Goal: Task Accomplishment & Management: Use online tool/utility

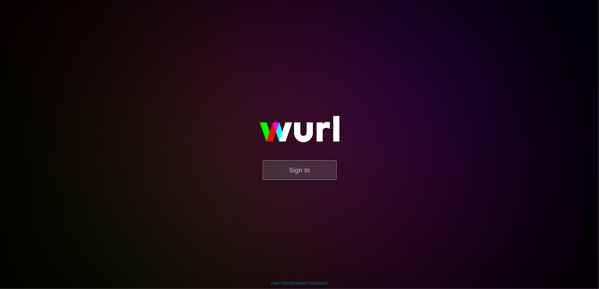
click at [302, 170] on button "Sign In" at bounding box center [299, 170] width 73 height 19
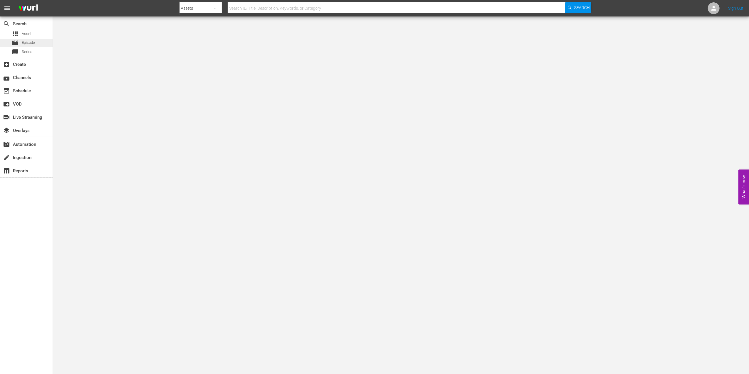
click at [30, 41] on span "Episode" at bounding box center [28, 43] width 13 height 6
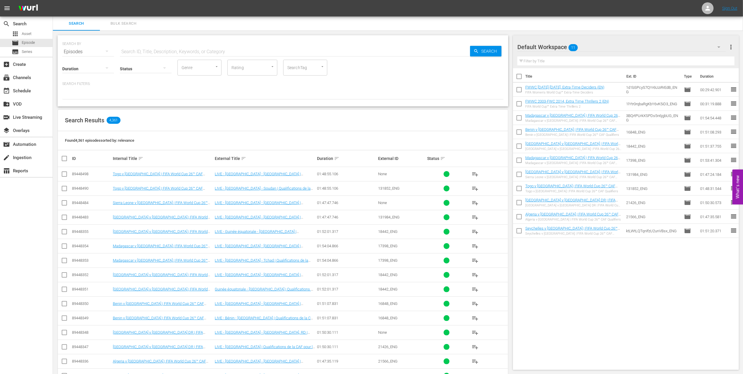
click at [521, 74] on input "checkbox" at bounding box center [519, 77] width 12 height 12
checkbox input "true"
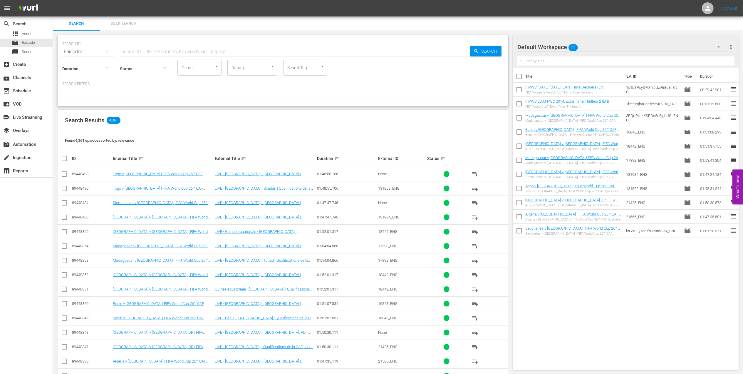
checkbox input "true"
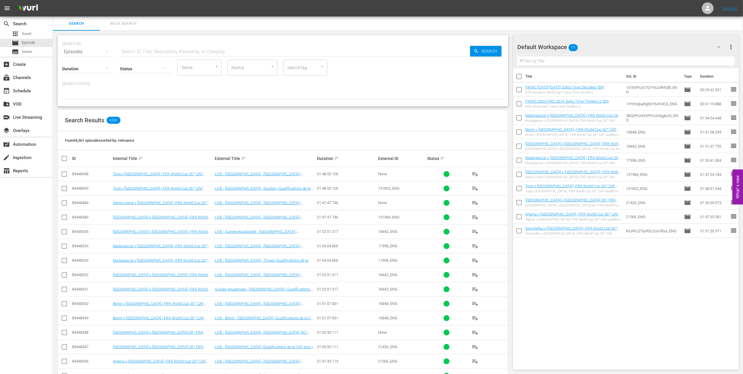
checkbox input "true"
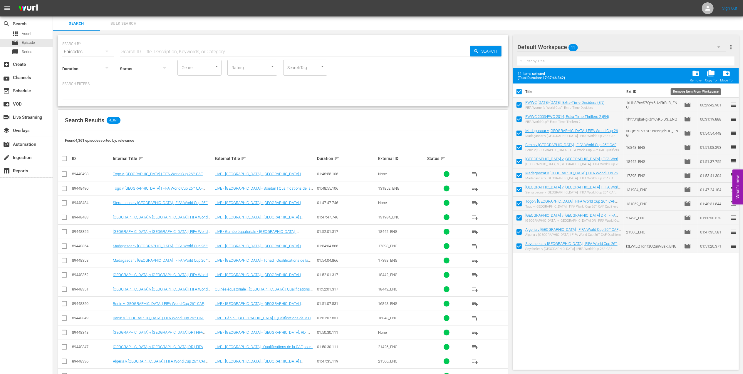
click at [598, 73] on span "folder_delete" at bounding box center [696, 73] width 8 height 8
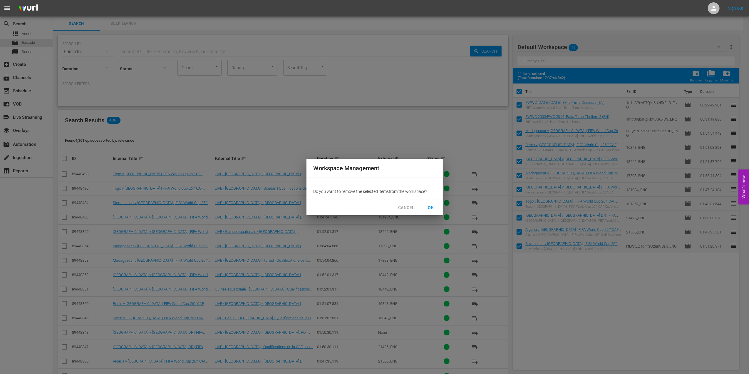
click at [431, 206] on span "OK" at bounding box center [431, 207] width 9 height 7
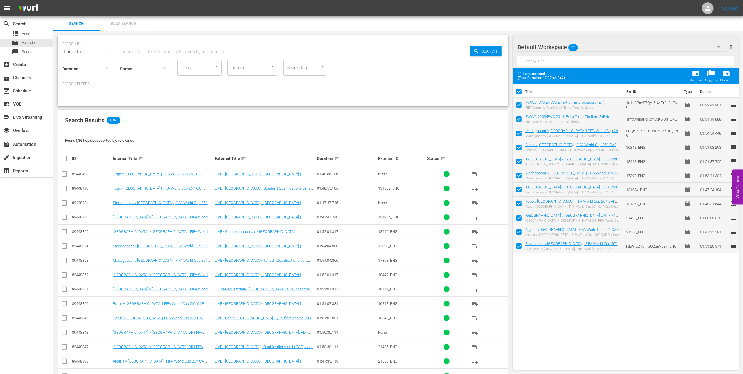
checkbox input "false"
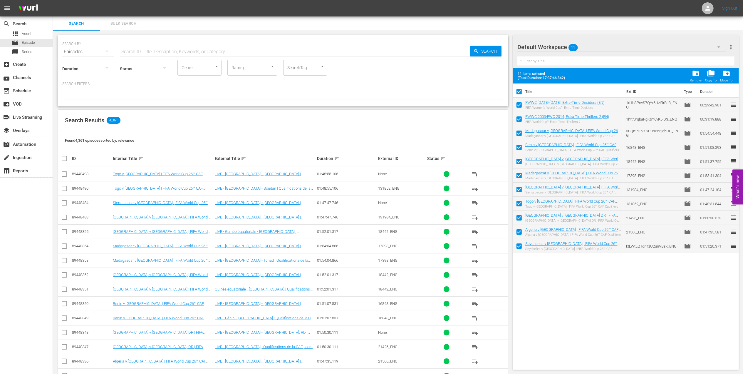
checkbox input "false"
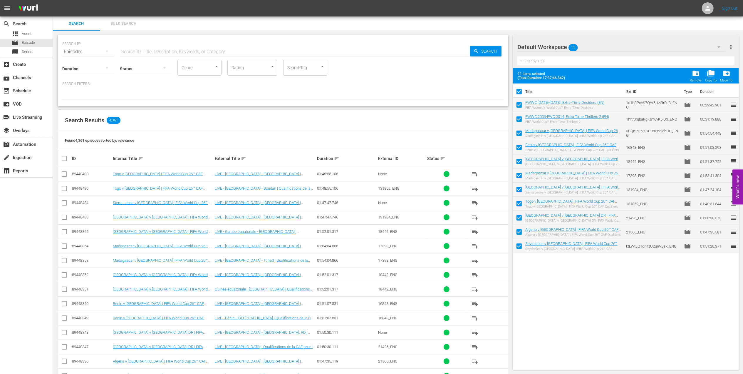
checkbox input "false"
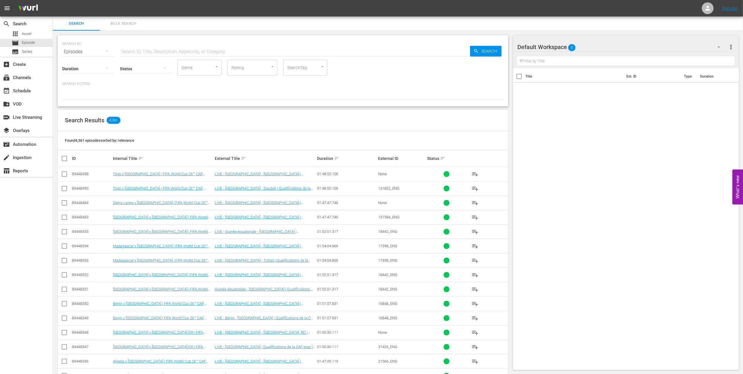
click at [152, 51] on input "text" at bounding box center [295, 52] width 350 height 14
paste input "FWWC 2015 - Final - USA v Japan"
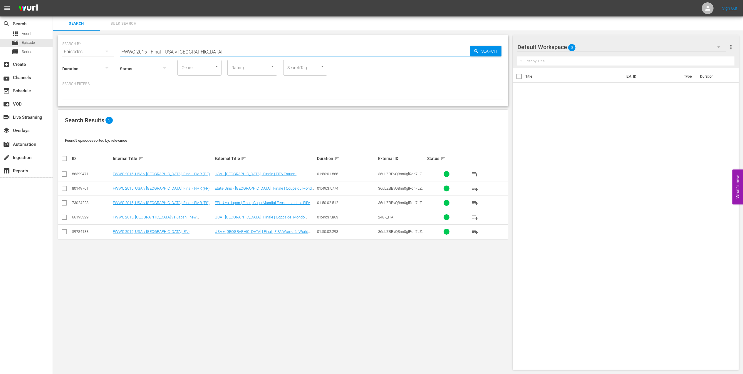
type input "FWWC 2015 - Final - USA v Japan"
click at [63, 232] on input "checkbox" at bounding box center [64, 232] width 7 height 7
checkbox input "true"
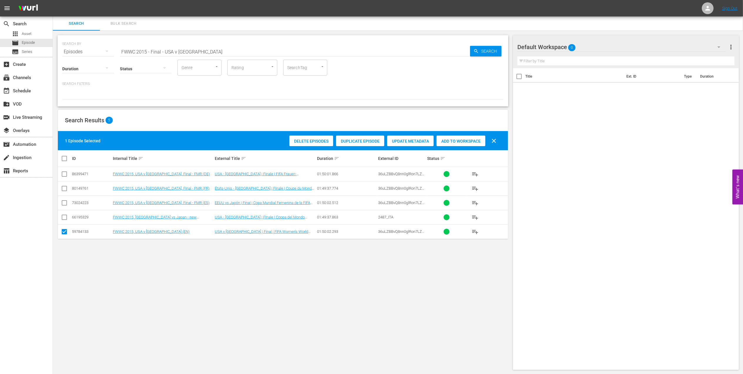
click at [447, 144] on div "Add to Workspace" at bounding box center [461, 141] width 49 height 11
paste input "World Champions: [GEOGRAPHIC_DATA] 1998"
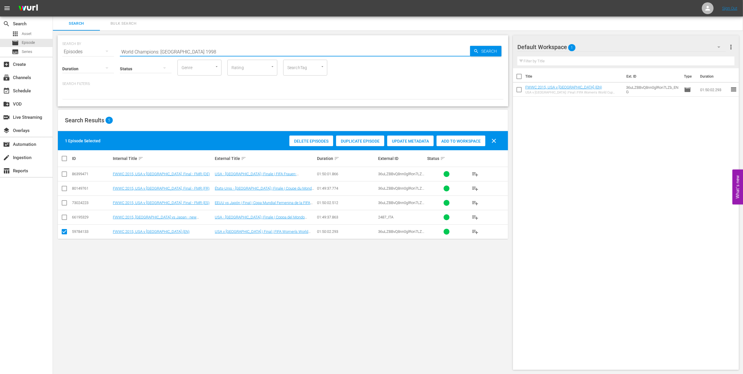
drag, startPoint x: 112, startPoint y: 53, endPoint x: 108, endPoint y: 54, distance: 4.4
click at [108, 54] on div "SEARCH BY Search By Episodes Search ID, Title, Description, Keywords, or Catego…" at bounding box center [283, 48] width 442 height 21
click at [204, 50] on input "World Champions: [GEOGRAPHIC_DATA] 1998" at bounding box center [295, 52] width 350 height 14
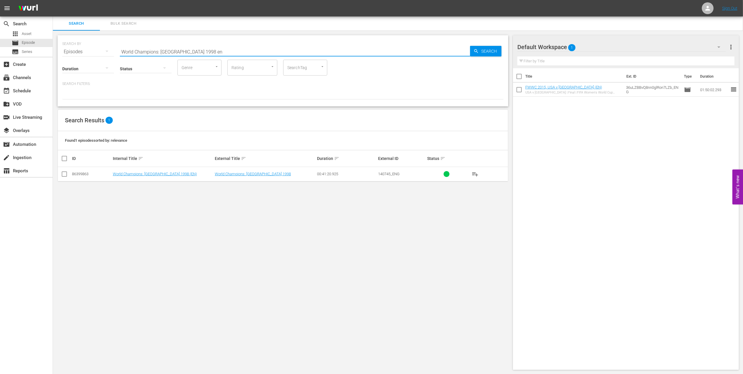
type input "World Champions: France 1998 en"
click at [64, 175] on input "checkbox" at bounding box center [64, 175] width 7 height 7
checkbox input "true"
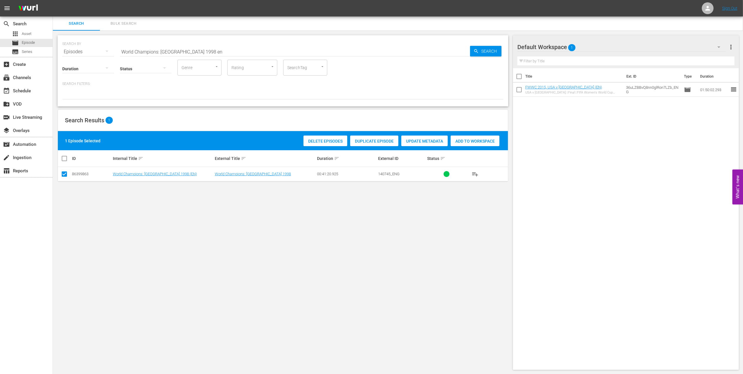
click at [463, 139] on span "Add to Workspace" at bounding box center [475, 141] width 49 height 5
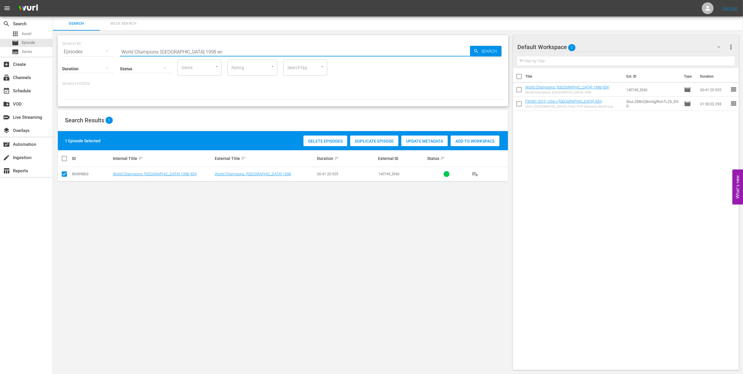
drag, startPoint x: 214, startPoint y: 54, endPoint x: 105, endPoint y: 56, distance: 109.1
click at [53, 57] on div "SEARCH BY Search By Episodes Search ID, Title, Description, Keywords, or Catego…" at bounding box center [283, 203] width 460 height 344
paste input "FWC 1998 - Final - Brazil v France"
click at [212, 49] on input "FWC 1998 - Final - Brazil v France" at bounding box center [295, 52] width 350 height 14
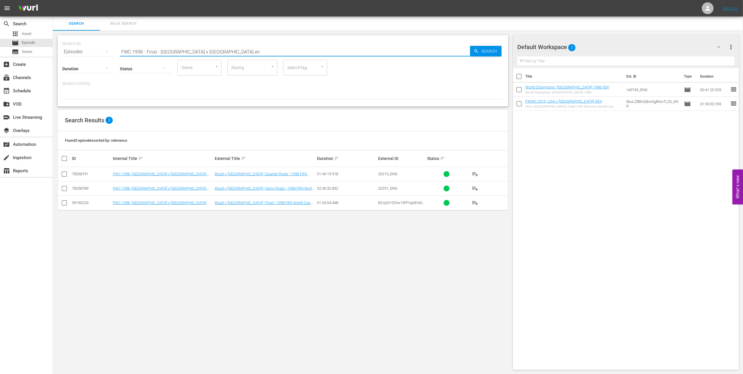
type input "FWC 1998 - Final - Brazil v France en"
drag, startPoint x: 65, startPoint y: 200, endPoint x: 86, endPoint y: 200, distance: 21.2
click at [65, 200] on icon at bounding box center [64, 202] width 7 height 7
click at [63, 203] on input "checkbox" at bounding box center [64, 203] width 7 height 7
checkbox input "true"
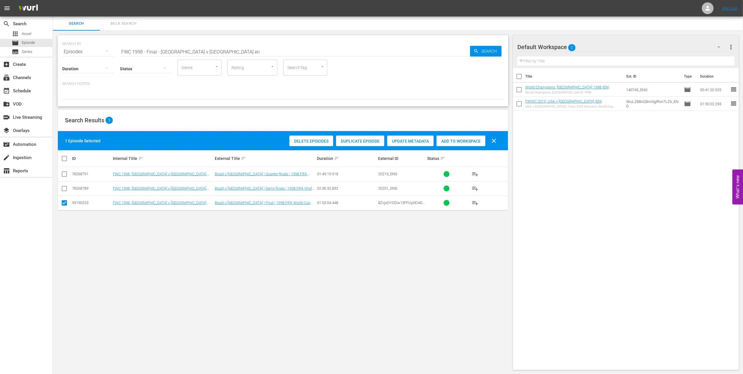
click at [467, 140] on span "Add to Workspace" at bounding box center [461, 141] width 49 height 5
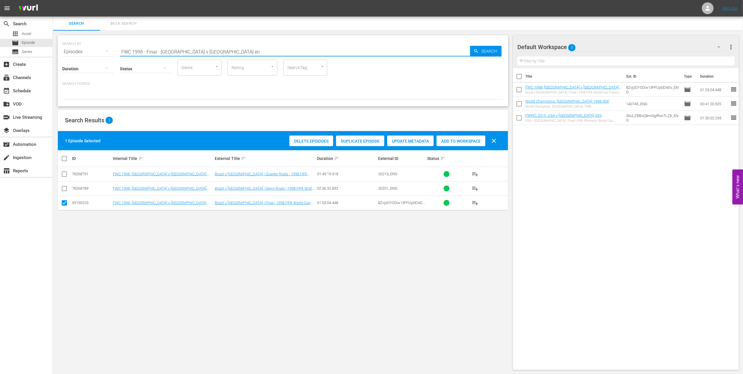
drag, startPoint x: 204, startPoint y: 50, endPoint x: 95, endPoint y: 51, distance: 108.8
click at [91, 51] on div "SEARCH BY Search By Episodes Search ID, Title, Description, Keywords, or Catego…" at bounding box center [283, 48] width 442 height 21
paste input "EP 3 - Ronaldo | Golden Boot"
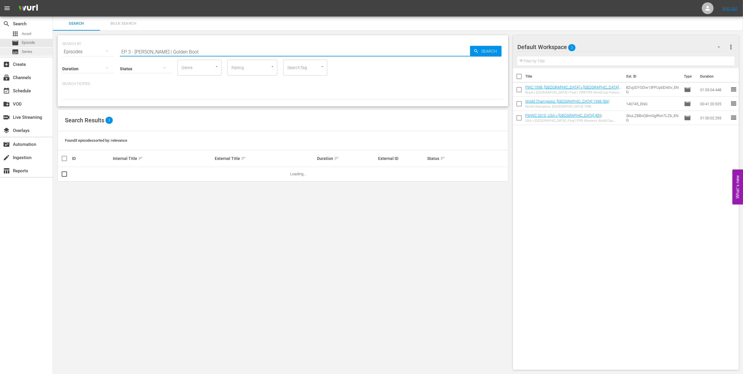
drag, startPoint x: 155, startPoint y: 52, endPoint x: 38, endPoint y: 55, distance: 116.4
click at [53, 0] on div "search Search apps Asset movie Episode subtitles Series add_box Create subscrip…" at bounding box center [398, 0] width 691 height 0
click at [164, 51] on input "Golden Boot" at bounding box center [295, 52] width 350 height 14
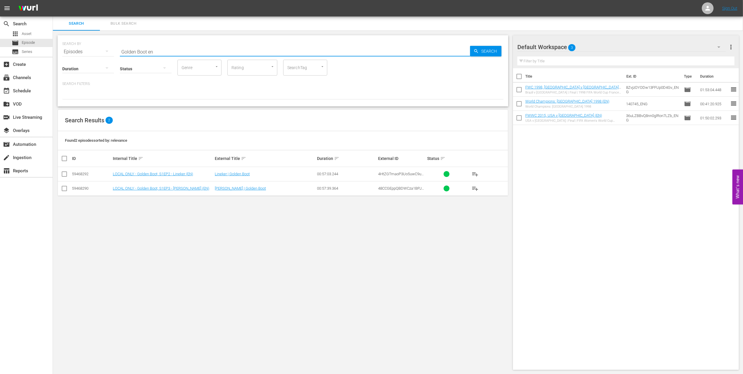
type input "Golden Boot en"
click at [65, 190] on input "checkbox" at bounding box center [64, 189] width 7 height 7
checkbox input "true"
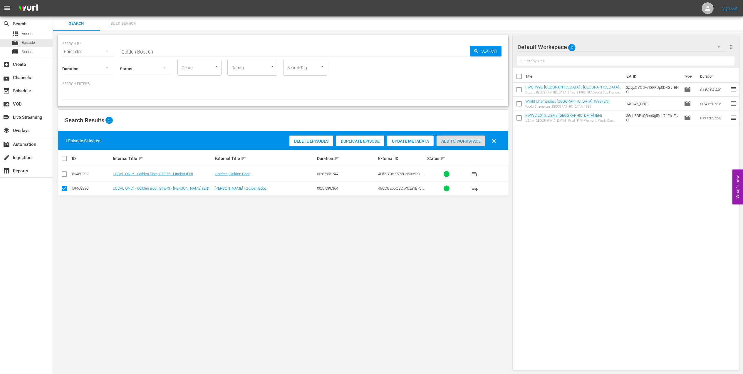
click at [450, 140] on span "Add to Workspace" at bounding box center [461, 141] width 49 height 5
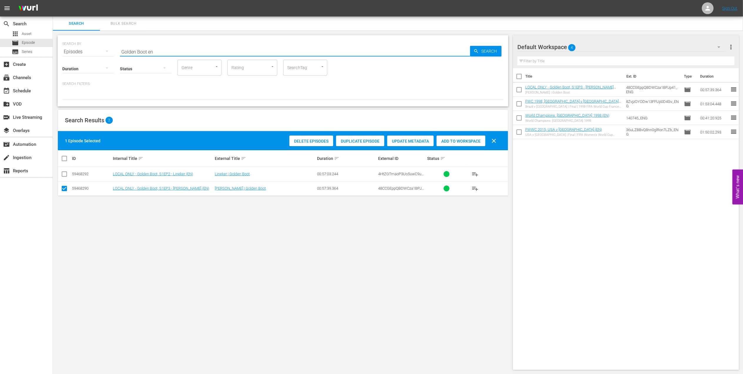
paste input "2002: This is an Asian Odyssey"
drag, startPoint x: 159, startPoint y: 52, endPoint x: 69, endPoint y: 52, distance: 90.0
click at [69, 52] on div "SEARCH BY Search By Episodes Search ID, Title, Description, Keywords, or Catego…" at bounding box center [283, 48] width 442 height 21
click at [193, 49] on input "2002: This is an Asian Odyssey" at bounding box center [295, 52] width 350 height 14
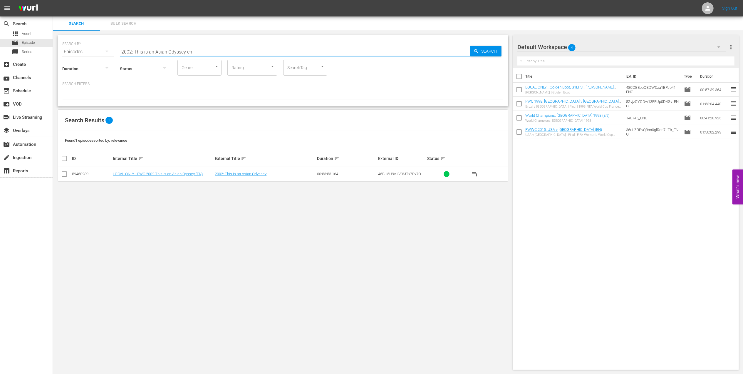
type input "2002: This is an Asian Odyssey en"
click at [63, 175] on input "checkbox" at bounding box center [64, 175] width 7 height 7
checkbox input "true"
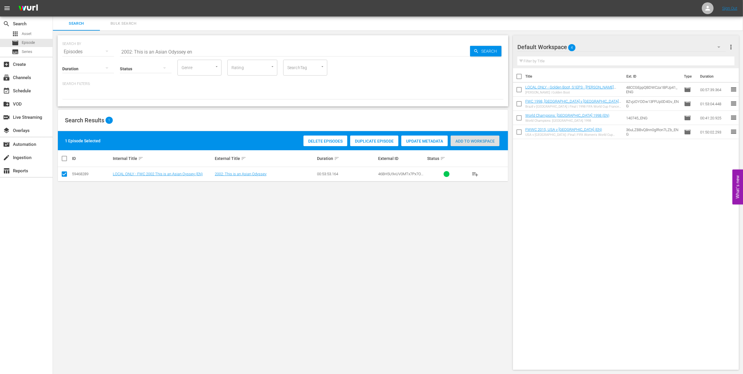
click at [466, 139] on span "Add to Workspace" at bounding box center [475, 141] width 49 height 5
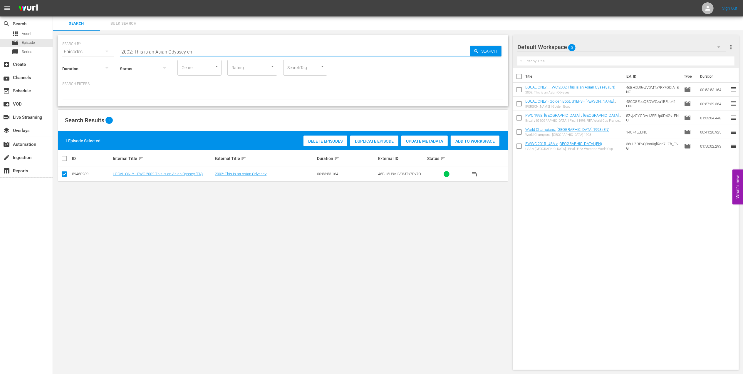
drag, startPoint x: 198, startPoint y: 52, endPoint x: 74, endPoint y: 51, distance: 123.2
click at [74, 51] on div "SEARCH BY Search By Episodes Search ID, Title, Description, Keywords, or Catego…" at bounding box center [283, 48] width 442 height 21
paste input "CAF Equatorial Guinea vs Tunisia"
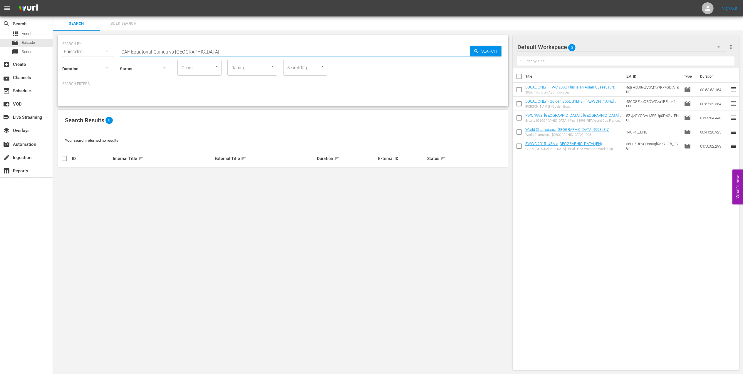
drag, startPoint x: 163, startPoint y: 55, endPoint x: 133, endPoint y: 55, distance: 29.7
click at [133, 55] on div "SEARCH BY Search By Episodes Search ID, Title, Description, Keywords, or Catego…" at bounding box center [283, 70] width 451 height 71
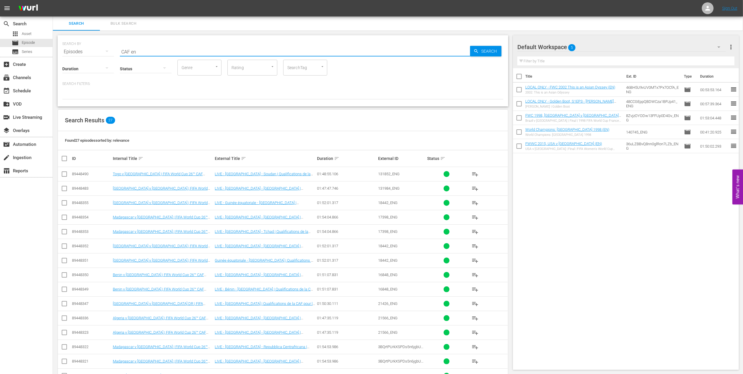
type input "CAF en"
click at [67, 203] on input "checkbox" at bounding box center [64, 203] width 7 height 7
checkbox input "true"
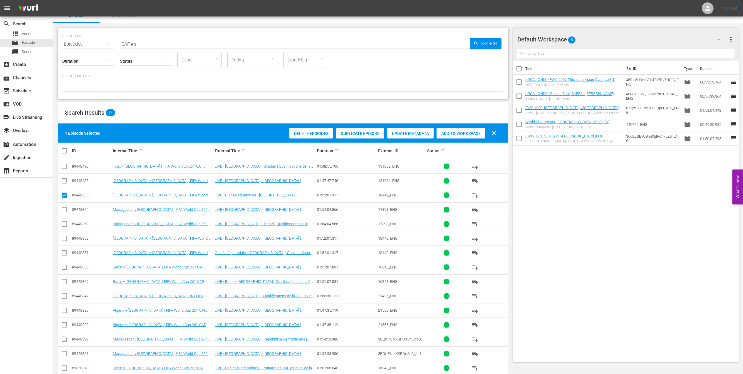
scroll to position [7, 0]
click at [459, 132] on span "Add to Workspace" at bounding box center [461, 133] width 49 height 5
drag, startPoint x: 140, startPoint y: 45, endPoint x: 88, endPoint y: 44, distance: 51.8
click at [89, 44] on div "SEARCH BY Search By Episodes Search ID, Title, Description, Keywords, or Catego…" at bounding box center [283, 40] width 442 height 21
paste input "Eyes of the World, S1EP3 - Heartbreak: Roberto Baggio"
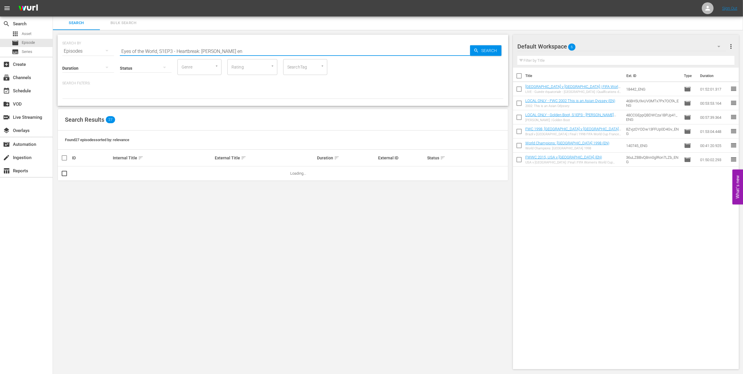
scroll to position [1, 0]
type input "Eyes of the World, S1EP3 - Heartbreak: Roberto Baggio en"
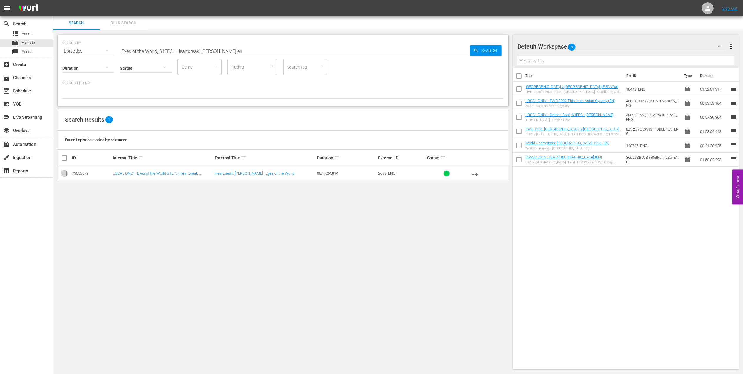
click at [67, 173] on input "checkbox" at bounding box center [64, 174] width 7 height 7
checkbox input "true"
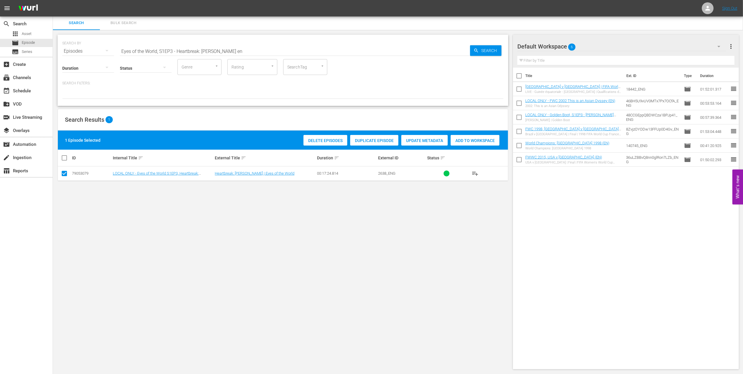
click at [468, 135] on div "Add to Workspace" at bounding box center [475, 140] width 49 height 11
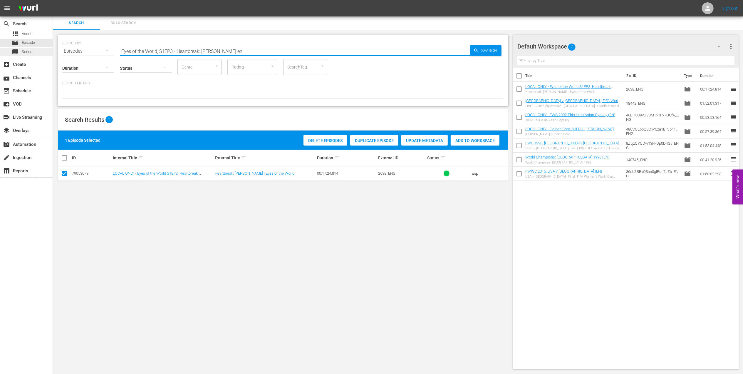
drag, startPoint x: 62, startPoint y: 52, endPoint x: 17, endPoint y: 52, distance: 44.7
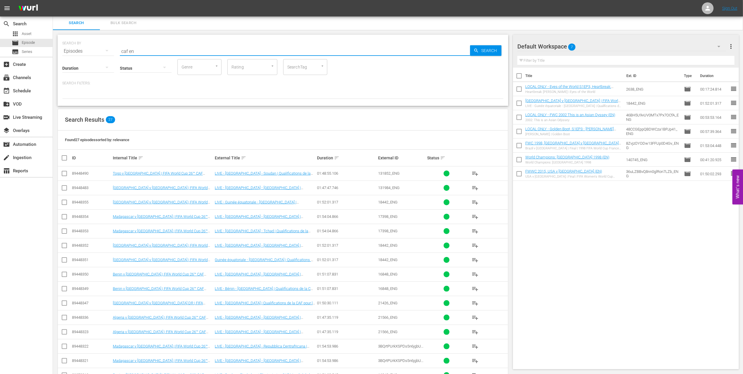
type input "caf en"
click at [64, 216] on input "checkbox" at bounding box center [64, 217] width 7 height 7
checkbox input "true"
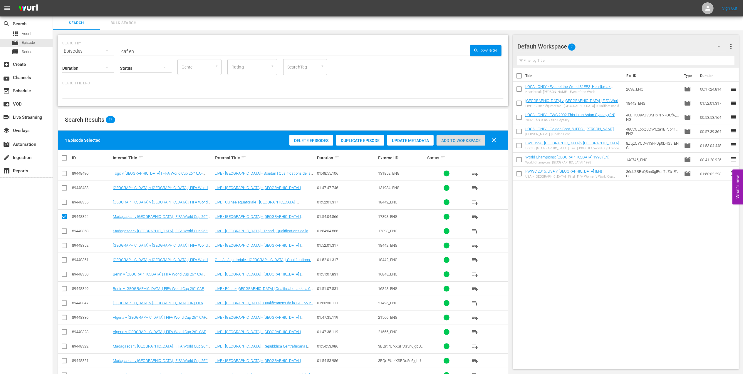
click at [470, 136] on div "Add to Workspace" at bounding box center [461, 140] width 49 height 11
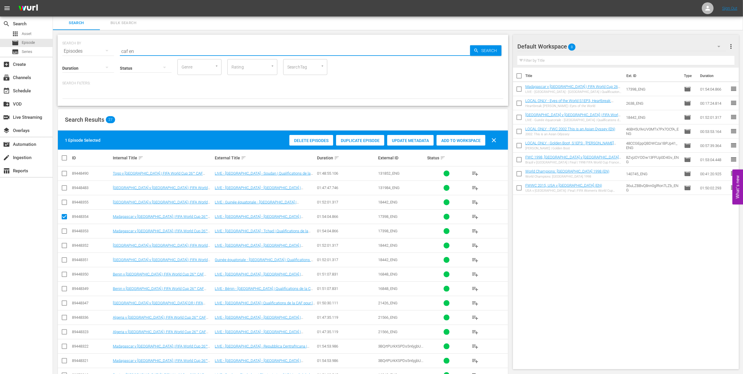
click at [91, 48] on div "SEARCH BY Search By Episodes Search ID, Title, Description, Keywords, or Catego…" at bounding box center [283, 47] width 442 height 21
paste input "Netherlands v [GEOGRAPHIC_DATA] | Quarter-finals | 1994 FIFA World Cup [GEOGRAP…"
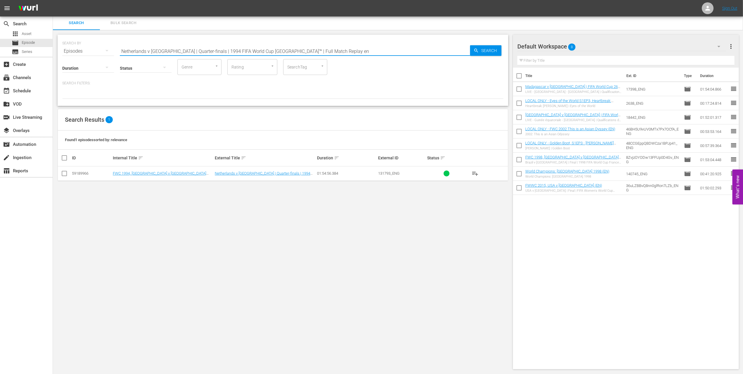
type input "Netherlands v Brazil | Quarter-finals | 1994 FIFA World Cup USA™ | Full Match R…"
click at [62, 172] on input "checkbox" at bounding box center [64, 174] width 7 height 7
checkbox input "true"
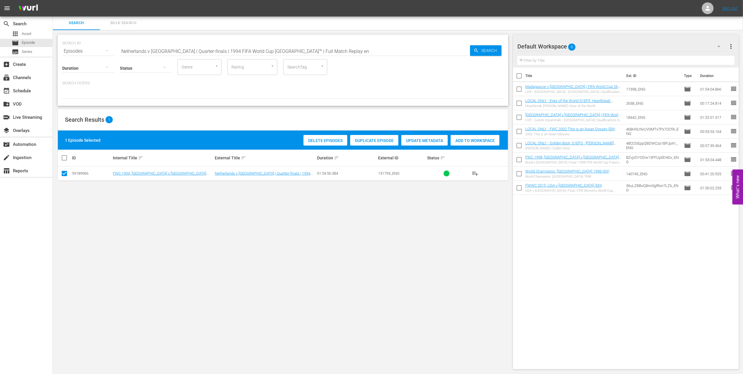
click at [460, 140] on span "Add to Workspace" at bounding box center [475, 140] width 49 height 5
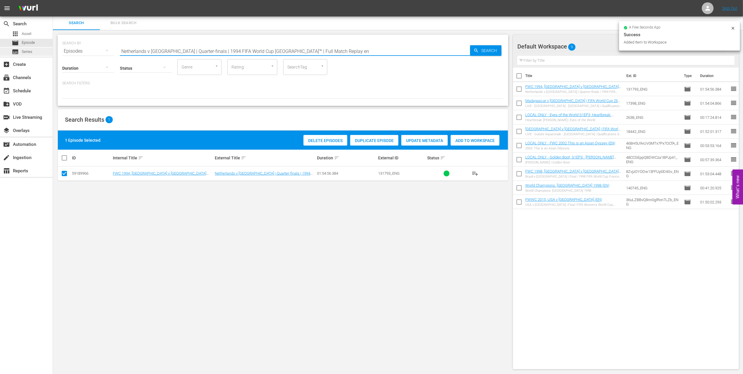
drag, startPoint x: 228, startPoint y: 49, endPoint x: 49, endPoint y: 49, distance: 179.3
paste input "FWC 1966 England vs Germany FR, Final (PT)"
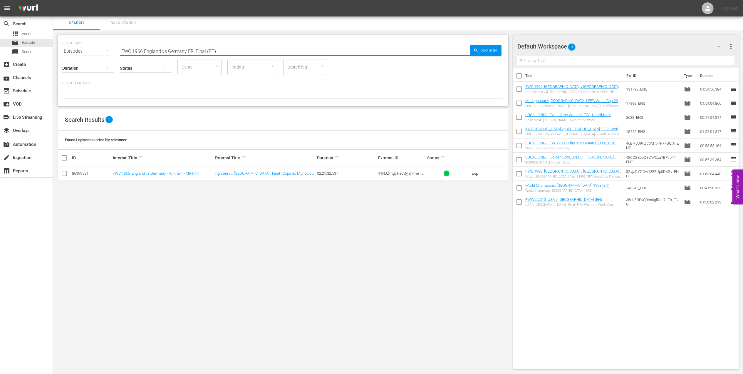
click at [226, 51] on input "FWC 1966 England vs Germany FR, Final (PT)" at bounding box center [295, 51] width 350 height 14
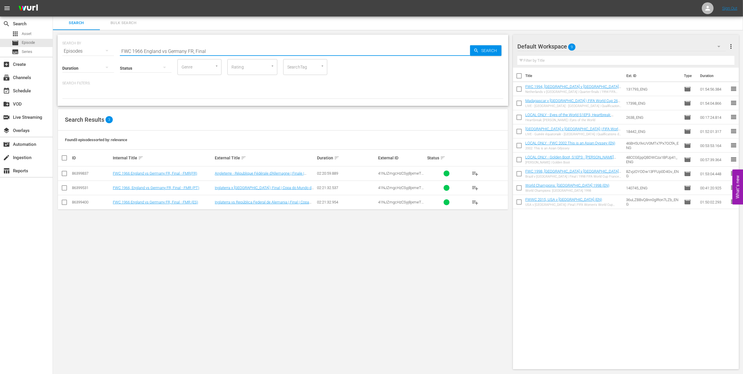
drag, startPoint x: 210, startPoint y: 49, endPoint x: 198, endPoint y: 50, distance: 12.1
click at [198, 50] on input "FWC 1966 England vs Germany FR, Final" at bounding box center [295, 51] width 350 height 14
click at [167, 50] on input "FWC 1966 England vs Germany FR" at bounding box center [295, 51] width 350 height 14
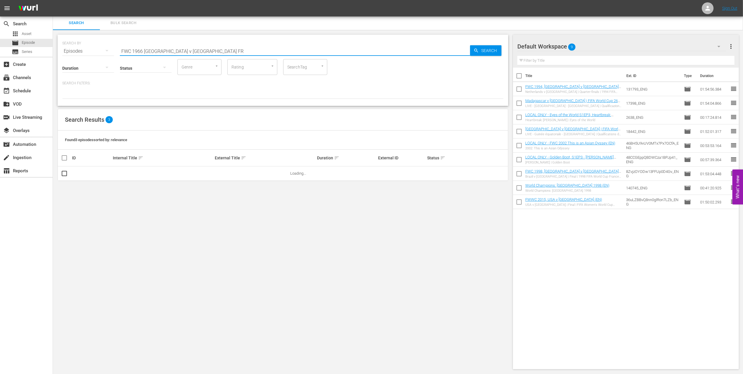
click at [207, 50] on input "FWC 1966 England v Germany FR" at bounding box center [295, 51] width 350 height 14
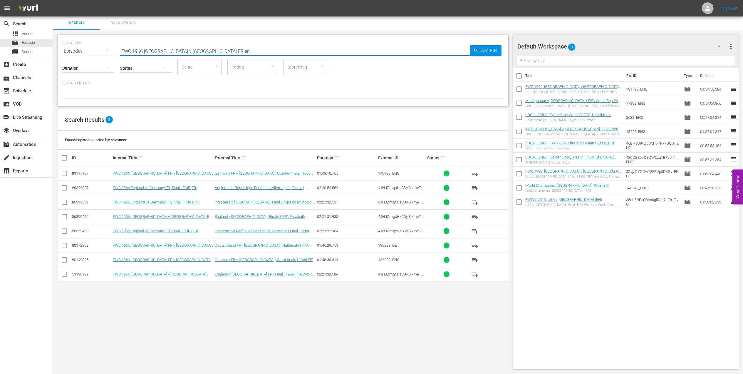
type input "FWC 1966 England v Germany FR en"
drag, startPoint x: 65, startPoint y: 274, endPoint x: 99, endPoint y: 271, distance: 34.6
click at [65, 274] on input "checkbox" at bounding box center [64, 275] width 7 height 7
checkbox input "true"
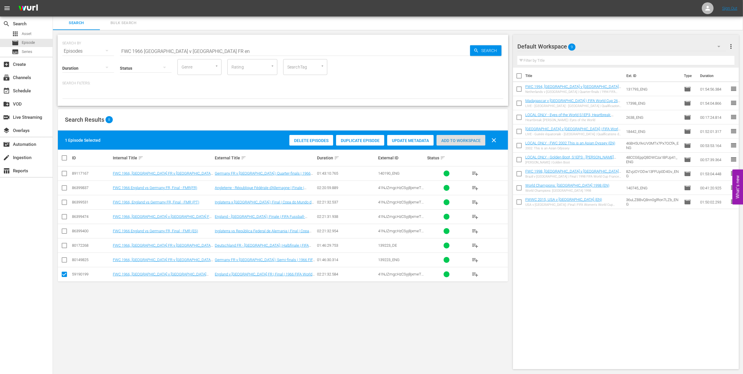
click at [476, 140] on span "Add to Workspace" at bounding box center [461, 140] width 49 height 5
click at [86, 49] on div "SEARCH BY Search By Episodes Search ID, Title, Description, Keywords, or Catego…" at bounding box center [283, 47] width 442 height 21
paste input "ACTS: England v Germany FR | England 1966"
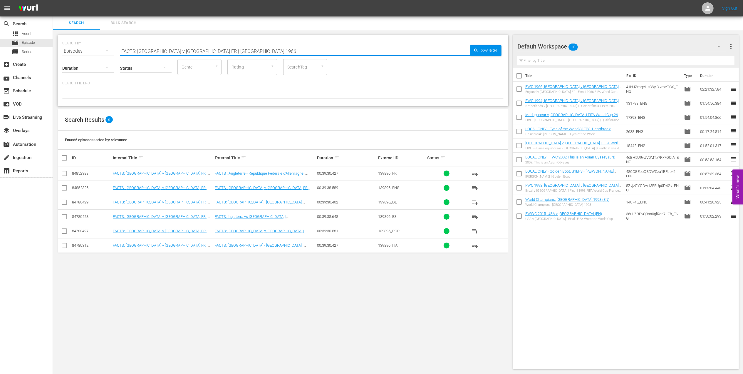
type input "FACTS: [GEOGRAPHIC_DATA] v [GEOGRAPHIC_DATA] FR | [GEOGRAPHIC_DATA] 1966"
click at [66, 189] on input "checkbox" at bounding box center [64, 188] width 7 height 7
checkbox input "true"
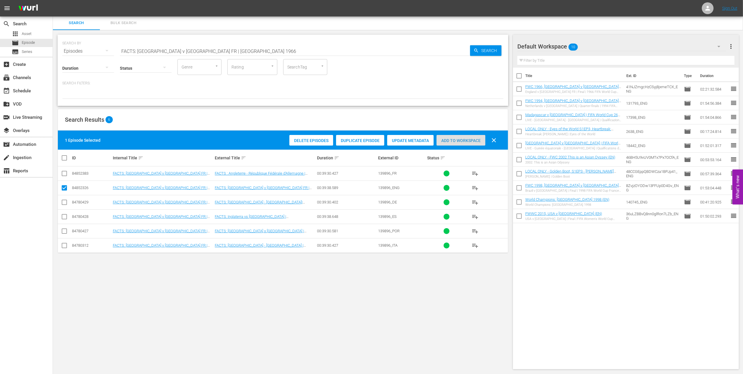
click at [451, 140] on span "Add to Workspace" at bounding box center [461, 140] width 49 height 5
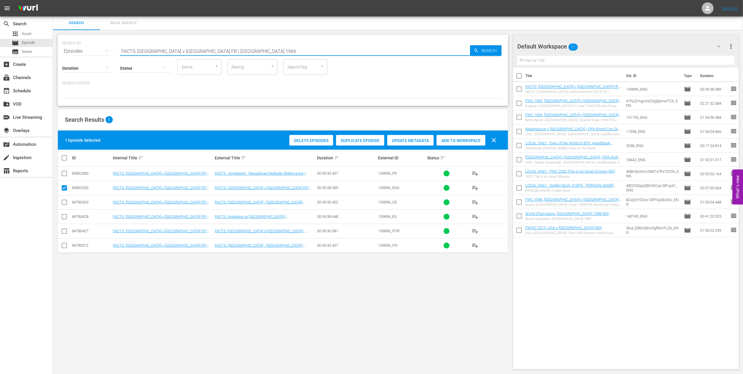
drag, startPoint x: 139, startPoint y: 49, endPoint x: 71, endPoint y: 49, distance: 68.5
click at [67, 49] on div "SEARCH BY Search By Episodes Search ID, Title, Description, Keywords, or Catego…" at bounding box center [283, 47] width 442 height 21
paste input "Argentina v Netherlands | Argentina 1978"
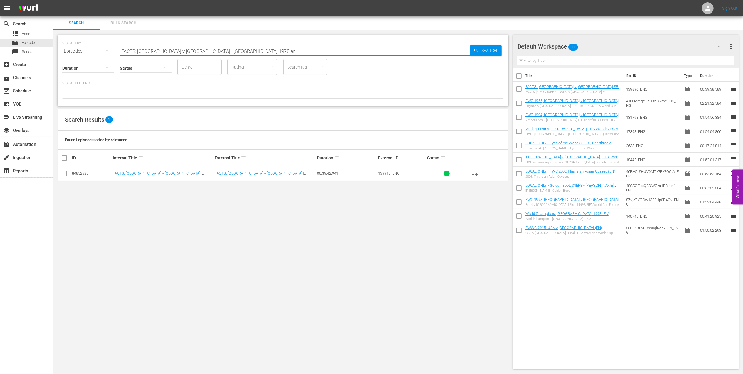
type input "FACTS: Argentina v Netherlands | Argentina 1978 en"
click at [64, 175] on input "checkbox" at bounding box center [64, 174] width 7 height 7
checkbox input "true"
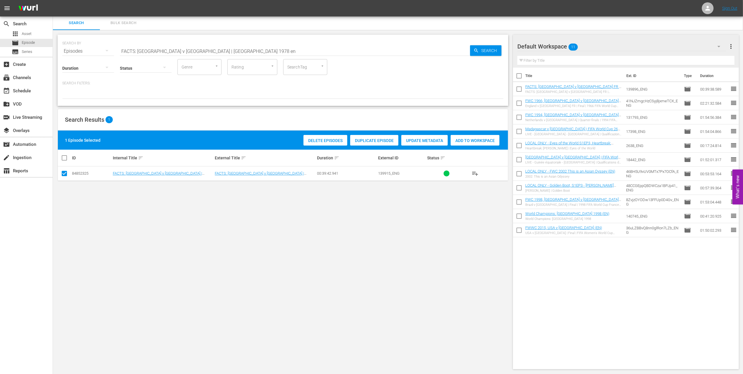
click at [473, 140] on span "Add to Workspace" at bounding box center [475, 140] width 49 height 5
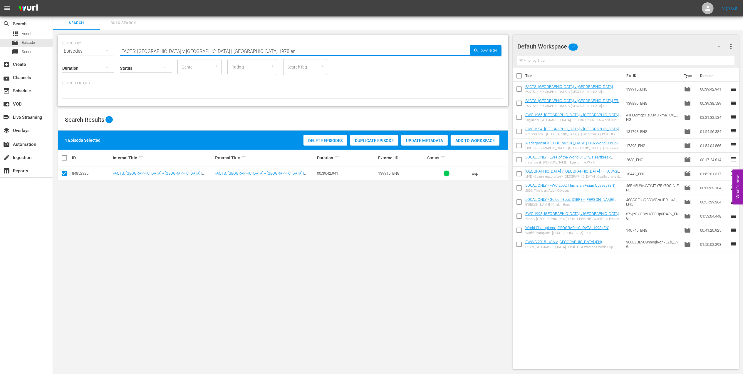
drag, startPoint x: 129, startPoint y: 50, endPoint x: 74, endPoint y: 49, distance: 54.7
click at [74, 49] on div "SEARCH BY Search By Episodes Search ID, Title, Description, Keywords, or Catego…" at bounding box center [283, 47] width 442 height 21
paste input "WC 1978 - Final - Argentina v Netherlands"
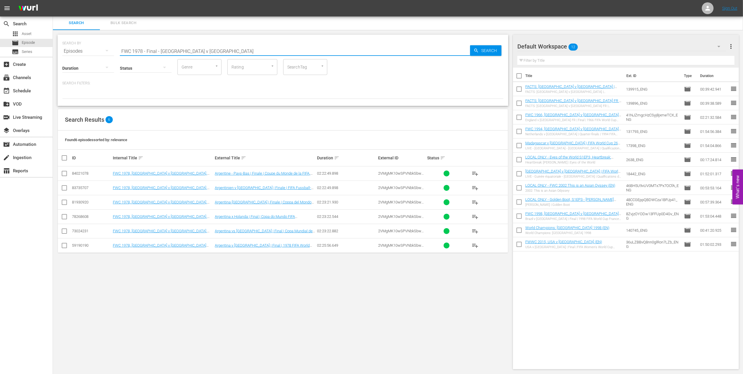
type input "FWC 1978 - Final - Argentina v Netherlands"
click at [62, 246] on input "checkbox" at bounding box center [64, 246] width 7 height 7
checkbox input "true"
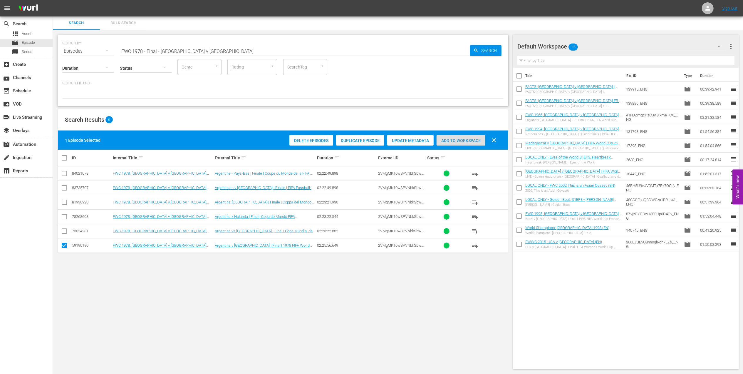
click at [464, 137] on div "Add to Workspace" at bounding box center [461, 140] width 49 height 11
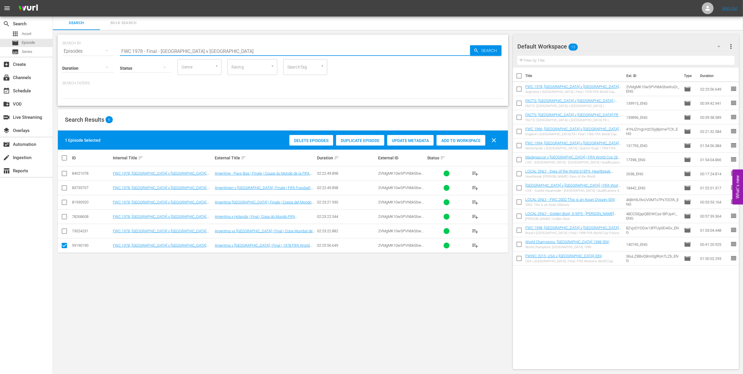
drag, startPoint x: 215, startPoint y: 50, endPoint x: 97, endPoint y: 52, distance: 118.5
click at [82, 52] on div "SEARCH BY Search By Episodes Search ID, Title, Description, Keywords, or Catego…" at bounding box center [283, 47] width 442 height 21
paste input "A LOOK BACK: 2022 FIFA World Cup Qatar™"
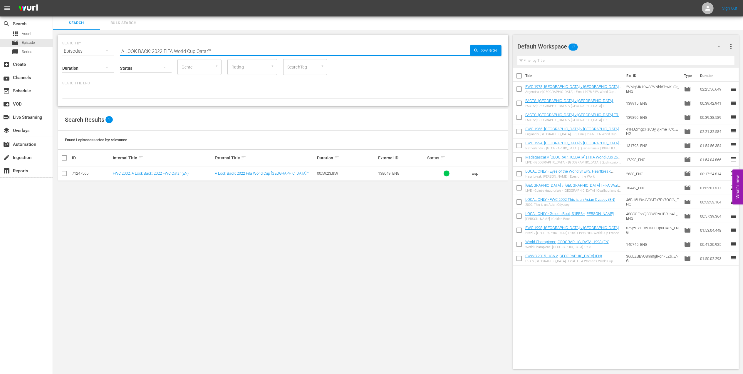
type input "A LOOK BACK: 2022 FIFA World Cup Qatar™"
click at [66, 172] on input "checkbox" at bounding box center [64, 174] width 7 height 7
checkbox input "true"
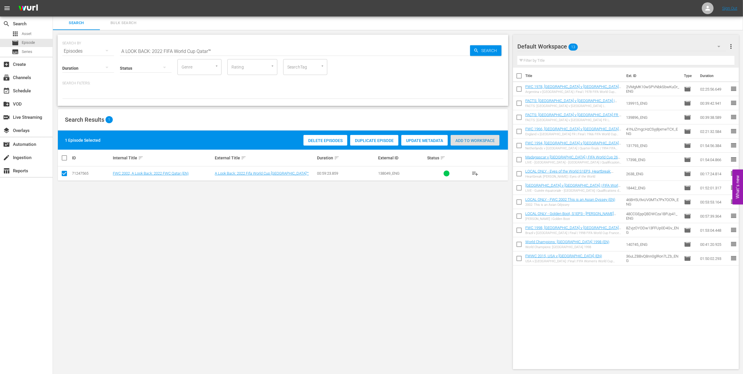
click at [467, 141] on span "Add to Workspace" at bounding box center [475, 140] width 49 height 5
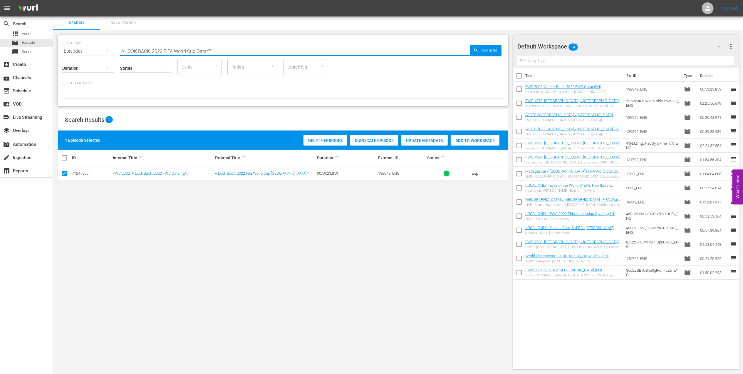
drag, startPoint x: 122, startPoint y: 50, endPoint x: 83, endPoint y: 49, distance: 39.4
click at [83, 50] on div "SEARCH BY Search By Episodes Search ID, Title, Description, Keywords, or Catego…" at bounding box center [283, 47] width 442 height 21
paste input "LOCAL ONLY - FWC 1970 Official Film, The World at their Feet"
click at [269, 47] on input "LOCAL ONLY - FWC 1970 Official Film, The World at their Feet" at bounding box center [295, 51] width 350 height 14
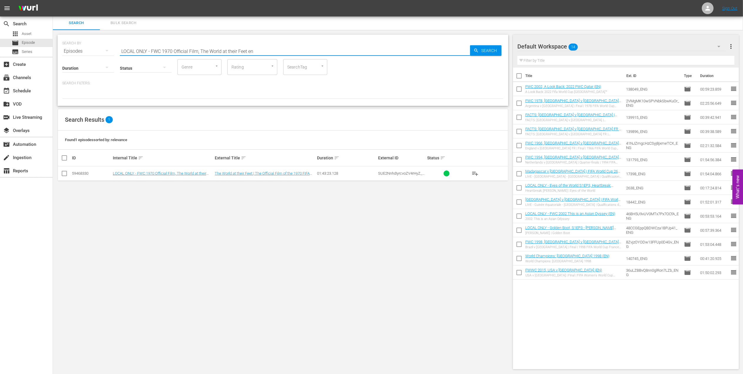
type input "LOCAL ONLY - FWC 1970 Official Film, The World at their Feet en"
click at [65, 172] on input "checkbox" at bounding box center [64, 174] width 7 height 7
checkbox input "true"
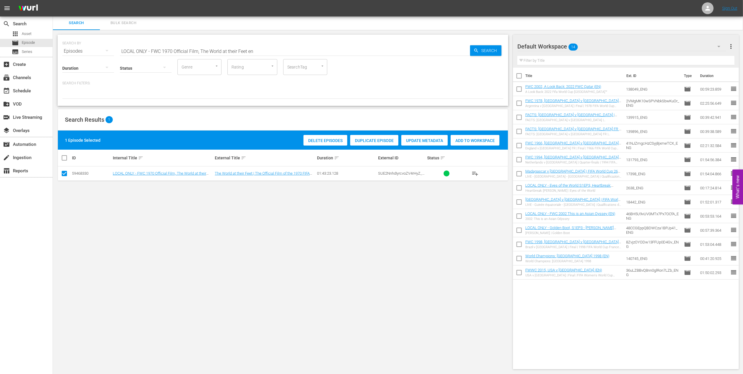
click at [475, 137] on div "Add to Workspace" at bounding box center [475, 140] width 49 height 11
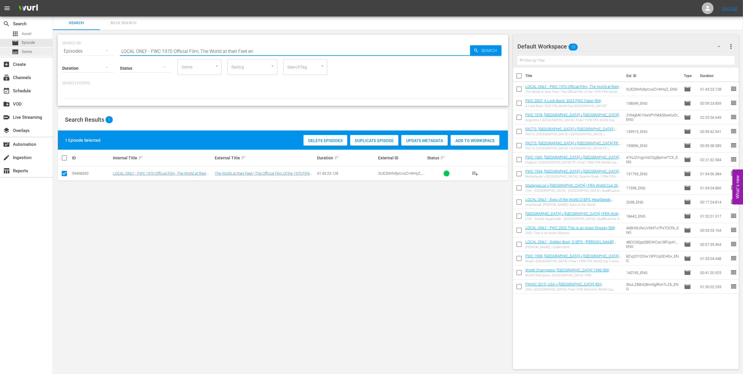
drag, startPoint x: 143, startPoint y: 47, endPoint x: 46, endPoint y: 48, distance: 97.0
paste input "FWC 1970 - Final - Brazil v Italy"
click at [232, 49] on input "FWC 1970 - Final - Brazil v Italy" at bounding box center [295, 51] width 350 height 14
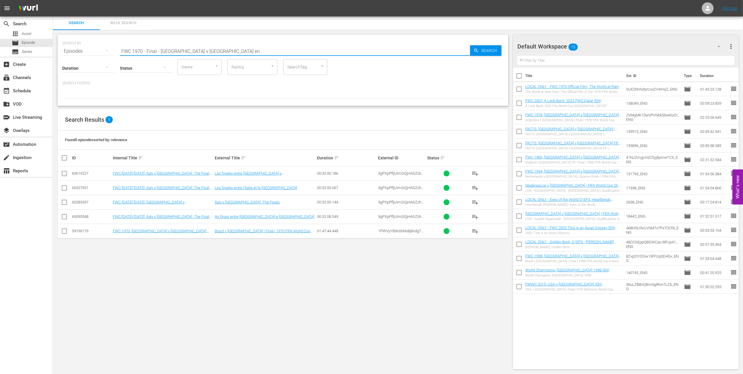
type input "FWC 1970 - Final - Brazil v Italy en"
click at [66, 231] on input "checkbox" at bounding box center [64, 232] width 7 height 7
checkbox input "true"
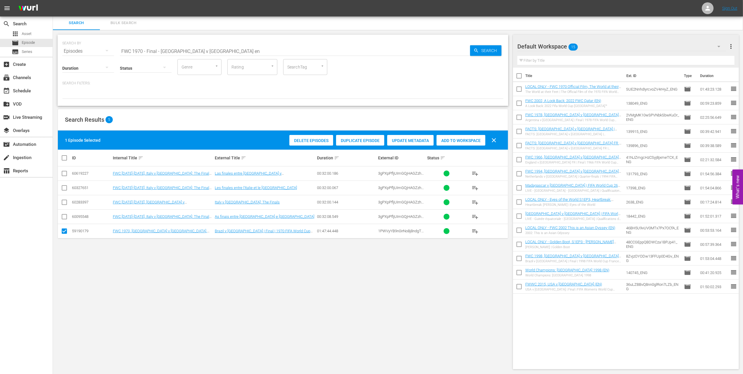
click at [452, 141] on span "Add to Workspace" at bounding box center [461, 140] width 49 height 5
paste input "BRAZIL IN 1970 - FWC MEXICO 1970"
drag, startPoint x: 189, startPoint y: 50, endPoint x: 57, endPoint y: 48, distance: 131.7
click at [57, 48] on div "SEARCH BY Search By Episodes Search ID, Title, Description, Keywords, or Catego…" at bounding box center [283, 202] width 460 height 344
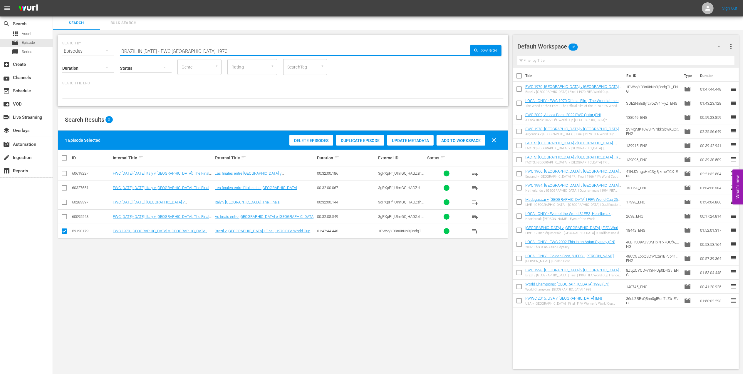
click at [215, 45] on input "BRAZIL IN 1970 - FWC MEXICO 1970" at bounding box center [295, 51] width 350 height 14
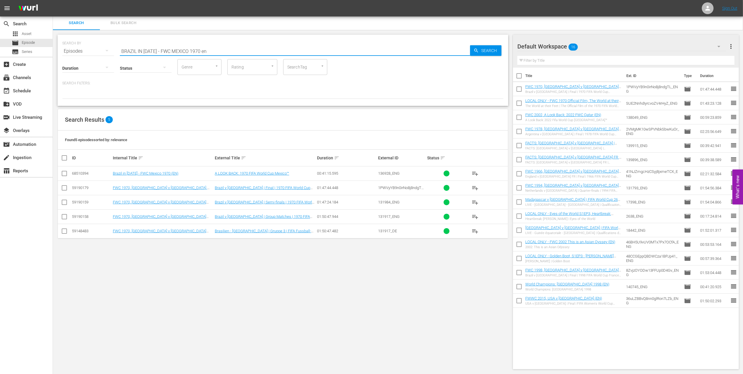
type input "BRAZIL IN 1970 - FWC MEXICO 1970 en"
click at [65, 174] on input "checkbox" at bounding box center [64, 174] width 7 height 7
checkbox input "true"
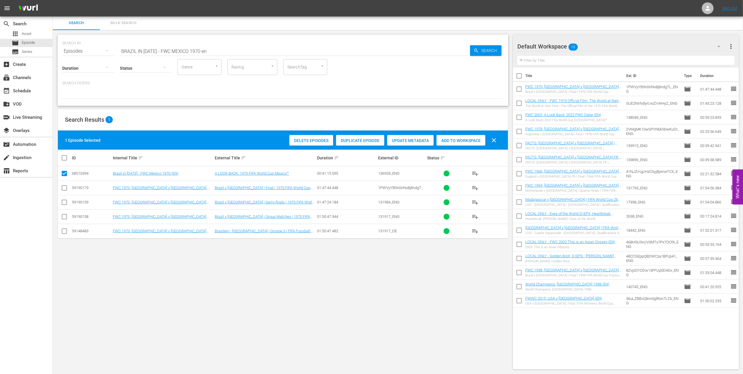
click at [463, 139] on span "Add to Workspace" at bounding box center [461, 140] width 49 height 5
click at [26, 91] on div "event_available Schedule" at bounding box center [16, 89] width 33 height 5
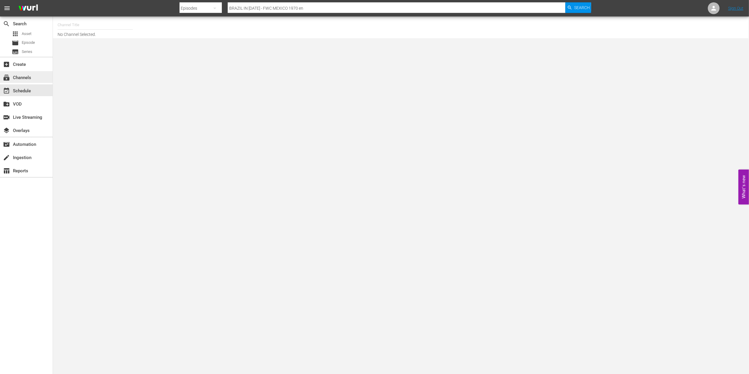
click at [24, 78] on div "subscriptions Channels" at bounding box center [16, 76] width 33 height 5
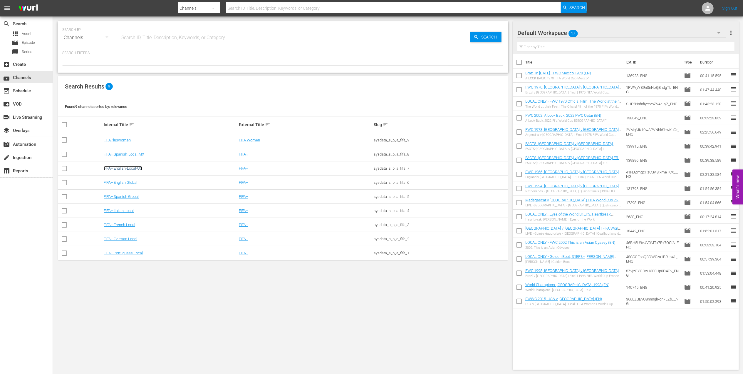
click at [136, 168] on link "FIFA+ English-Local-US" at bounding box center [123, 168] width 39 height 4
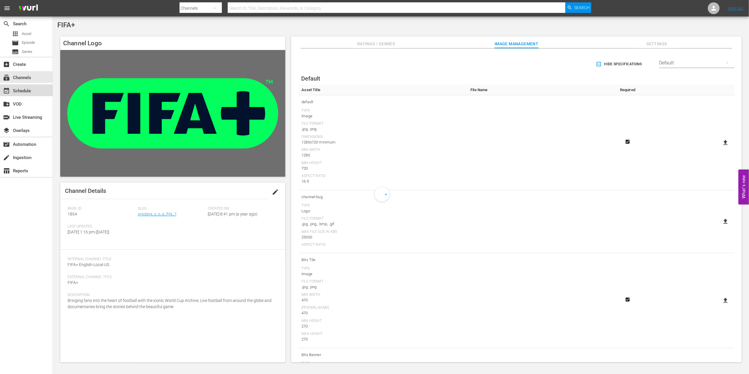
click at [16, 90] on div "event_available Schedule" at bounding box center [16, 89] width 33 height 5
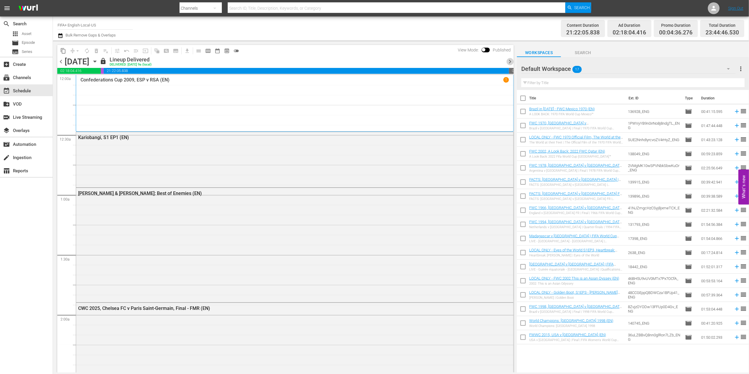
click at [510, 61] on span "chevron_right" at bounding box center [509, 61] width 7 height 7
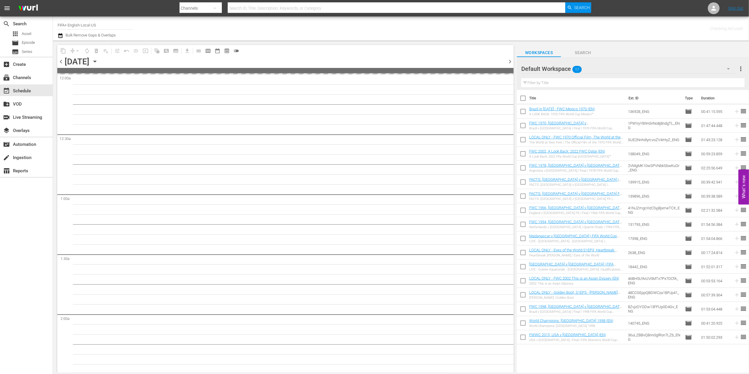
click at [510, 61] on span "chevron_right" at bounding box center [509, 61] width 7 height 7
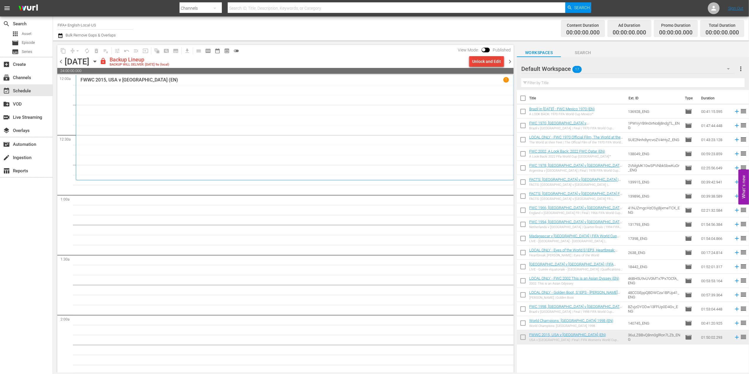
click at [490, 59] on div "Unlock and Edit" at bounding box center [486, 61] width 29 height 11
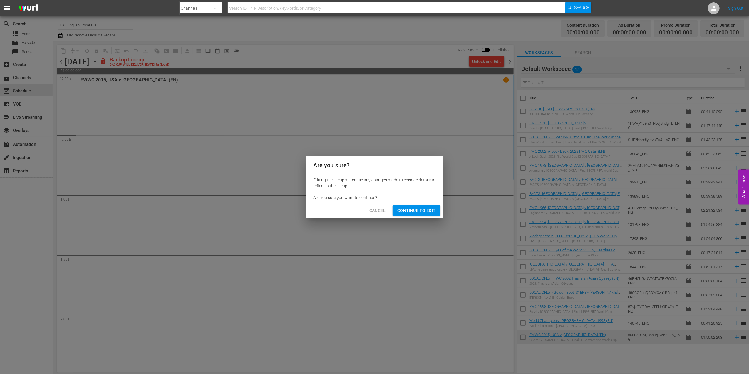
click at [411, 212] on span "Continue to Edit" at bounding box center [416, 210] width 38 height 7
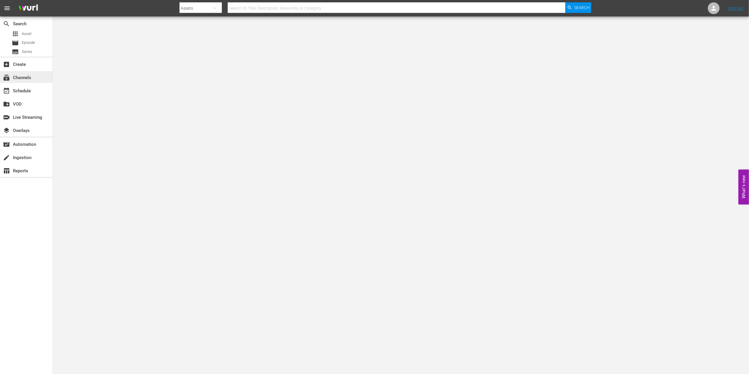
click at [24, 79] on div "subscriptions Channels" at bounding box center [16, 76] width 33 height 5
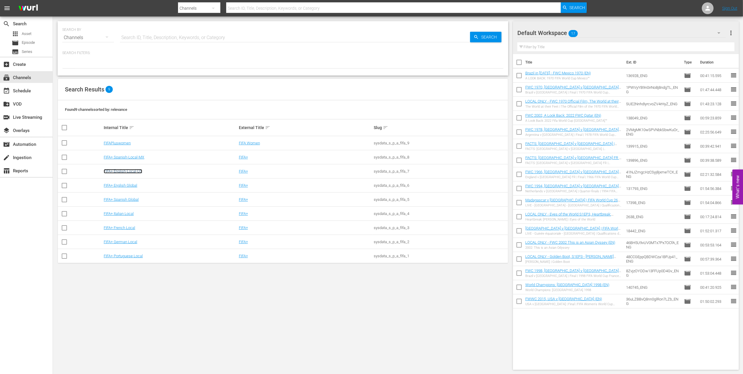
click at [133, 173] on link "FIFA+ English-Local-US" at bounding box center [123, 171] width 39 height 4
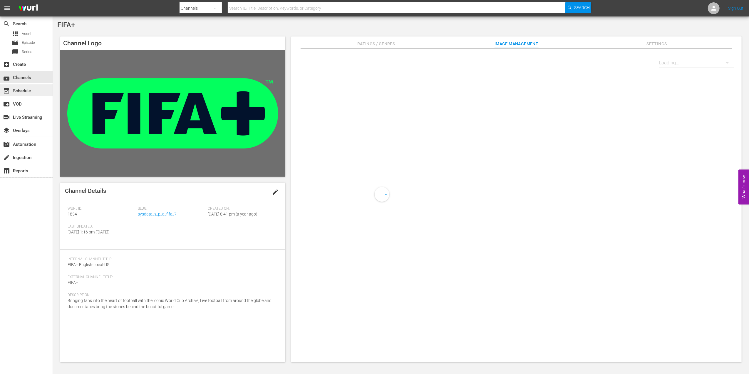
click at [26, 93] on div "event_available Schedule" at bounding box center [16, 89] width 33 height 5
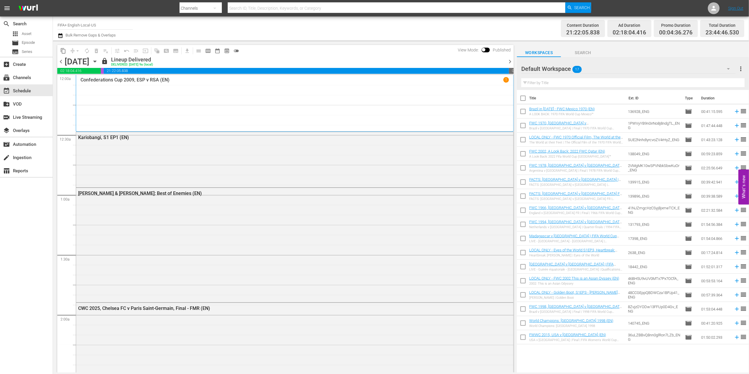
click at [511, 59] on span "chevron_right" at bounding box center [509, 61] width 7 height 7
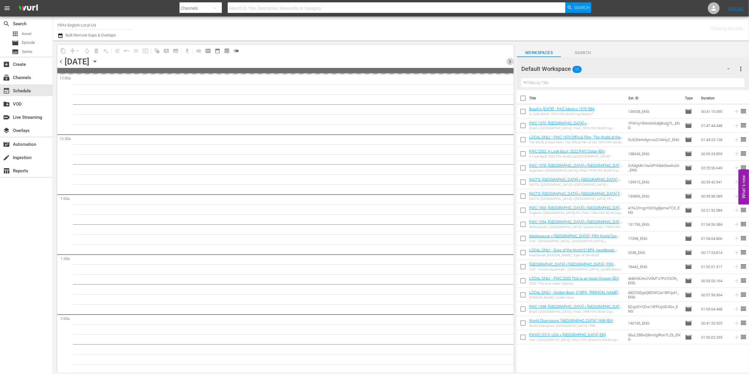
click at [511, 59] on span "chevron_right" at bounding box center [509, 61] width 7 height 7
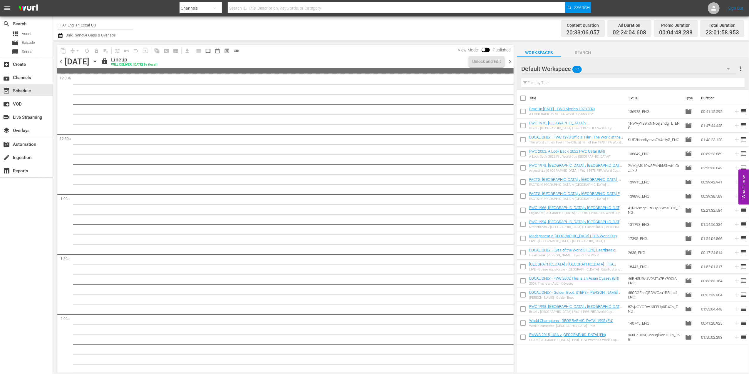
click at [507, 61] on span "chevron_right" at bounding box center [509, 61] width 7 height 7
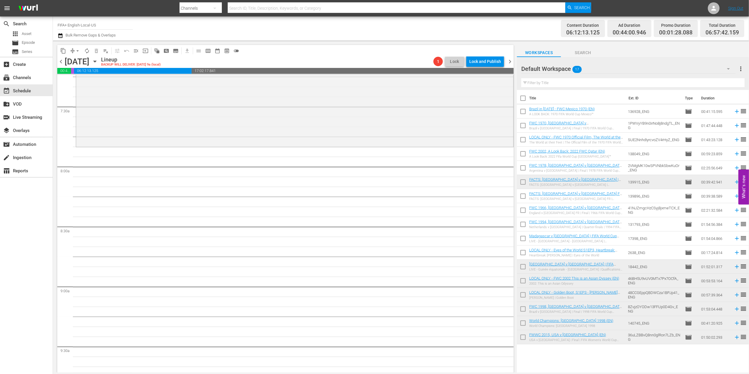
scroll to position [868, 0]
click at [29, 40] on span "Episode" at bounding box center [28, 43] width 13 height 6
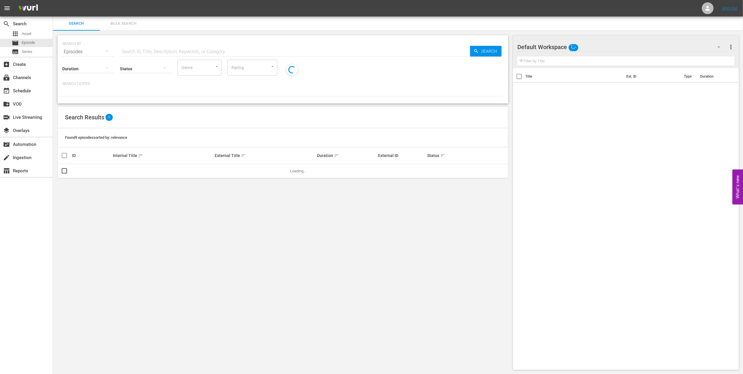
click at [222, 51] on input "text" at bounding box center [295, 52] width 350 height 14
paste input "EP 2 - Lineker | Golden Boot"
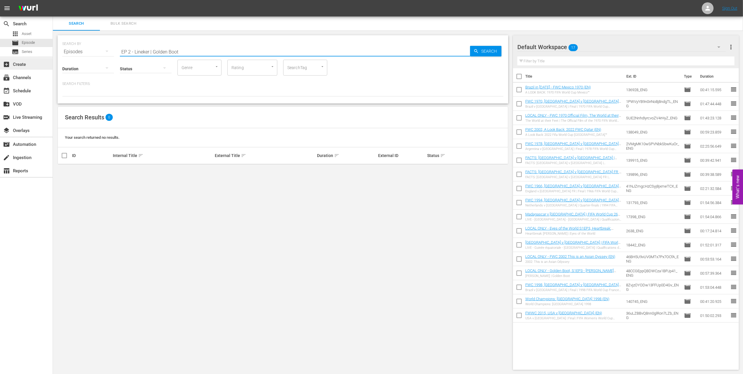
drag, startPoint x: 153, startPoint y: 50, endPoint x: 0, endPoint y: 66, distance: 154.1
click at [0, 66] on html "menu Sign Out search Search apps Asset movie Episode subtitles Series add_box C…" at bounding box center [371, 187] width 743 height 374
click at [165, 49] on input "Golden Boot" at bounding box center [295, 52] width 350 height 14
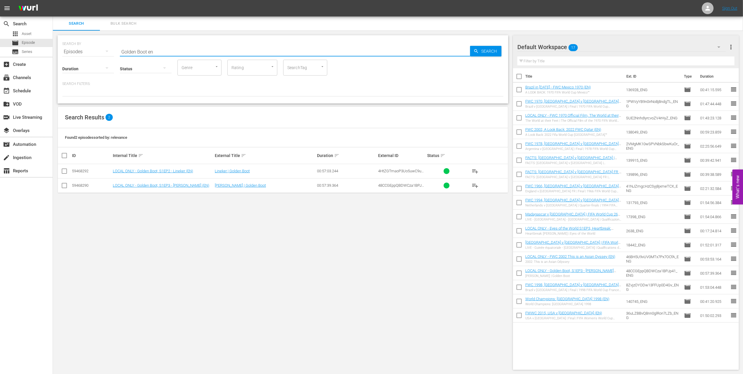
type input "Golden Boot en"
drag, startPoint x: 63, startPoint y: 171, endPoint x: 78, endPoint y: 171, distance: 14.7
click at [63, 171] on input "checkbox" at bounding box center [64, 172] width 7 height 7
checkbox input "true"
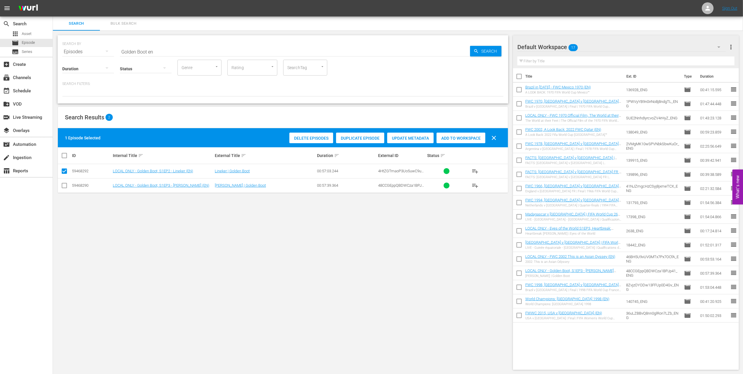
click at [449, 142] on div "Add to Workspace" at bounding box center [461, 138] width 49 height 11
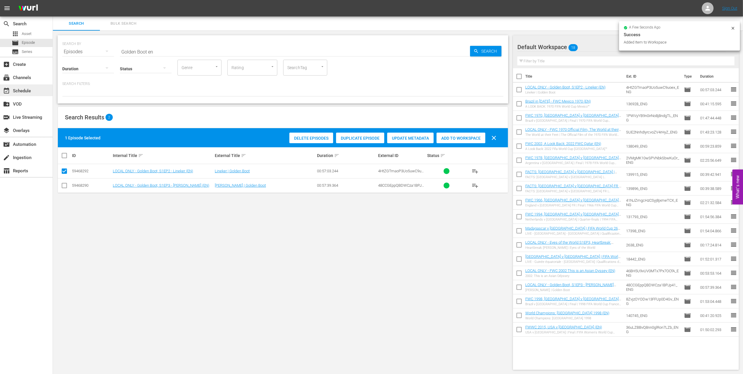
click at [21, 95] on div "event_available Schedule" at bounding box center [26, 90] width 53 height 12
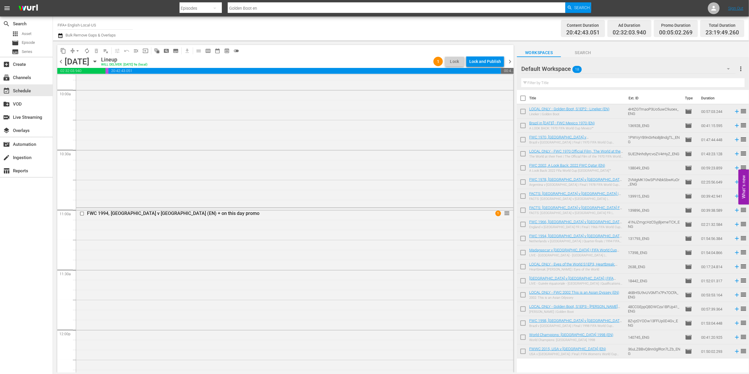
scroll to position [1191, 0]
click at [132, 207] on div "FWC 1994, [GEOGRAPHIC_DATA] v [GEOGRAPHIC_DATA] (EN) + on this day promo" at bounding box center [283, 208] width 393 height 6
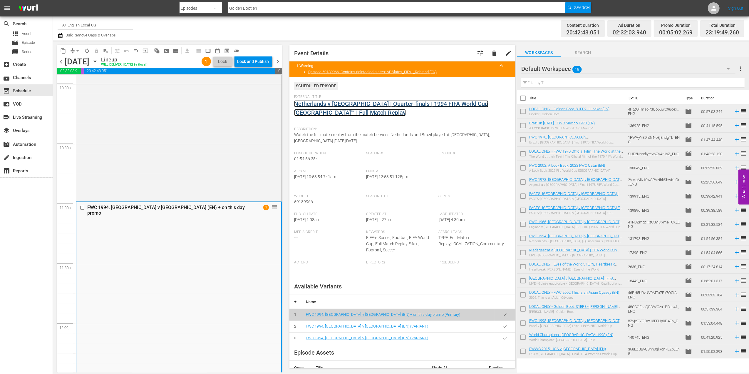
click at [339, 105] on link "Netherlands v [GEOGRAPHIC_DATA] | Quarter-finals | 1994 FIFA World Cup [GEOGRAP…" at bounding box center [391, 108] width 194 height 16
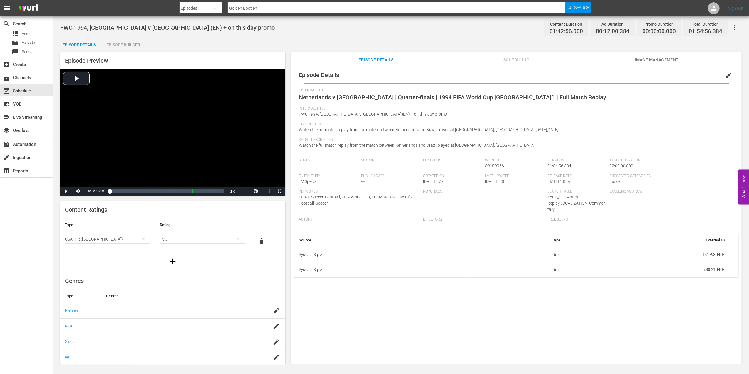
click at [126, 45] on div "Episode Builder" at bounding box center [123, 45] width 44 height 14
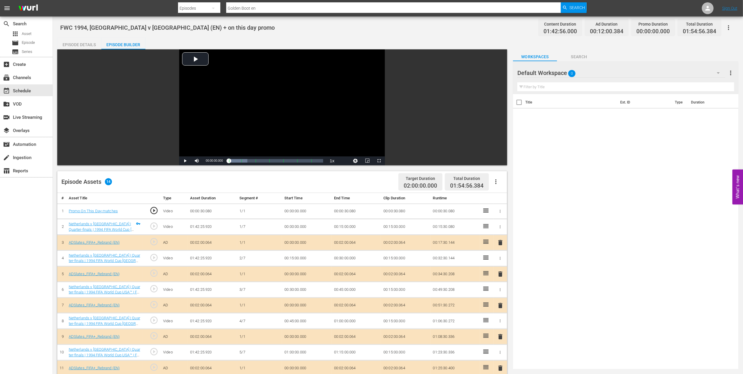
click at [500, 213] on icon "button" at bounding box center [500, 211] width 4 height 4
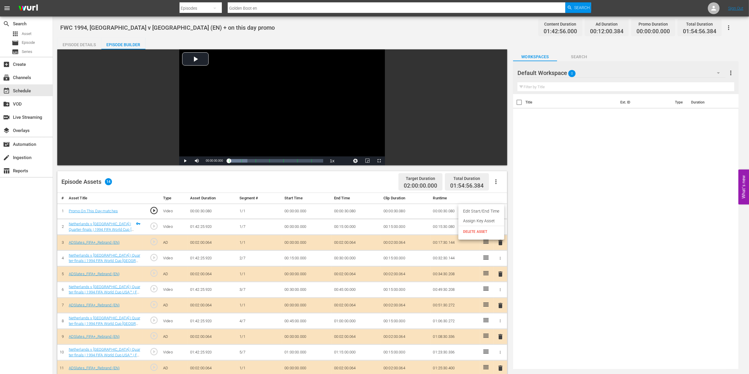
click at [490, 229] on span "DELETE ASSET" at bounding box center [481, 231] width 36 height 5
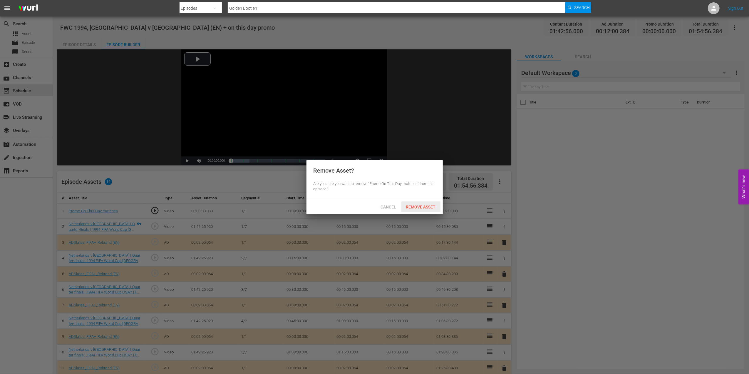
click at [427, 207] on span "Remove Asset" at bounding box center [421, 207] width 39 height 5
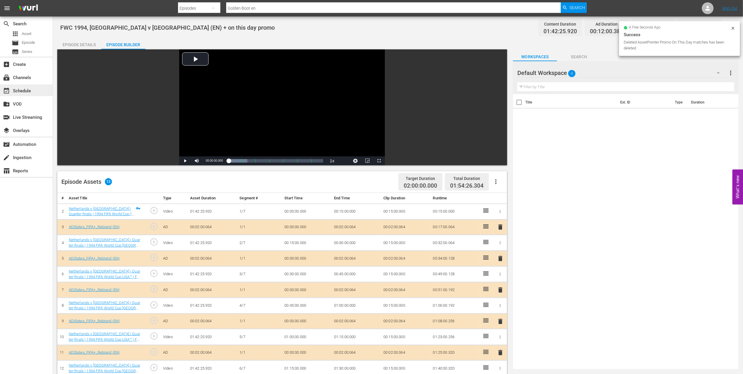
click at [21, 88] on div "event_available Schedule" at bounding box center [16, 89] width 33 height 5
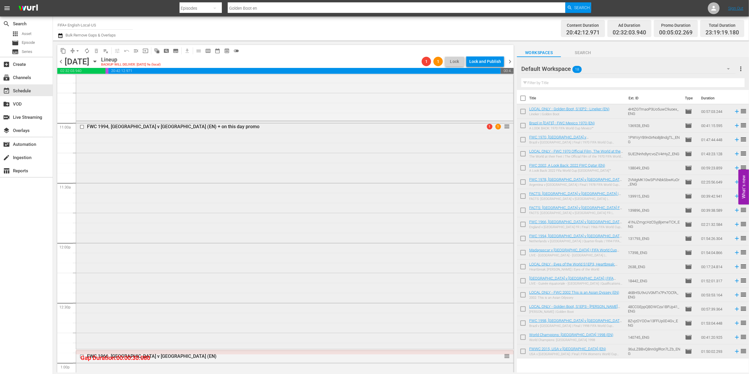
scroll to position [1274, 0]
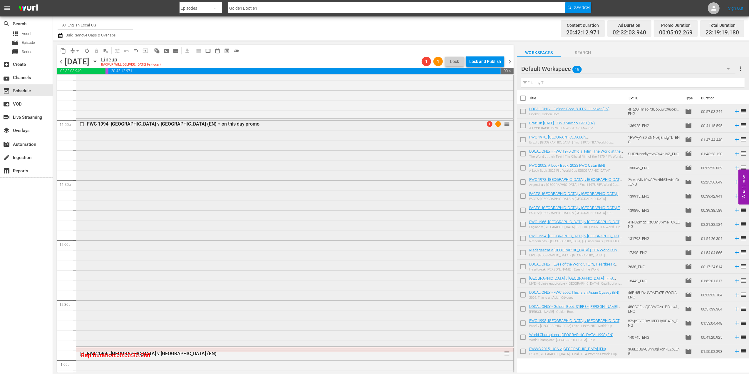
click at [147, 121] on div "FWC 1994, [GEOGRAPHIC_DATA] v [GEOGRAPHIC_DATA] (EN) + on this day promo" at bounding box center [283, 124] width 393 height 6
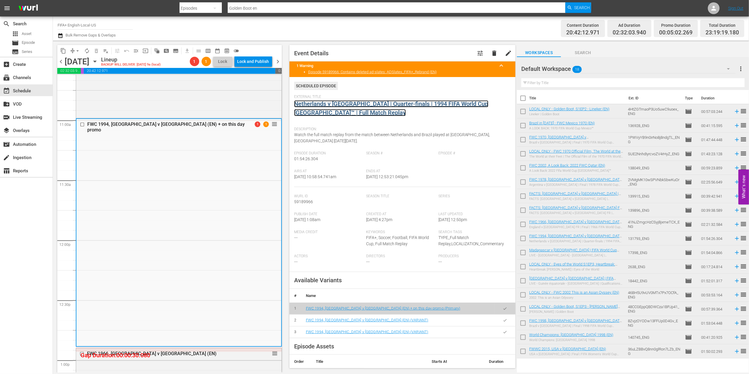
click at [386, 106] on link "Netherlands v [GEOGRAPHIC_DATA] | Quarter-finals | 1994 FIFA World Cup [GEOGRAP…" at bounding box center [391, 108] width 194 height 16
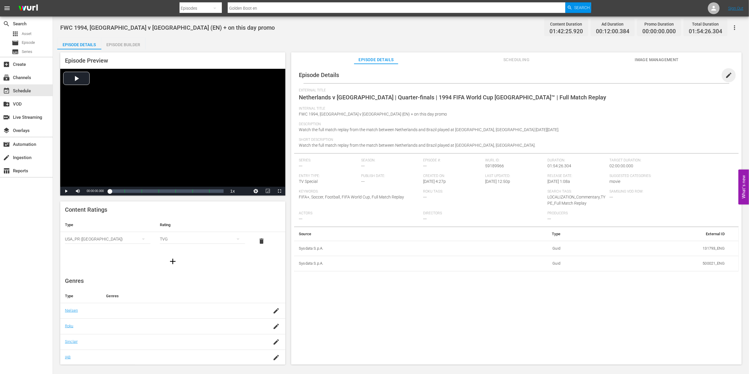
click at [598, 72] on span "edit" at bounding box center [728, 75] width 7 height 7
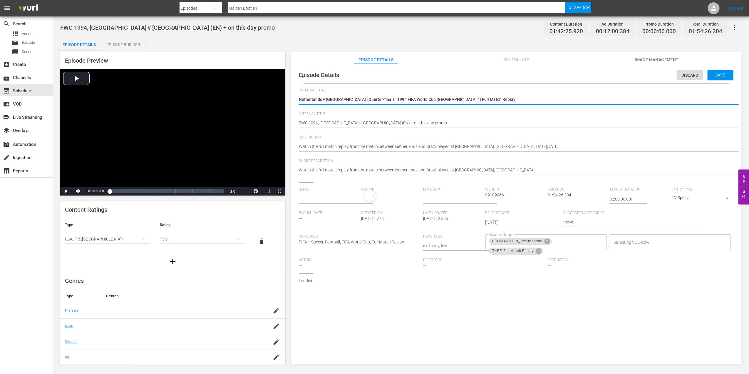
type input "No Series"
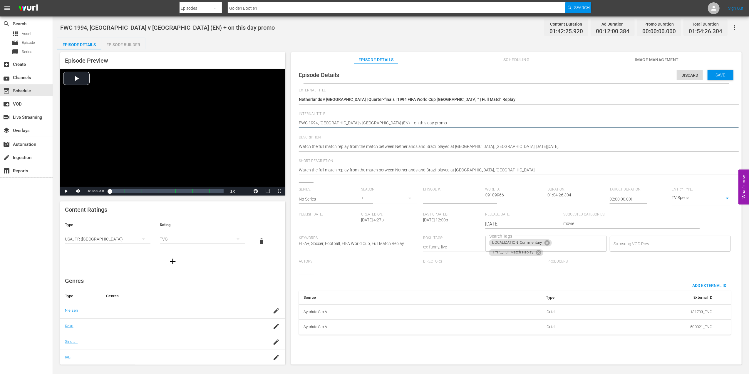
drag, startPoint x: 409, startPoint y: 120, endPoint x: 367, endPoint y: 121, distance: 41.8
type textarea "FWC 1994, [GEOGRAPHIC_DATA] v [GEOGRAPHIC_DATA] (EN) +"
type textarea "FWC 1994, [GEOGRAPHIC_DATA] v [GEOGRAPHIC_DATA] (EN)"
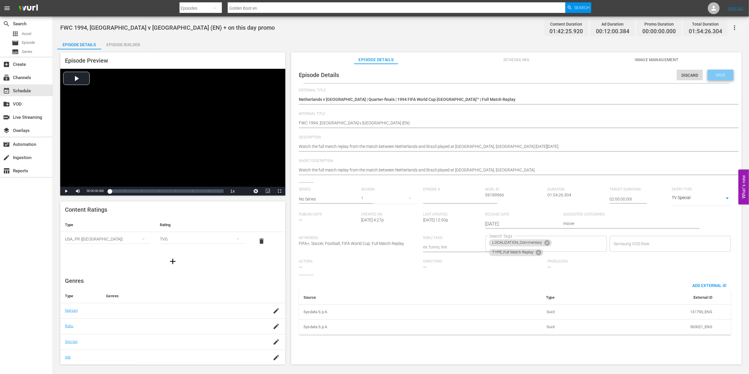
click at [598, 73] on span "Save" at bounding box center [720, 75] width 19 height 5
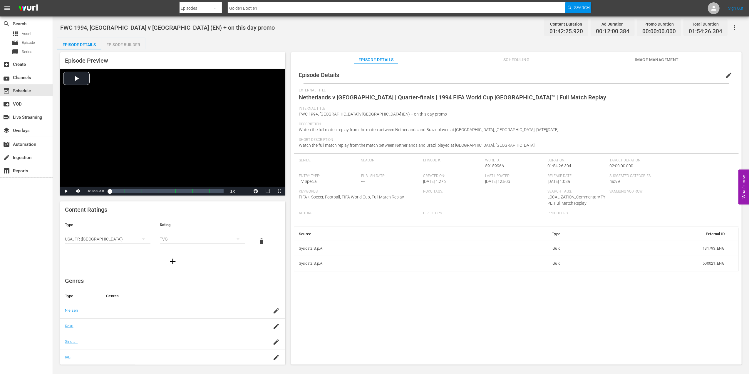
click at [129, 45] on div "Episode Builder" at bounding box center [123, 45] width 44 height 14
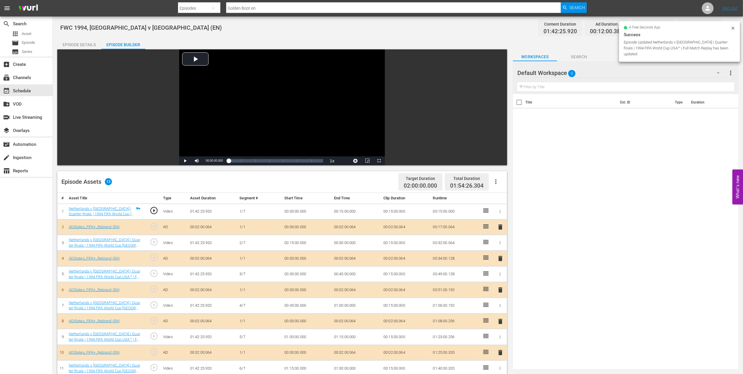
click at [82, 44] on div "Episode Details" at bounding box center [79, 45] width 44 height 14
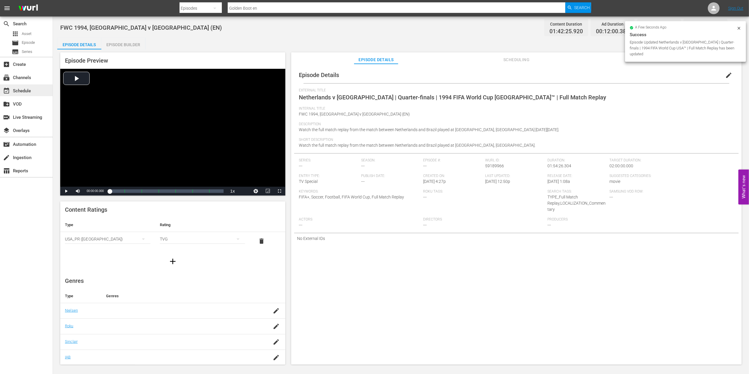
click at [24, 91] on div "event_available Schedule" at bounding box center [16, 89] width 33 height 5
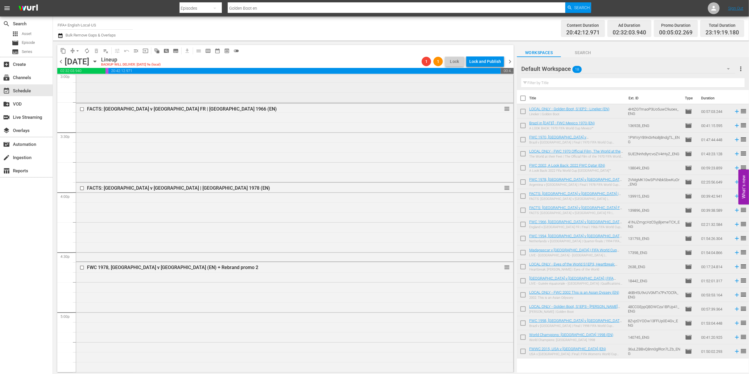
scroll to position [1816, 0]
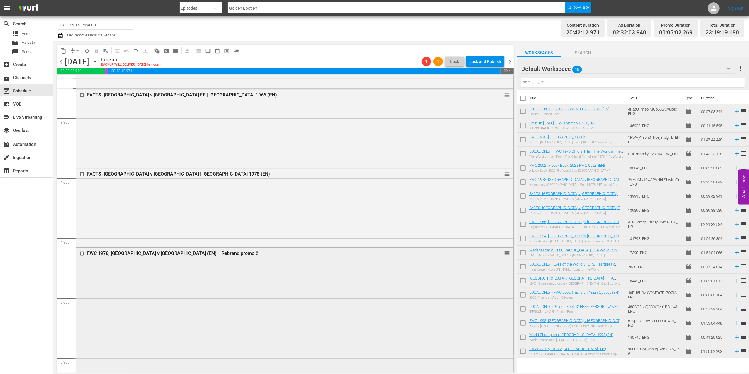
click at [137, 254] on div "FWC 1978, [GEOGRAPHIC_DATA] v [GEOGRAPHIC_DATA] (EN) + Rebrand promo 2" at bounding box center [283, 253] width 393 height 6
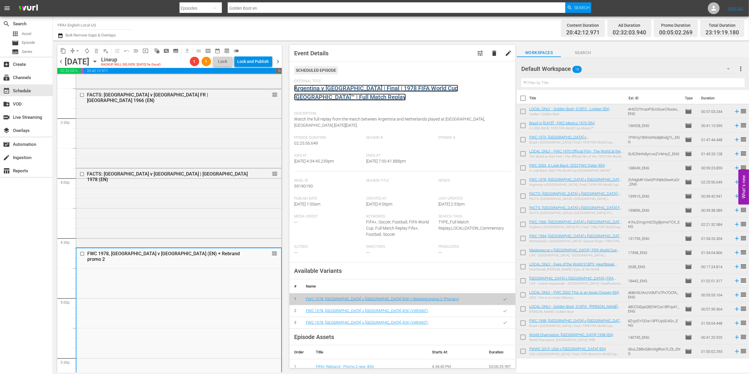
click at [353, 87] on link "Argentina v [GEOGRAPHIC_DATA] | Final | 1978 FIFA World Cup [GEOGRAPHIC_DATA]™ …" at bounding box center [376, 93] width 164 height 16
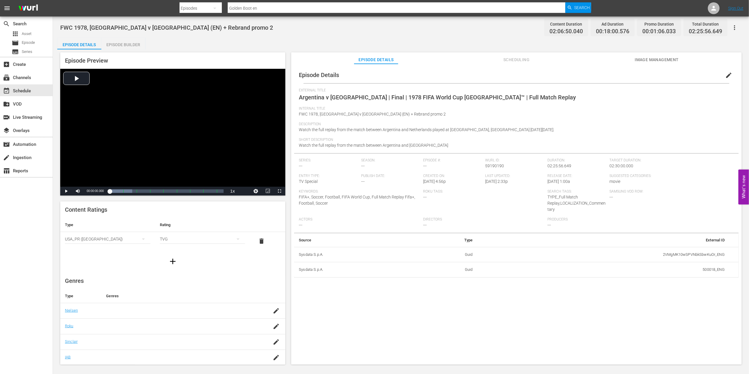
click at [119, 46] on div "Episode Builder" at bounding box center [123, 45] width 44 height 14
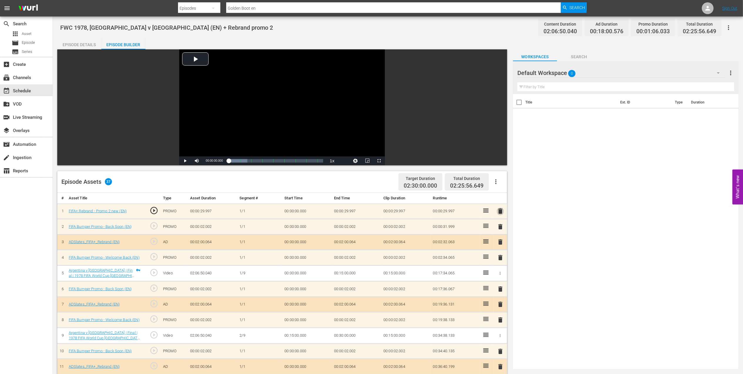
click at [500, 212] on span "delete" at bounding box center [500, 211] width 7 height 7
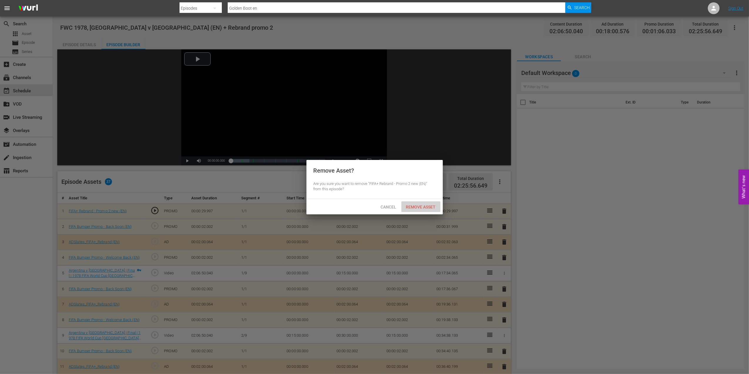
click at [424, 208] on span "Remove Asset" at bounding box center [421, 207] width 39 height 5
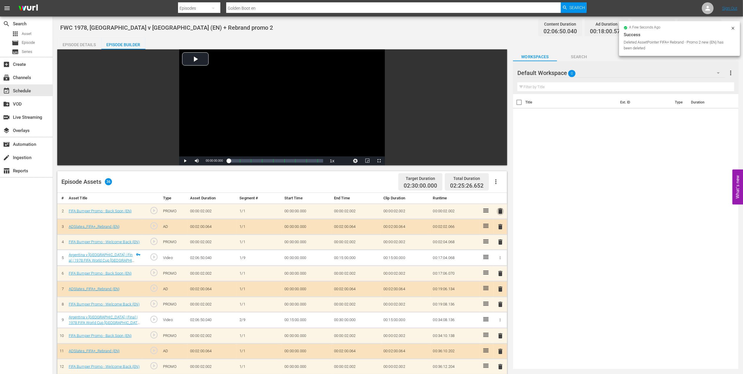
click at [502, 210] on span "delete" at bounding box center [500, 211] width 7 height 7
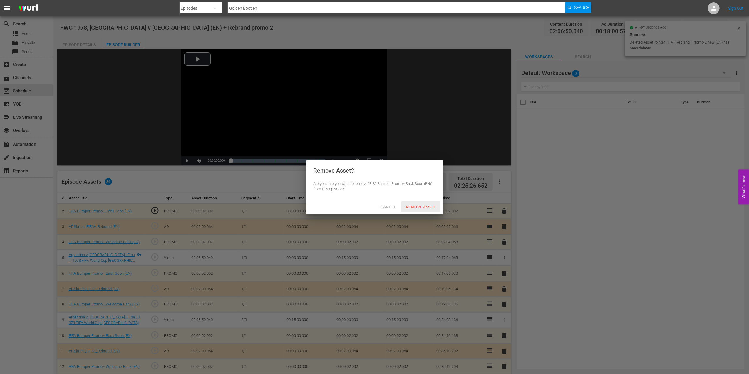
click at [422, 206] on span "Remove Asset" at bounding box center [421, 207] width 39 height 5
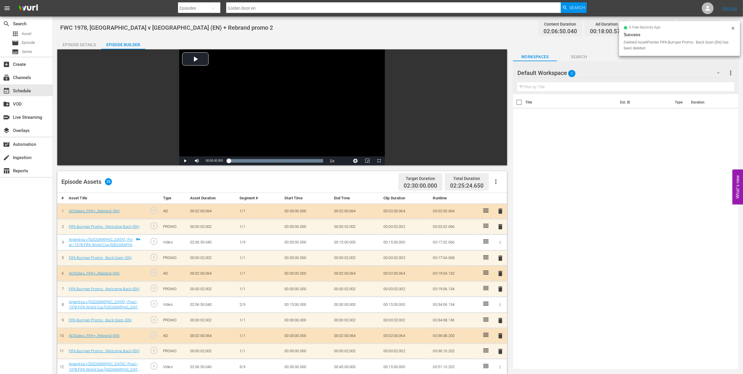
click at [501, 212] on span "delete" at bounding box center [500, 211] width 7 height 7
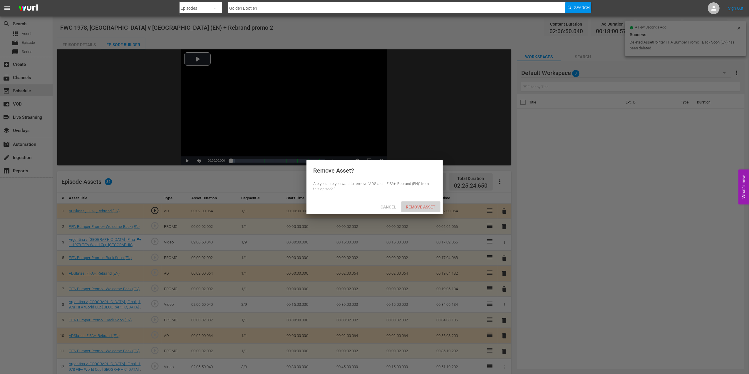
click at [428, 208] on span "Remove Asset" at bounding box center [421, 207] width 39 height 5
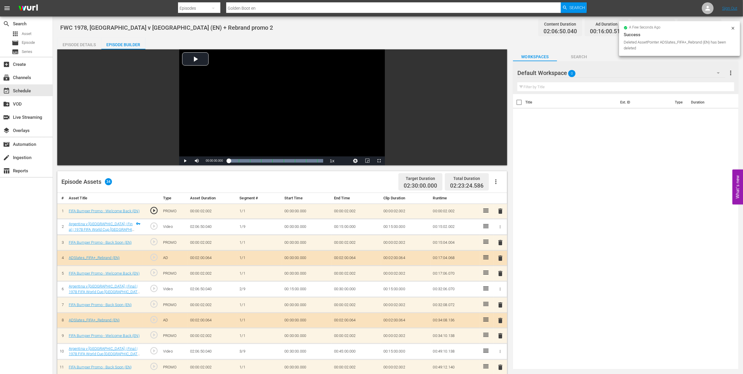
click at [501, 212] on span "delete" at bounding box center [500, 211] width 7 height 7
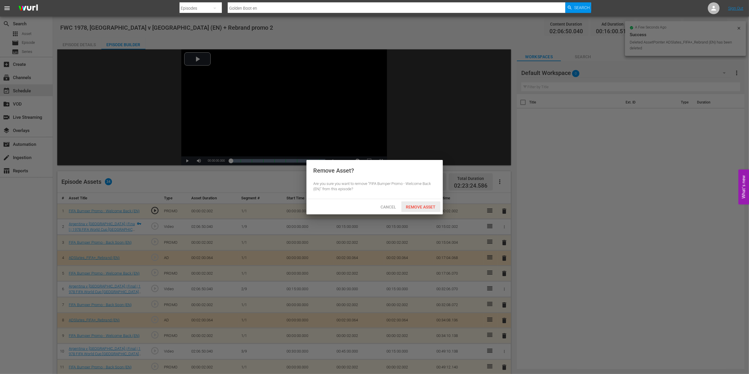
click at [429, 207] on span "Remove Asset" at bounding box center [421, 207] width 39 height 5
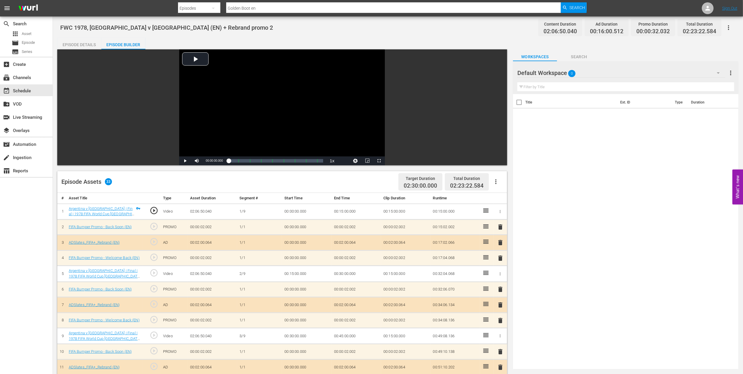
click at [73, 43] on div "Episode Details" at bounding box center [79, 45] width 44 height 14
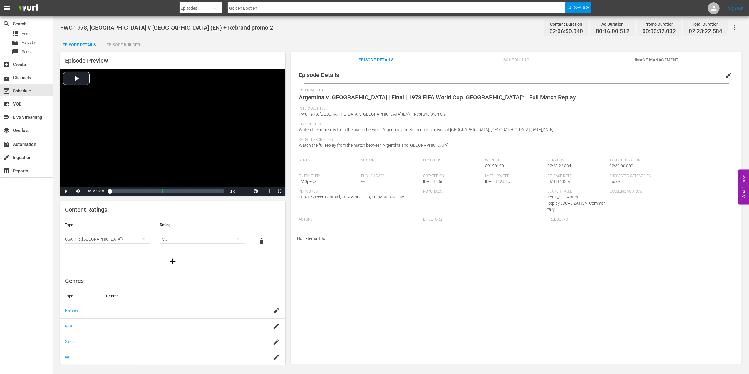
click at [598, 73] on span "edit" at bounding box center [728, 75] width 7 height 7
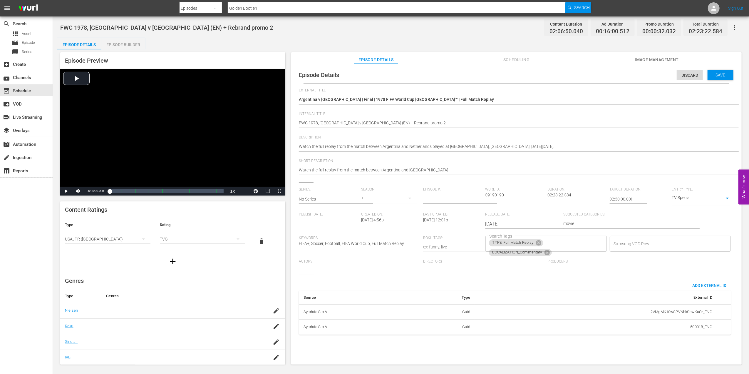
drag, startPoint x: 413, startPoint y: 119, endPoint x: 382, endPoint y: 123, distance: 31.7
click at [382, 123] on div "FWC 1978, [GEOGRAPHIC_DATA] v [GEOGRAPHIC_DATA] (EN) + Rebrand promo 2 FWC 1978…" at bounding box center [515, 123] width 432 height 14
drag, startPoint x: 407, startPoint y: 123, endPoint x: 375, endPoint y: 123, distance: 32.9
type textarea "FWC 1978, [GEOGRAPHIC_DATA] v [GEOGRAPHIC_DATA] (EN) +"
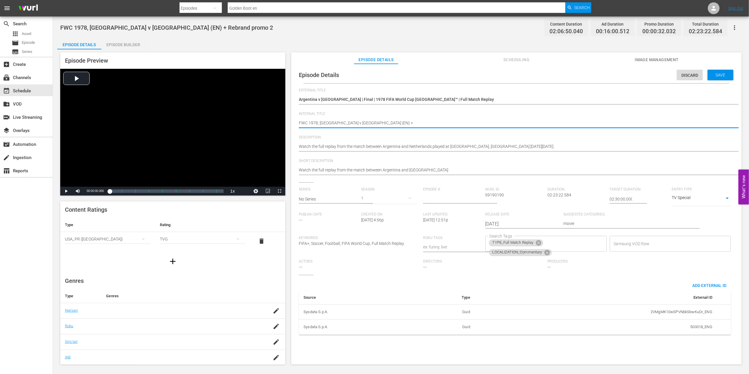
type textarea "FWC 1978, [GEOGRAPHIC_DATA] v [GEOGRAPHIC_DATA] (EN)"
click at [598, 71] on div "Save" at bounding box center [721, 75] width 26 height 11
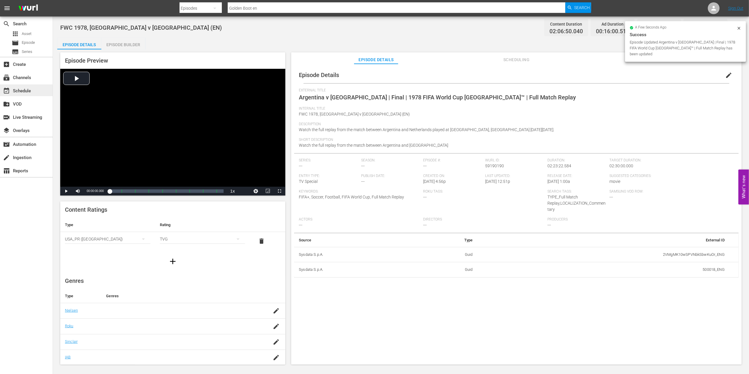
click at [22, 85] on div "event_available Schedule" at bounding box center [26, 90] width 53 height 12
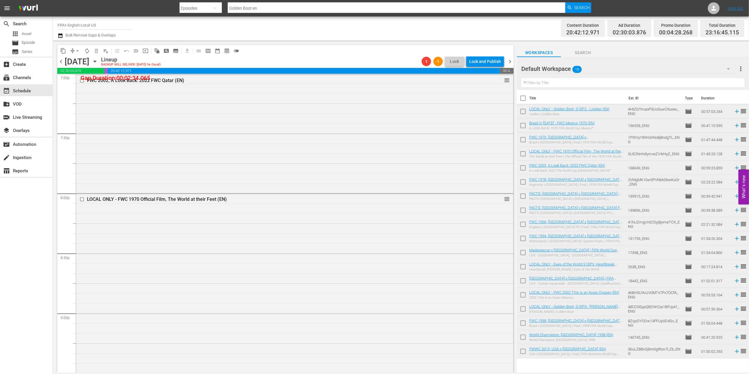
scroll to position [2260, 0]
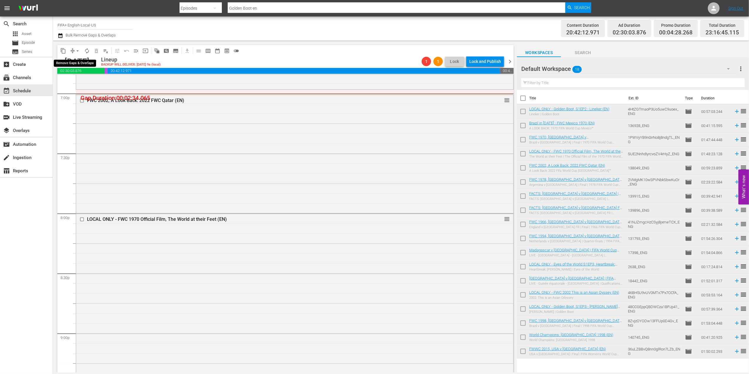
click at [79, 49] on span "arrow_drop_down" at bounding box center [78, 51] width 6 height 6
click at [93, 80] on li "Align to End of Previous Day" at bounding box center [78, 82] width 62 height 10
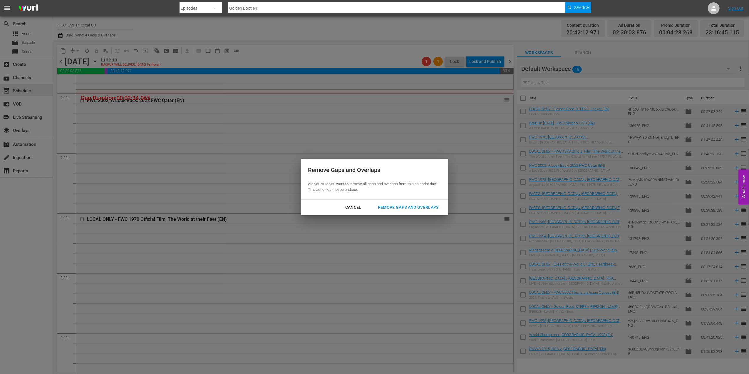
click at [404, 206] on div "Remove Gaps and Overlaps" at bounding box center [408, 207] width 70 height 7
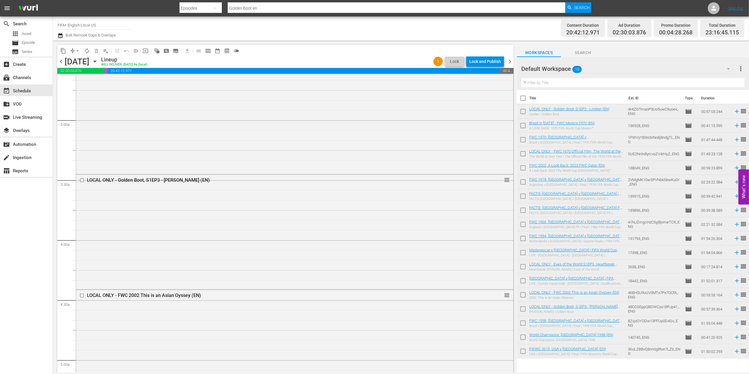
scroll to position [0, 0]
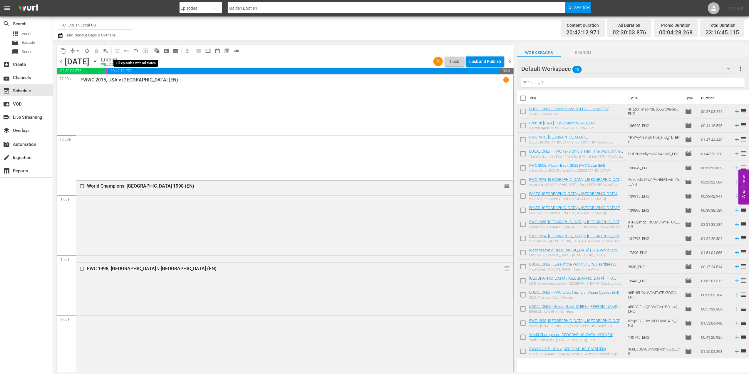
click at [135, 51] on span "menu_open" at bounding box center [136, 51] width 6 height 6
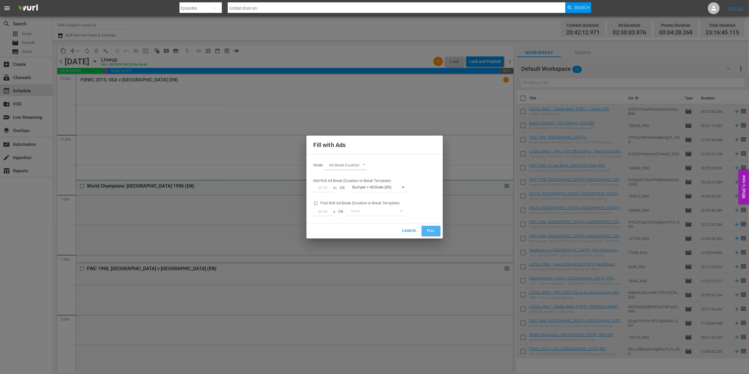
click at [429, 231] on span "Fill" at bounding box center [431, 231] width 9 height 7
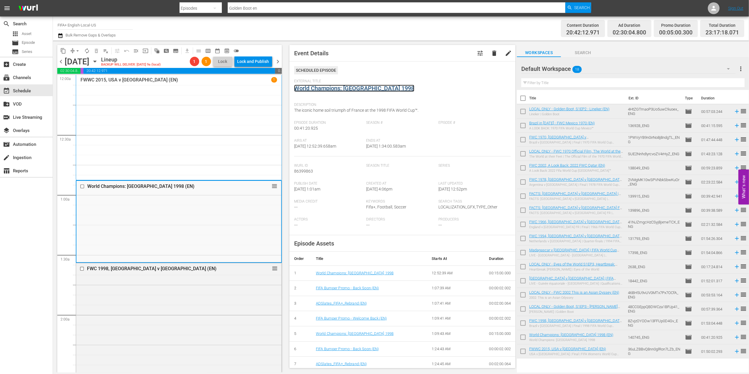
click at [333, 90] on link "World Champions: [GEOGRAPHIC_DATA] 1998" at bounding box center [354, 88] width 120 height 7
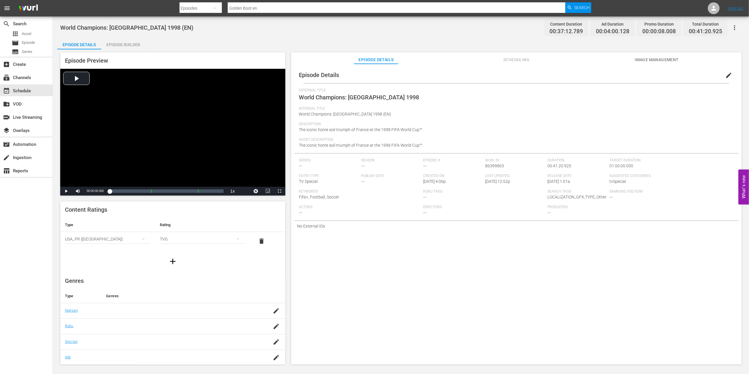
click at [120, 46] on div "Episode Builder" at bounding box center [123, 45] width 44 height 14
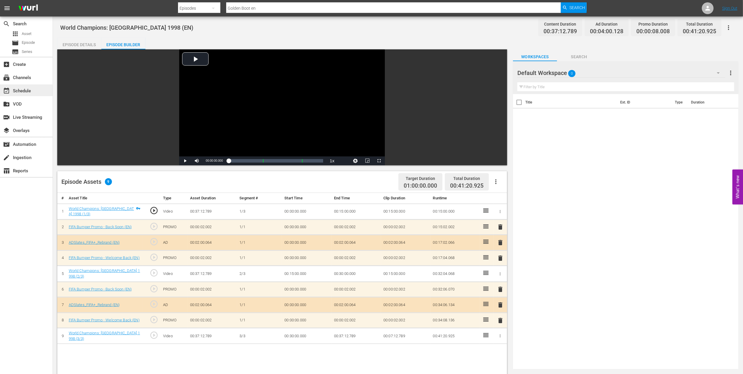
click at [31, 86] on div "event_available Schedule" at bounding box center [26, 90] width 53 height 12
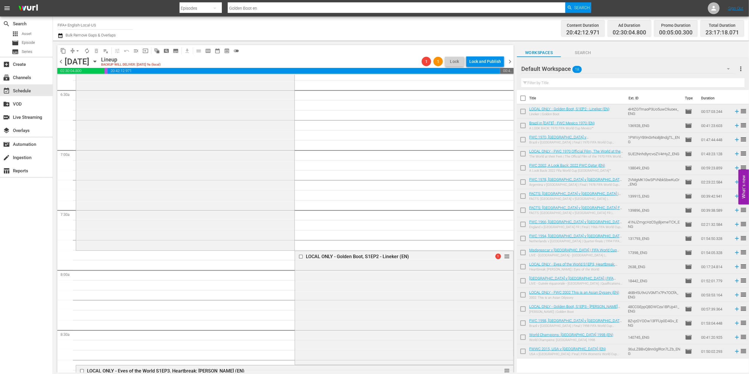
scroll to position [766, 0]
click at [79, 51] on span "arrow_drop_down" at bounding box center [78, 51] width 6 height 6
click at [89, 80] on li "Align to End of Previous Day" at bounding box center [78, 82] width 62 height 10
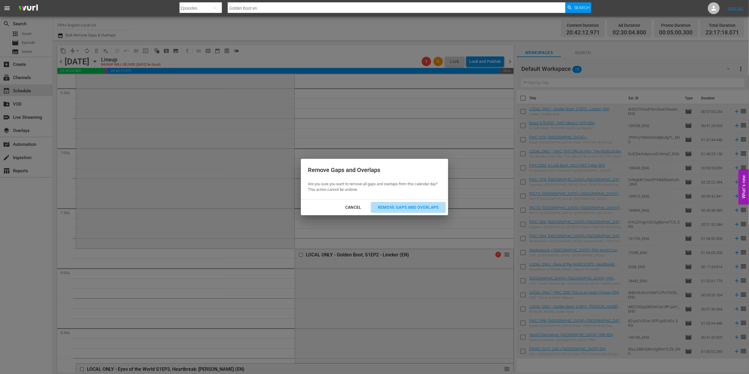
click at [394, 204] on div "Remove Gaps and Overlaps" at bounding box center [408, 207] width 70 height 7
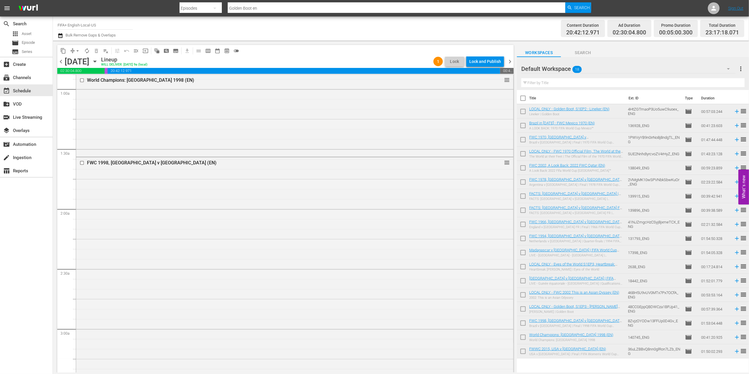
scroll to position [0, 0]
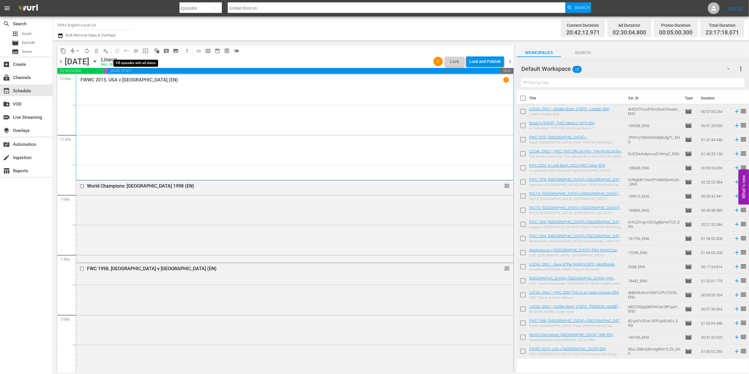
click at [136, 50] on span "menu_open" at bounding box center [136, 51] width 6 height 6
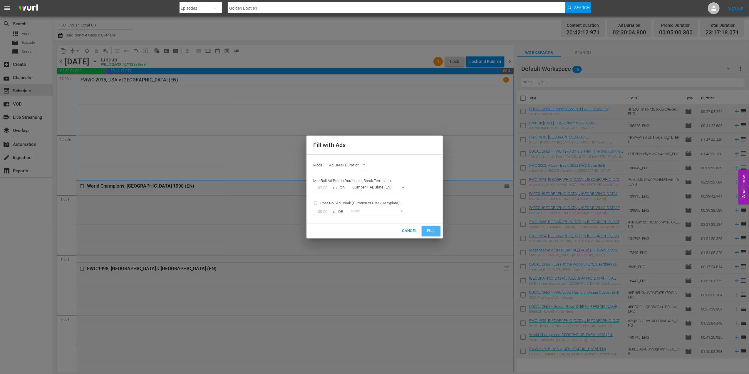
click at [434, 233] on span "Fill" at bounding box center [431, 231] width 9 height 7
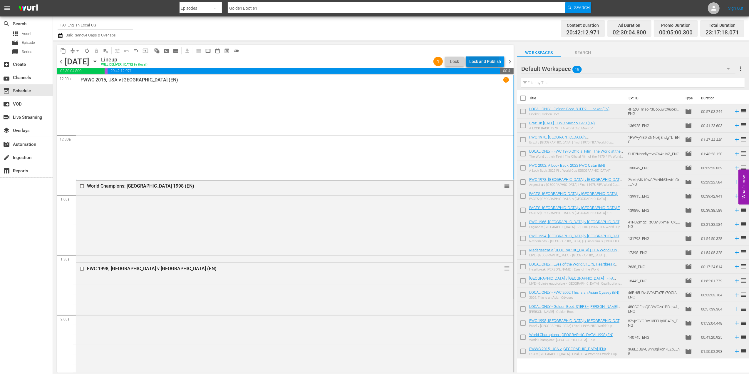
click at [483, 59] on div "Lock and Publish" at bounding box center [485, 61] width 32 height 11
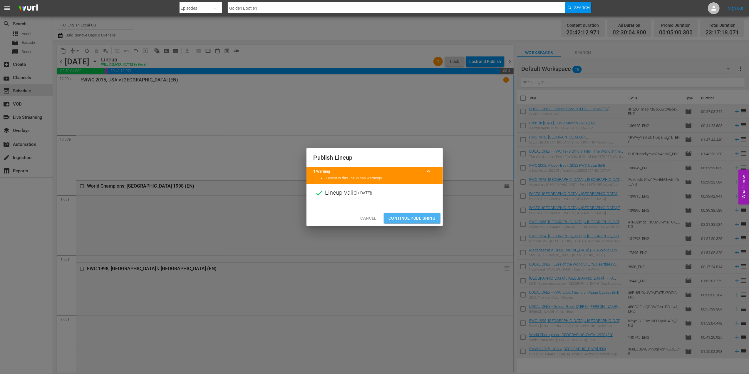
click at [414, 219] on span "Continue Publishing" at bounding box center [412, 218] width 47 height 7
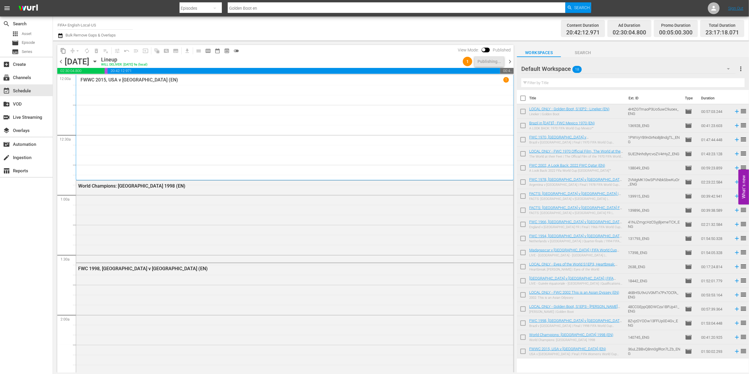
click at [509, 60] on span "chevron_right" at bounding box center [509, 61] width 7 height 7
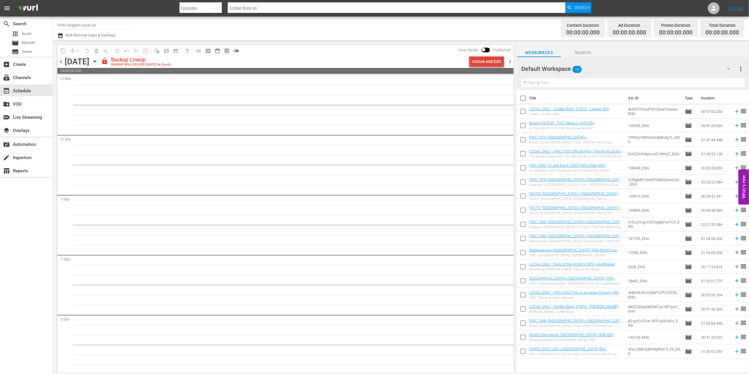
click at [493, 61] on div "Unlock and Edit" at bounding box center [486, 61] width 29 height 11
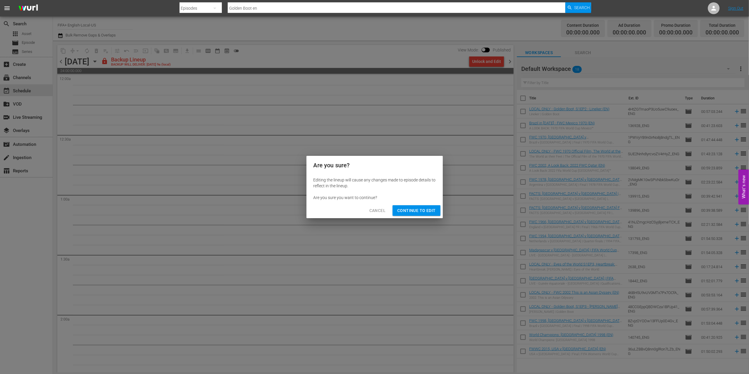
click at [411, 207] on span "Continue to Edit" at bounding box center [416, 210] width 38 height 7
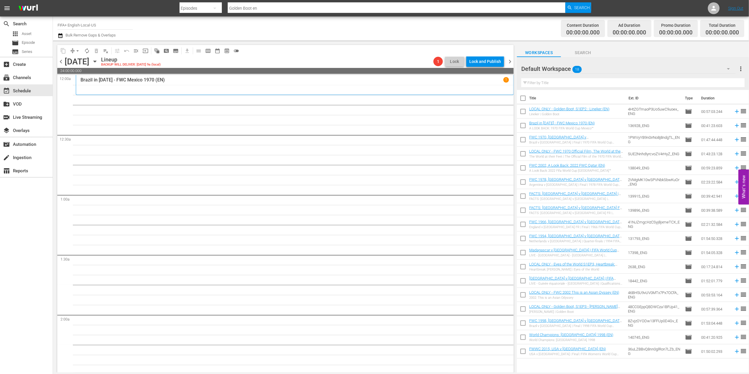
click at [524, 98] on input "checkbox" at bounding box center [523, 99] width 12 height 12
checkbox input "true"
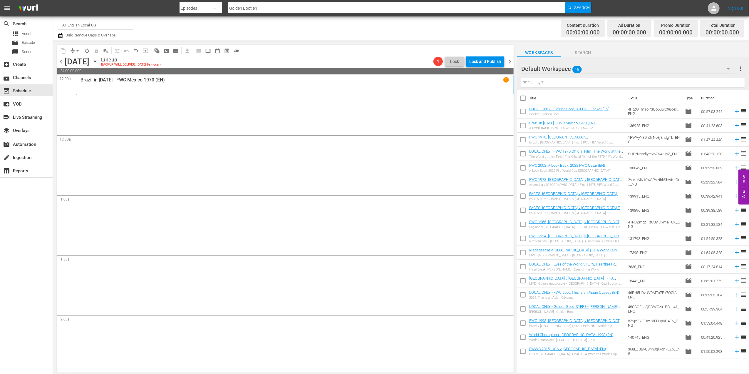
checkbox input "true"
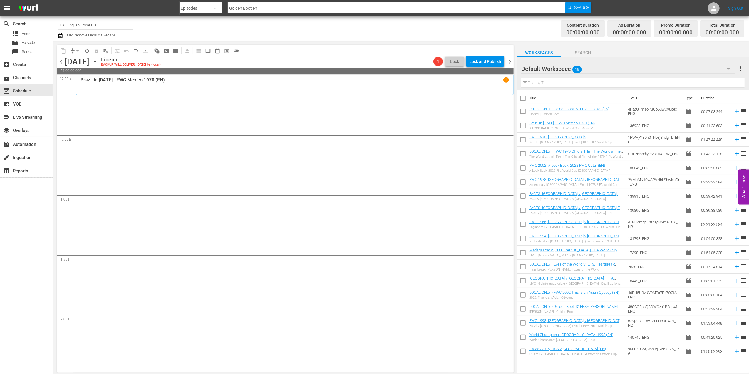
checkbox input "true"
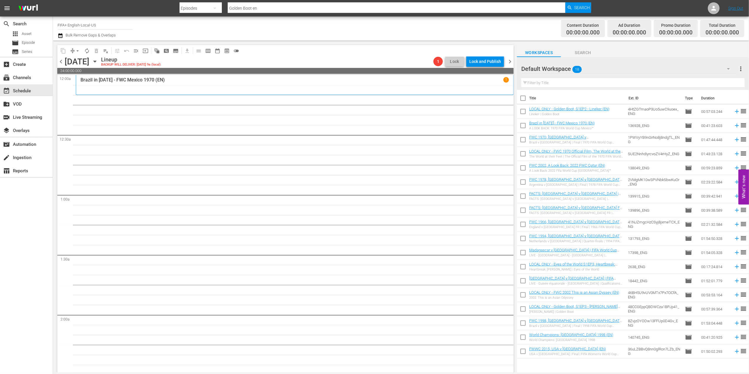
checkbox input "true"
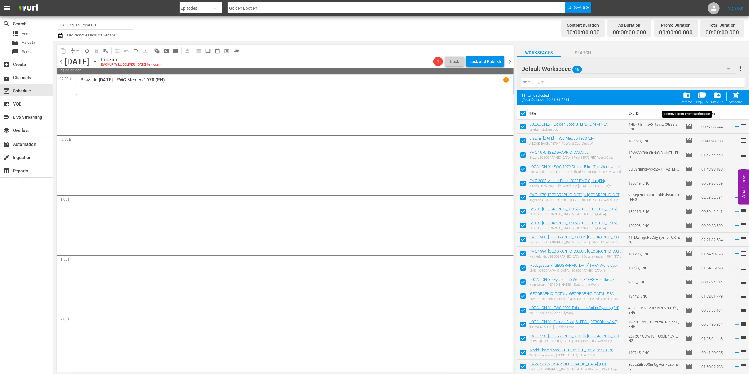
click at [598, 96] on div "folder_delete Remove" at bounding box center [687, 97] width 12 height 13
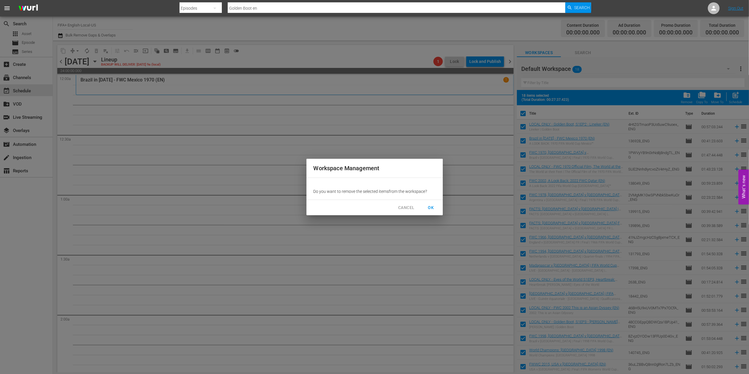
click at [429, 206] on span "OK" at bounding box center [431, 207] width 9 height 7
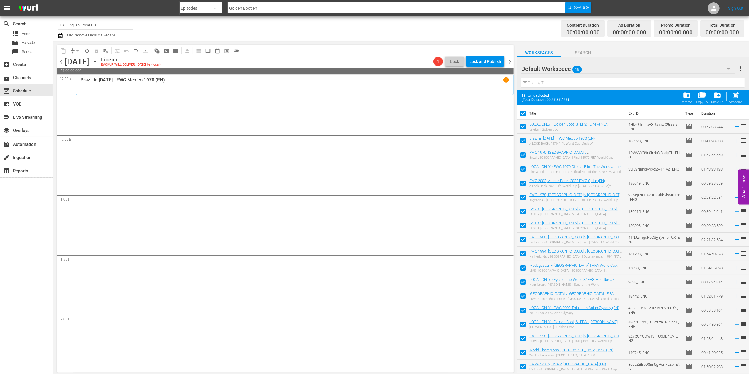
checkbox input "false"
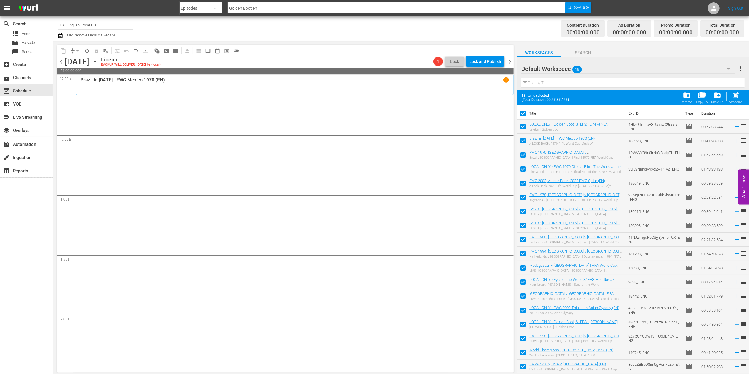
checkbox input "false"
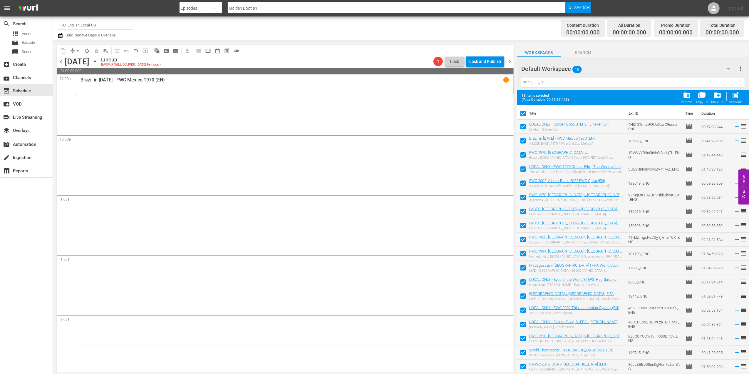
checkbox input "false"
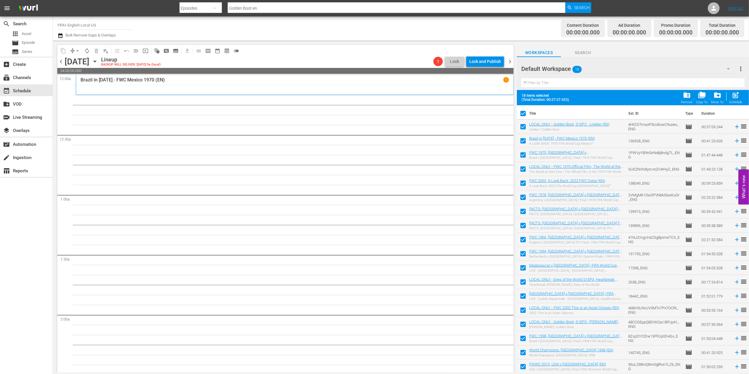
checkbox input "false"
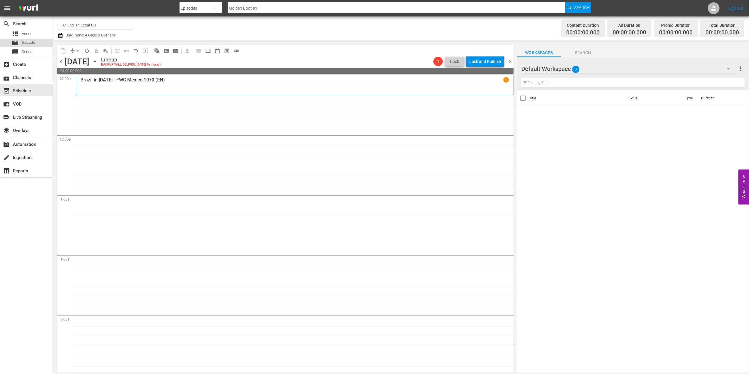
click at [39, 43] on div "movie Episode" at bounding box center [26, 43] width 53 height 8
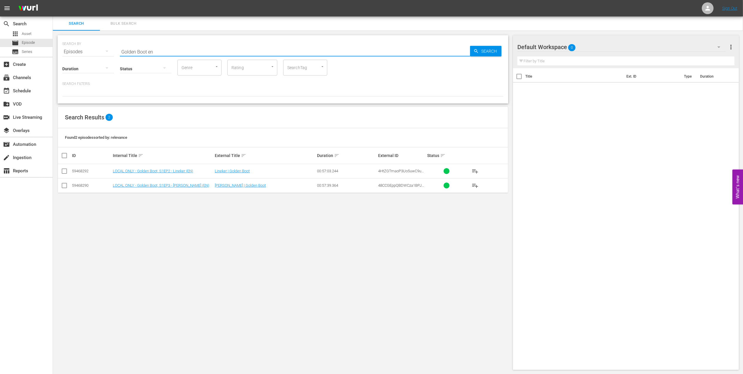
drag, startPoint x: 171, startPoint y: 51, endPoint x: 89, endPoint y: 50, distance: 81.7
click at [90, 50] on div "SEARCH BY Search By Episodes Search ID, Title, Description, Keywords, or Catego…" at bounding box center [283, 48] width 442 height 21
paste input "Italy v [GEOGRAPHIC_DATA] | Group Matches | FIFA World Cup 1990 | Full Match Re…"
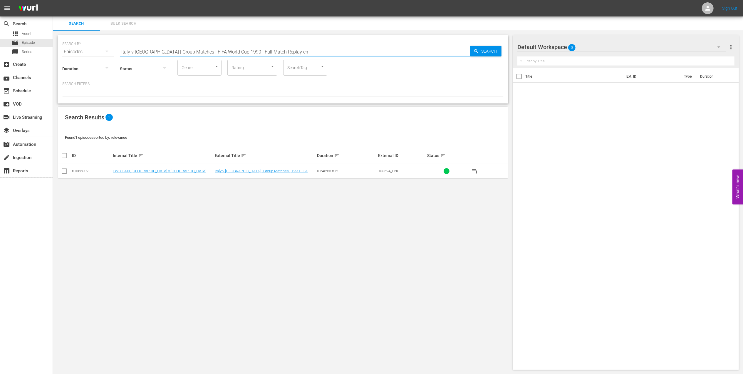
type input "Italy v [GEOGRAPHIC_DATA] | Group Matches | FIFA World Cup 1990 | Full Match Re…"
click at [66, 171] on input "checkbox" at bounding box center [64, 172] width 7 height 7
checkbox input "true"
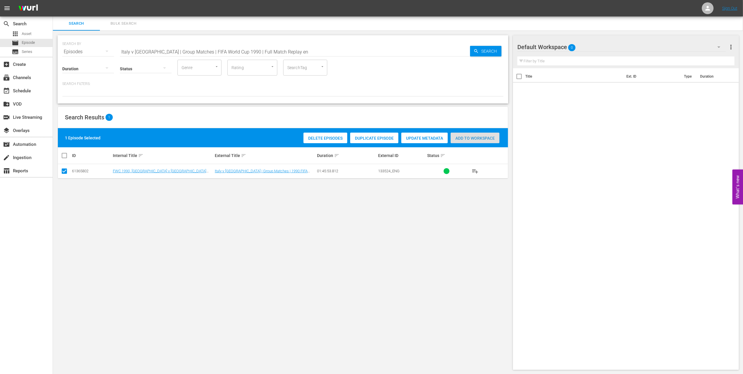
click at [470, 139] on span "Add to Workspace" at bounding box center [475, 138] width 49 height 5
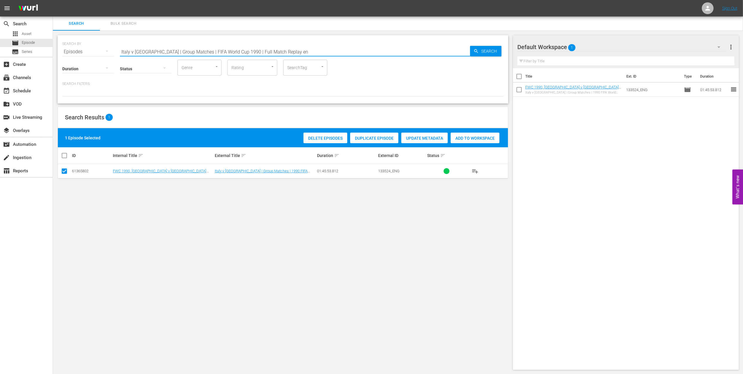
drag, startPoint x: 246, startPoint y: 52, endPoint x: 152, endPoint y: 52, distance: 93.5
click at [79, 52] on div "SEARCH BY Search By Episodes Search ID, Title, Description, Keywords, or Catego…" at bounding box center [283, 48] width 442 height 21
paste input "FWC 1990 - Final - [GEOGRAPHIC_DATA] v [GEOGRAPHIC_DATA]"
click at [230, 52] on input "FWC 1990 - Final - [GEOGRAPHIC_DATA] v [GEOGRAPHIC_DATA]" at bounding box center [295, 52] width 350 height 14
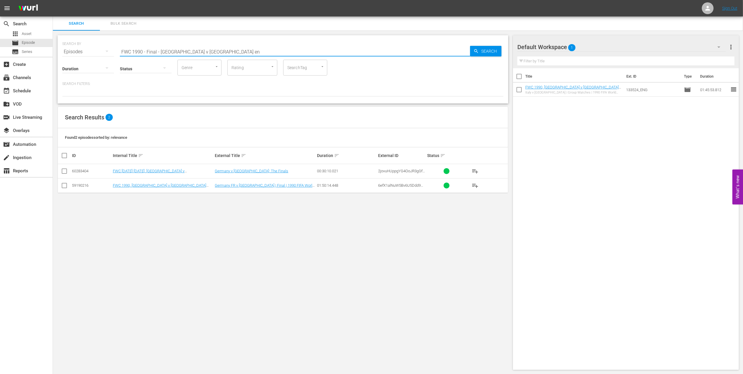
type input "FWC 1990 - Final - [GEOGRAPHIC_DATA] v [GEOGRAPHIC_DATA] en"
click at [64, 186] on input "checkbox" at bounding box center [64, 186] width 7 height 7
checkbox input "true"
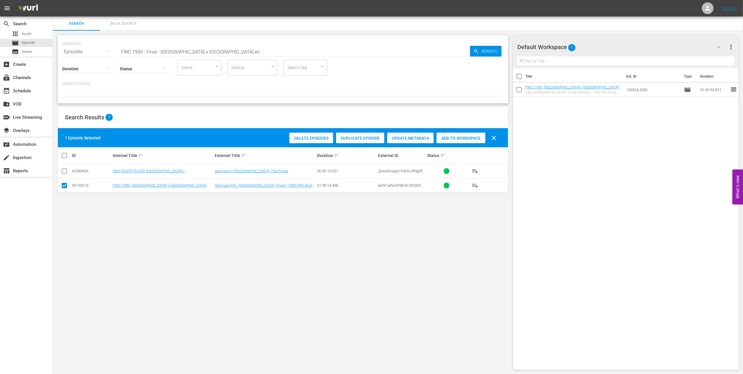
click at [460, 139] on span "Add to Workspace" at bounding box center [461, 138] width 49 height 5
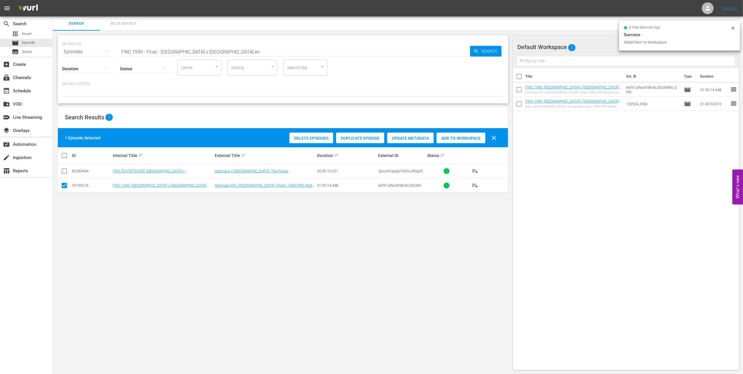
click at [65, 51] on div "SEARCH BY Search By Episodes Search ID, Title, Description, Keywords, or Catego…" at bounding box center [283, 48] width 442 height 21
paste input "4 - Final - [GEOGRAPHIC_DATA] v [GEOGRAPHIC_DATA]"
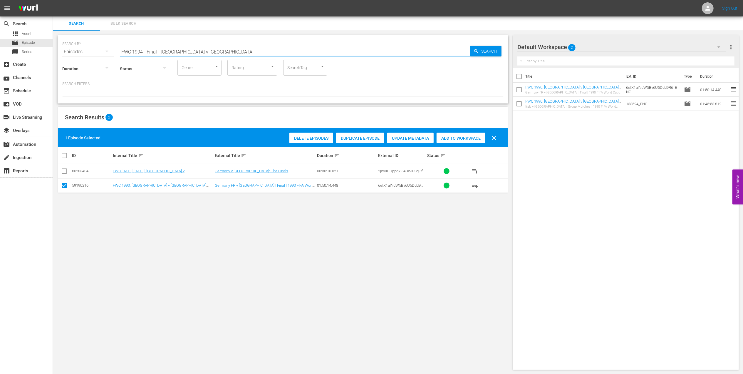
click at [212, 52] on input "FWC 1994 - Final - [GEOGRAPHIC_DATA] v [GEOGRAPHIC_DATA]" at bounding box center [295, 52] width 350 height 14
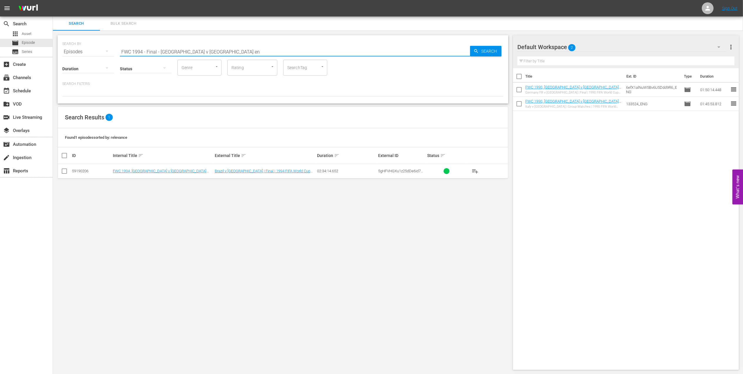
type input "FWC 1994 - Final - [GEOGRAPHIC_DATA] v [GEOGRAPHIC_DATA] en"
click at [67, 172] on input "checkbox" at bounding box center [64, 172] width 7 height 7
checkbox input "true"
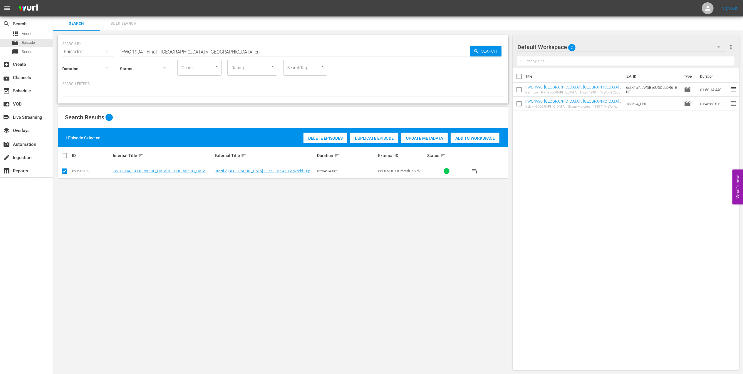
click at [470, 139] on span "Add to Workspace" at bounding box center [475, 138] width 49 height 5
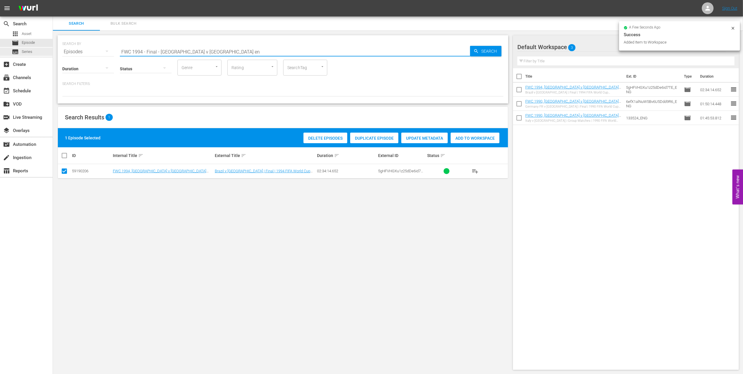
drag, startPoint x: 121, startPoint y: 56, endPoint x: 27, endPoint y: 56, distance: 93.5
click at [53, 0] on div "search Search apps Asset movie Episode subtitles Series add_box Create subscrip…" at bounding box center [398, 0] width 691 height 0
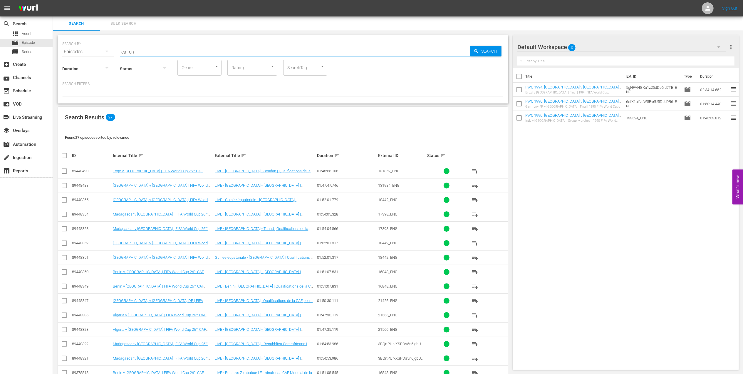
type input "caf en"
click at [63, 186] on input "checkbox" at bounding box center [64, 186] width 7 height 7
checkbox input "true"
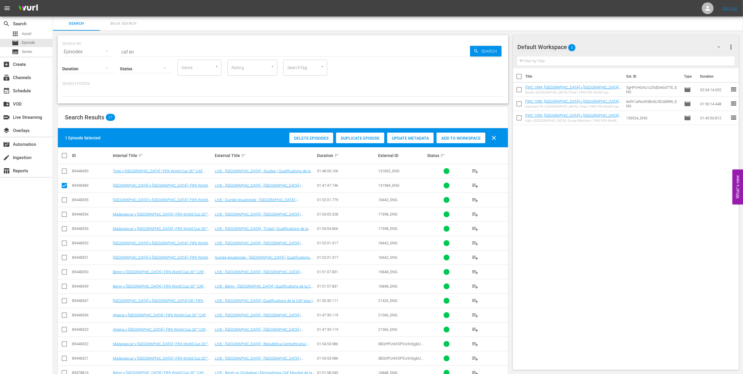
click at [452, 138] on span "Add to Workspace" at bounding box center [461, 138] width 49 height 5
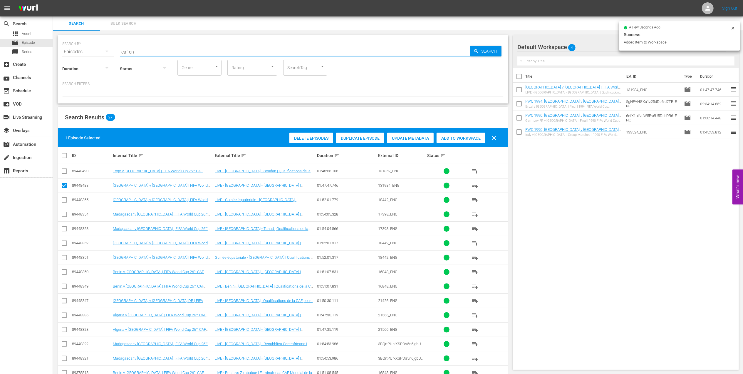
drag, startPoint x: 80, startPoint y: 51, endPoint x: 62, endPoint y: 51, distance: 17.6
click at [62, 51] on div "SEARCH BY Search By Episodes Search ID, Title, Description, Keywords, or Catego…" at bounding box center [283, 48] width 442 height 21
paste input "FWC All Straight Red Cards"
click at [196, 50] on input "FWC All Straight Red Cards" at bounding box center [295, 52] width 350 height 14
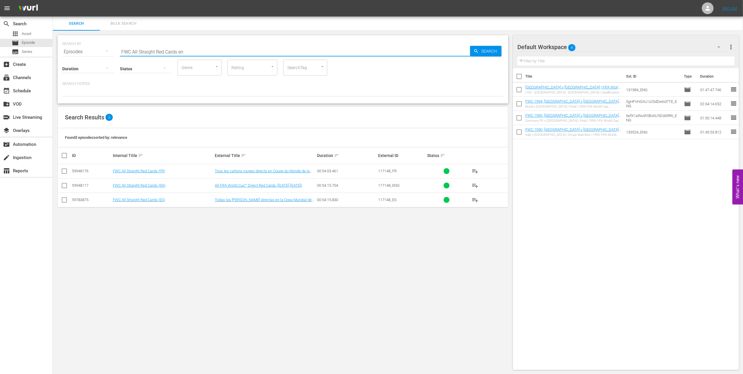
drag, startPoint x: 157, startPoint y: 51, endPoint x: 54, endPoint y: 56, distance: 102.4
click at [55, 54] on div "SEARCH BY Search By Episodes Search ID, Title, Description, Keywords, or Catego…" at bounding box center [283, 203] width 460 height 344
drag, startPoint x: 153, startPoint y: 51, endPoint x: 104, endPoint y: 51, distance: 49.1
click at [104, 51] on div "SEARCH BY Search By Episodes Search ID, Title, Description, Keywords, or Catego…" at bounding box center [283, 48] width 442 height 21
type input "red cards"
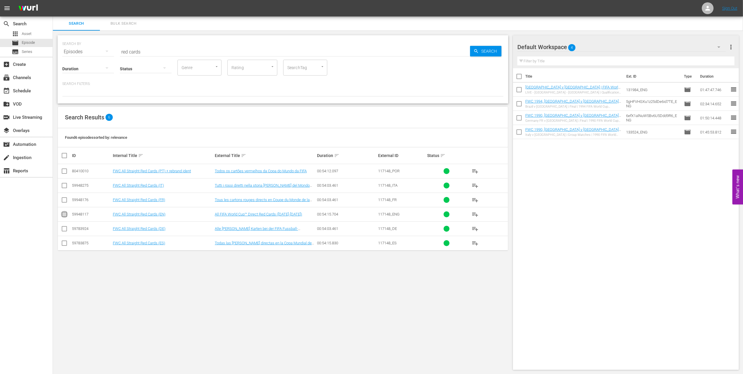
click at [65, 215] on input "checkbox" at bounding box center [64, 215] width 7 height 7
checkbox input "true"
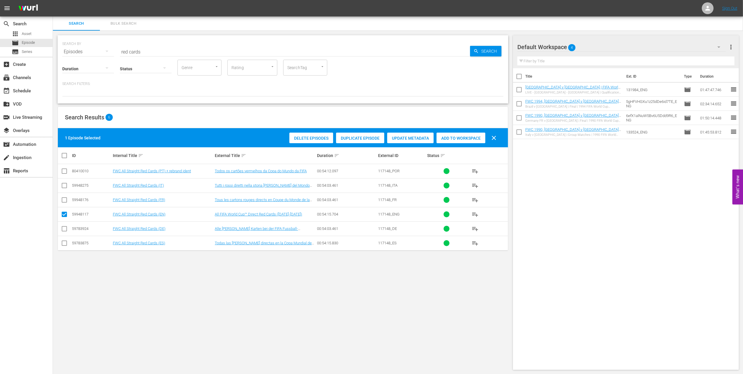
click at [456, 137] on span "Add to Workspace" at bounding box center [461, 138] width 49 height 5
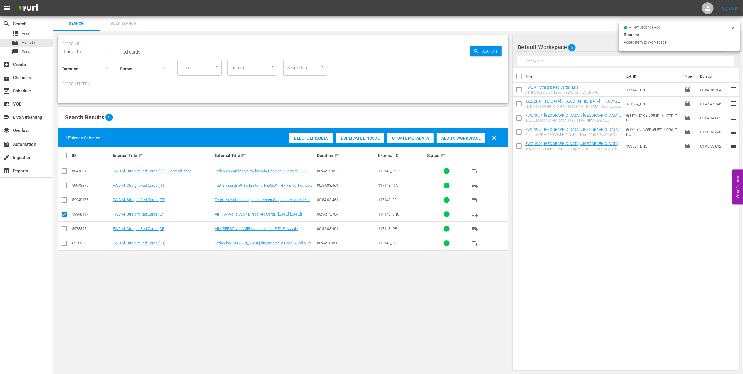
drag, startPoint x: 138, startPoint y: 51, endPoint x: 59, endPoint y: 53, distance: 79.1
click at [59, 53] on div "SEARCH BY Search By Episodes Search ID, Title, Description, Keywords, or Catego…" at bounding box center [283, 69] width 451 height 68
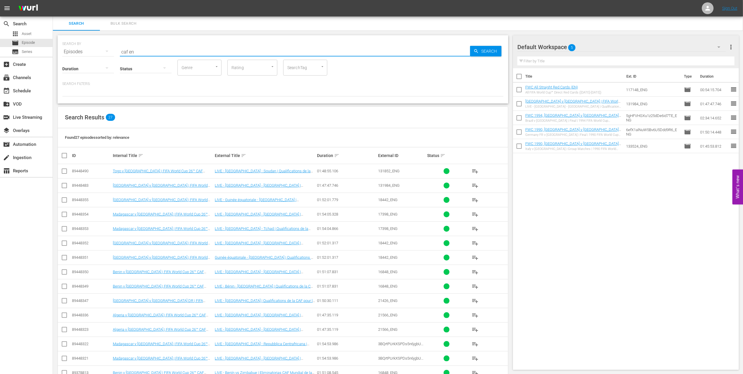
type input "caf en"
click at [65, 172] on input "checkbox" at bounding box center [64, 172] width 7 height 7
checkbox input "true"
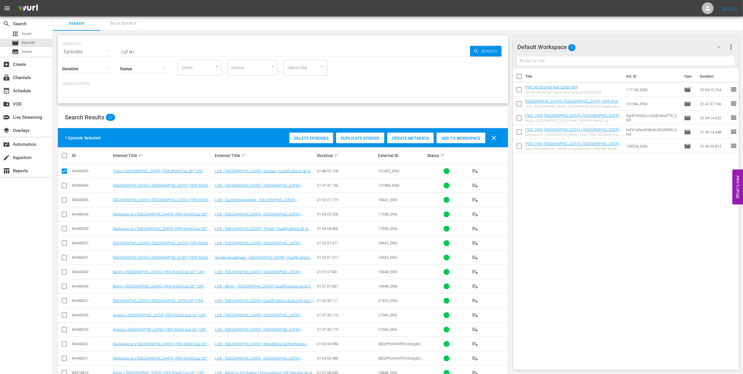
click at [462, 136] on span "Add to Workspace" at bounding box center [461, 138] width 49 height 5
drag, startPoint x: 137, startPoint y: 52, endPoint x: 99, endPoint y: 52, distance: 37.9
click at [99, 52] on div "SEARCH BY Search By Episodes Search ID, Title, Description, Keywords, or Catego…" at bounding box center [283, 48] width 442 height 21
paste input "FWC 2022 - Final - [GEOGRAPHIC_DATA] v [GEOGRAPHIC_DATA]"
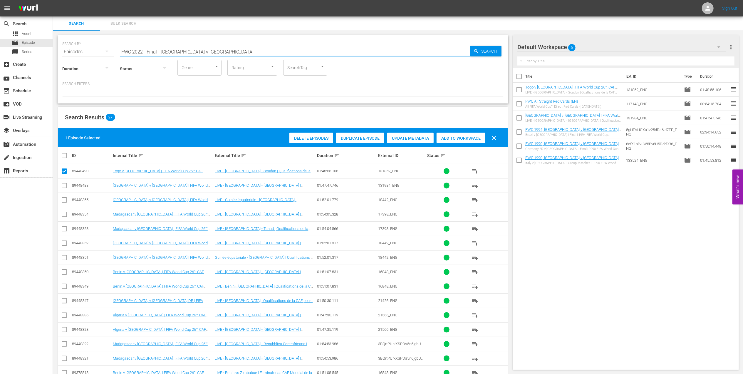
click at [203, 49] on input "FWC 2022 - Final - [GEOGRAPHIC_DATA] v [GEOGRAPHIC_DATA]" at bounding box center [295, 52] width 350 height 14
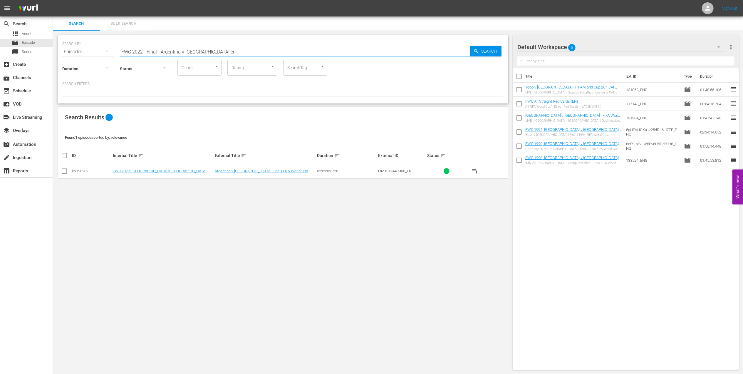
type input "FWC 2022 - Final - Argentina v [GEOGRAPHIC_DATA] en"
click at [65, 170] on input "checkbox" at bounding box center [64, 172] width 7 height 7
checkbox input "true"
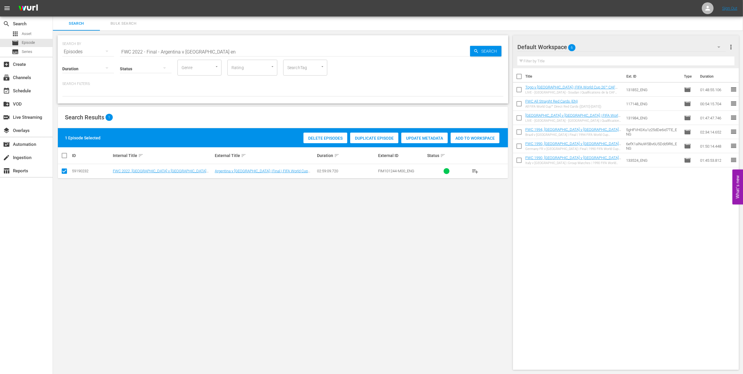
click at [468, 136] on span "Add to Workspace" at bounding box center [475, 138] width 49 height 5
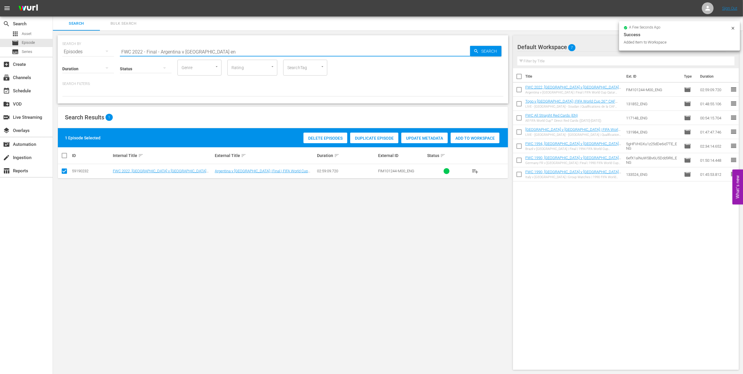
drag, startPoint x: 208, startPoint y: 51, endPoint x: 67, endPoint y: 50, distance: 141.1
click at [63, 50] on div "SEARCH BY Search By Episodes Search ID, Title, Description, Keywords, or Catego…" at bounding box center [283, 48] width 442 height 21
paste input "A LOOK BACK: 2022 FIFA World Cup Qatar™"
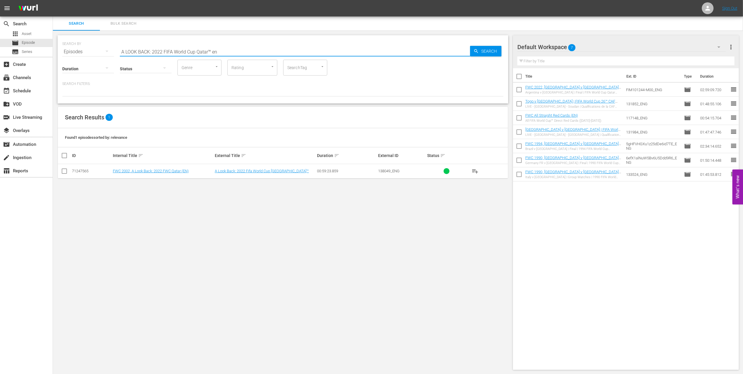
type input "A LOOK BACK: 2022 FIFA World Cup Qatar™ en"
click at [65, 172] on input "checkbox" at bounding box center [64, 172] width 7 height 7
checkbox input "true"
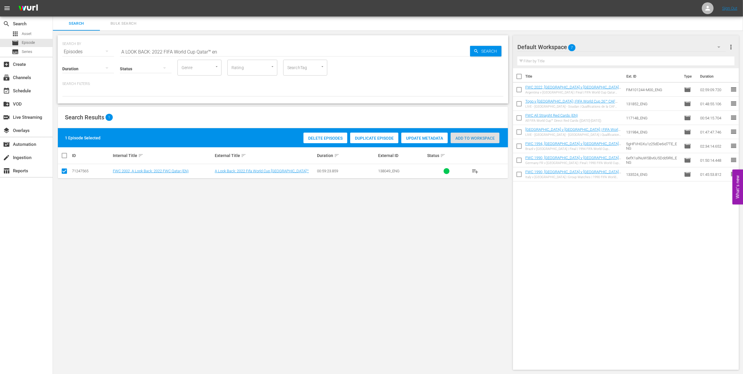
click at [473, 139] on span "Add to Workspace" at bounding box center [475, 138] width 49 height 5
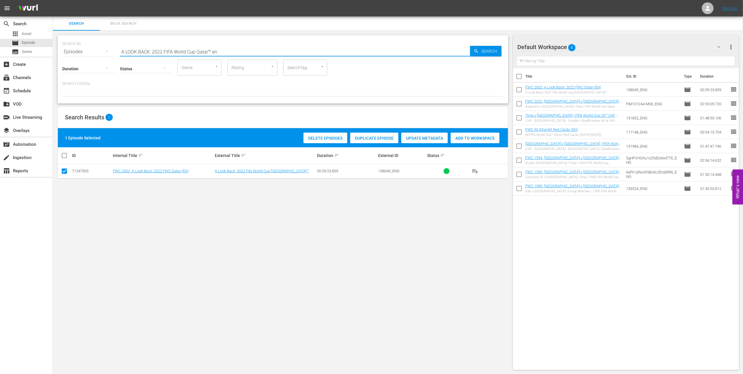
drag, startPoint x: 169, startPoint y: 50, endPoint x: 72, endPoint y: 51, distance: 97.0
click at [66, 50] on div "SEARCH BY Search By Episodes Search ID, Title, Description, Keywords, or Catego…" at bounding box center [283, 48] width 442 height 21
paste input "FWC 1982 - Final - [GEOGRAPHIC_DATA] v [GEOGRAPHIC_DATA]"
click at [200, 50] on input "FWC 1982 - Final - [GEOGRAPHIC_DATA] v [GEOGRAPHIC_DATA]" at bounding box center [295, 52] width 350 height 14
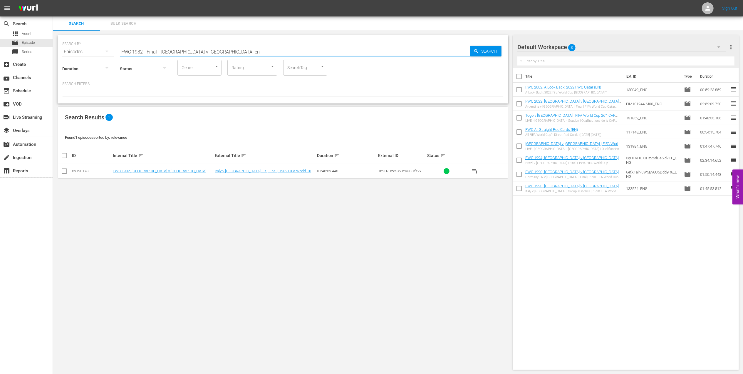
type input "FWC 1982 - Final - [GEOGRAPHIC_DATA] v [GEOGRAPHIC_DATA] en"
click at [64, 172] on input "checkbox" at bounding box center [64, 172] width 7 height 7
checkbox input "true"
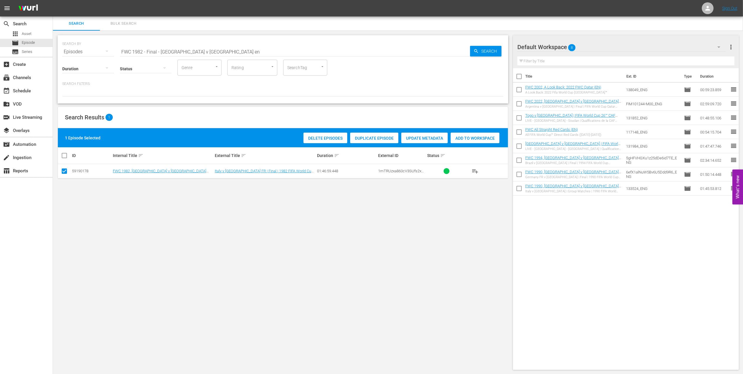
click at [462, 137] on span "Add to Workspace" at bounding box center [475, 138] width 49 height 5
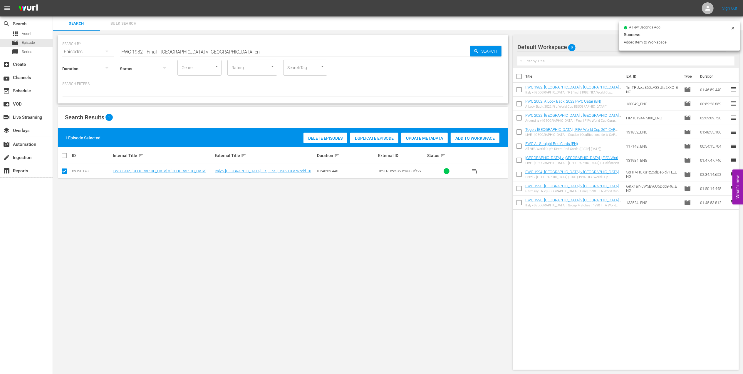
drag, startPoint x: 206, startPoint y: 52, endPoint x: 72, endPoint y: 50, distance: 134.4
click at [72, 50] on div "SEARCH BY Search By Episodes Search ID, Title, Description, Keywords, or Catego…" at bounding box center [283, 48] width 442 height 21
paste input "ACTS: 1982 FIFA World Cup"
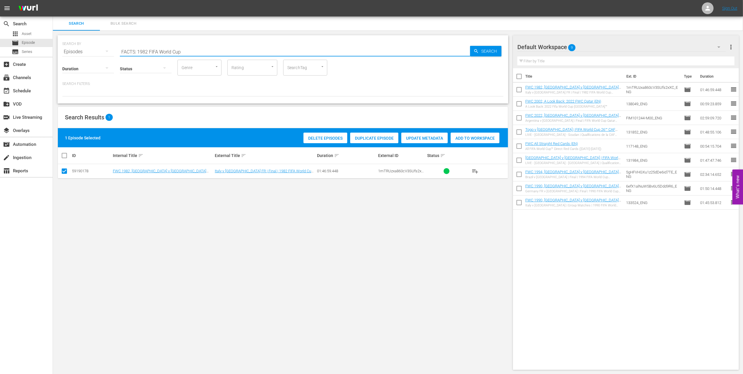
click at [206, 51] on input "FACTS: 1982 FIFA World Cup" at bounding box center [295, 52] width 350 height 14
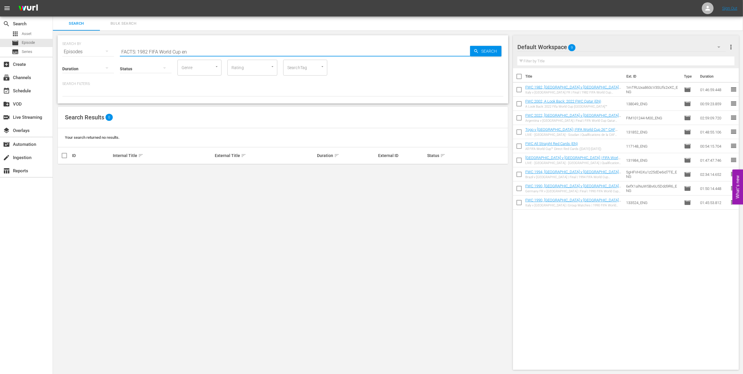
drag, startPoint x: 199, startPoint y: 51, endPoint x: 72, endPoint y: 61, distance: 126.8
click at [72, 53] on div "SEARCH BY Search By Episodes Search ID, Title, Description, Keywords, or Catego…" at bounding box center [283, 48] width 442 height 21
type input "facts 1982 en"
click at [66, 171] on input "checkbox" at bounding box center [64, 172] width 7 height 7
checkbox input "true"
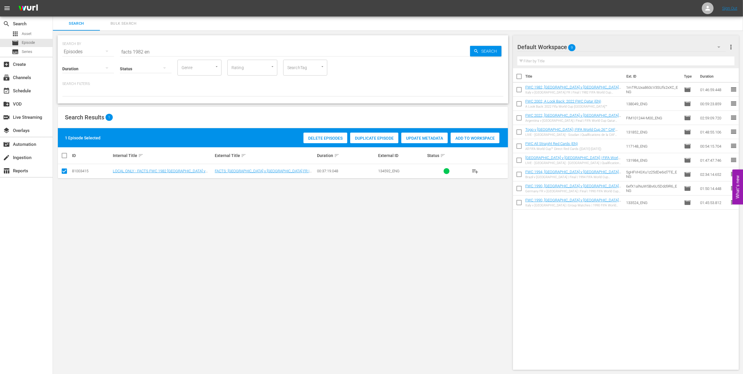
click at [467, 136] on span "Add to Workspace" at bounding box center [475, 138] width 49 height 5
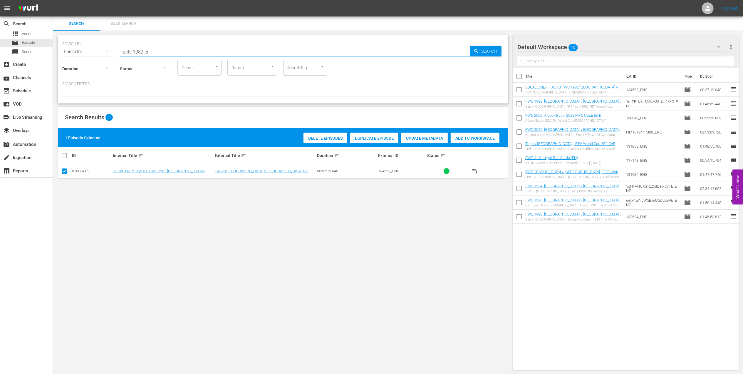
click at [143, 49] on input "facts 1982 en" at bounding box center [295, 52] width 350 height 14
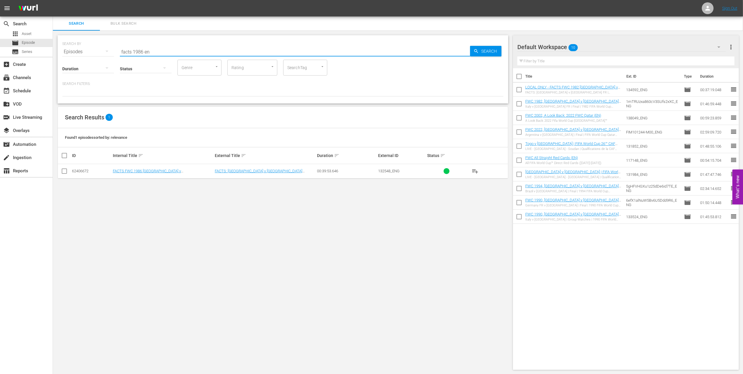
type input "facts 1986 en"
click at [67, 171] on input "checkbox" at bounding box center [64, 172] width 7 height 7
checkbox input "true"
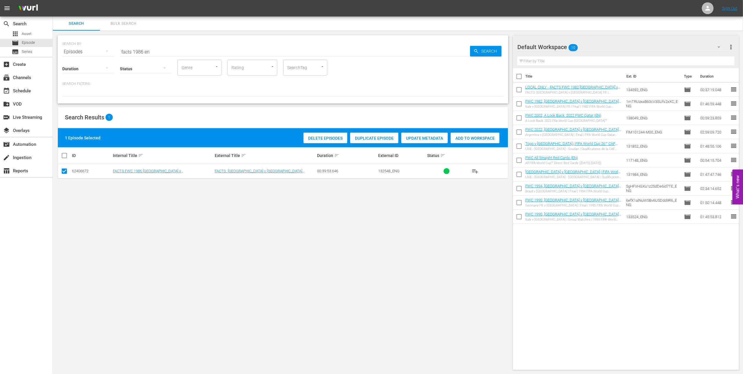
click at [477, 138] on span "Add to Workspace" at bounding box center [475, 138] width 49 height 5
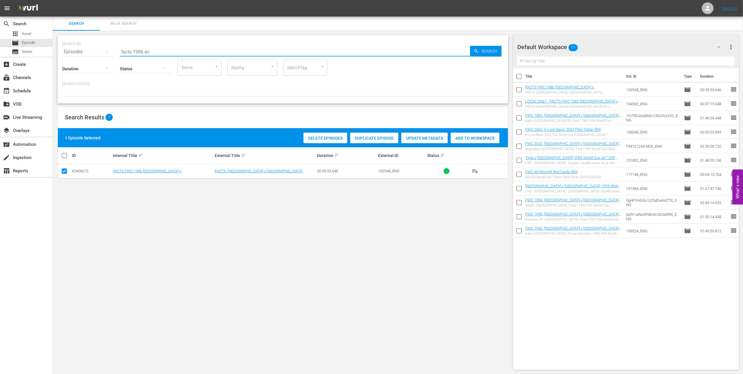
drag, startPoint x: 159, startPoint y: 50, endPoint x: 94, endPoint y: 51, distance: 65.0
click at [94, 51] on div "SEARCH BY Search By Episodes Search ID, Title, Description, Keywords, or Catego…" at bounding box center [283, 48] width 442 height 21
paste input "FWC 1986 - Final - [GEOGRAPHIC_DATA] v [GEOGRAPHIC_DATA]"
click at [219, 50] on input "FWC 1986 - Final - [GEOGRAPHIC_DATA] v [GEOGRAPHIC_DATA]" at bounding box center [295, 52] width 350 height 14
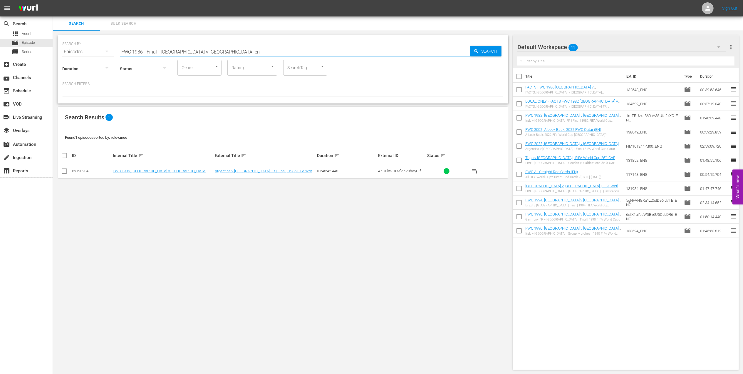
type input "FWC 1986 - Final - [GEOGRAPHIC_DATA] v [GEOGRAPHIC_DATA] en"
click at [66, 169] on input "checkbox" at bounding box center [64, 172] width 7 height 7
checkbox input "true"
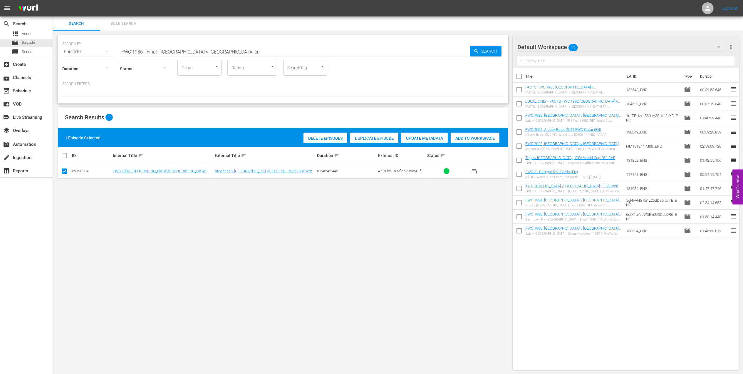
click at [454, 137] on span "Add to Workspace" at bounding box center [475, 138] width 49 height 5
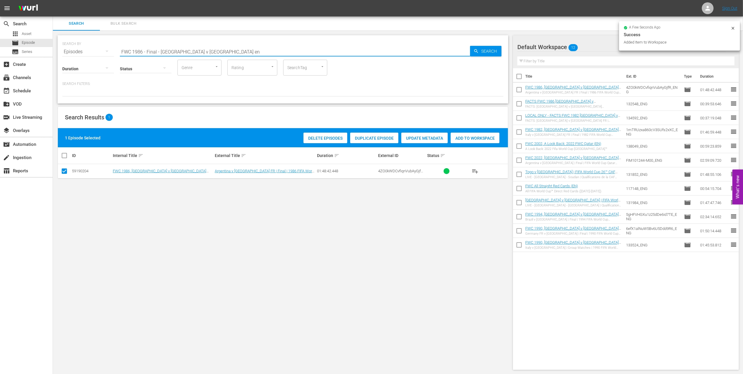
drag, startPoint x: 219, startPoint y: 51, endPoint x: 113, endPoint y: 49, distance: 106.4
click at [80, 49] on div "SEARCH BY Search By Episodes Search ID, Title, Description, Keywords, or Catego…" at bounding box center [283, 48] width 442 height 21
paste input "1986 Official Film - Hero"
click at [232, 49] on input "1986 Official Film - Hero" at bounding box center [295, 52] width 350 height 14
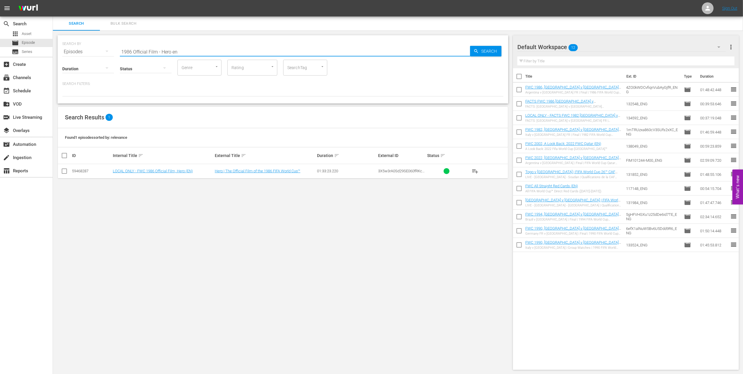
type input "1986 Official Film - Hero en"
click at [64, 172] on input "checkbox" at bounding box center [64, 172] width 7 height 7
checkbox input "true"
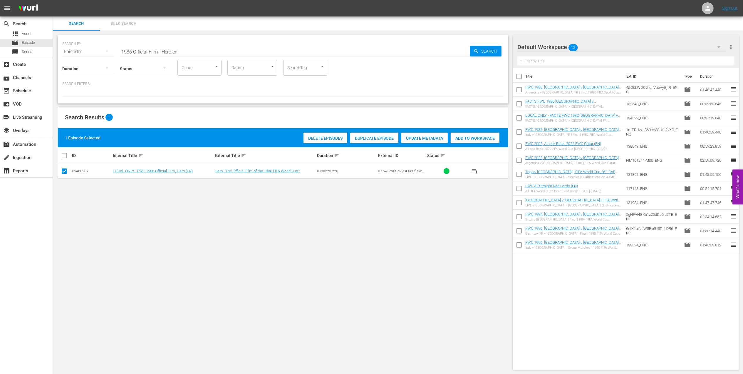
click at [460, 137] on span "Add to Workspace" at bounding box center [475, 138] width 49 height 5
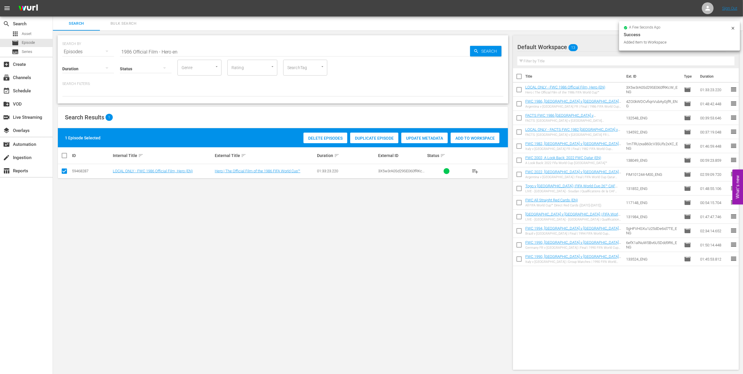
drag, startPoint x: 189, startPoint y: 52, endPoint x: 55, endPoint y: 50, distance: 134.7
click at [55, 50] on div "SEARCH BY Search By Episodes Search ID, Title, Description, Keywords, or Catego…" at bounding box center [283, 203] width 460 height 344
paste input "A LOOK BACK: 1986 FIFA World Cup Mexico™"
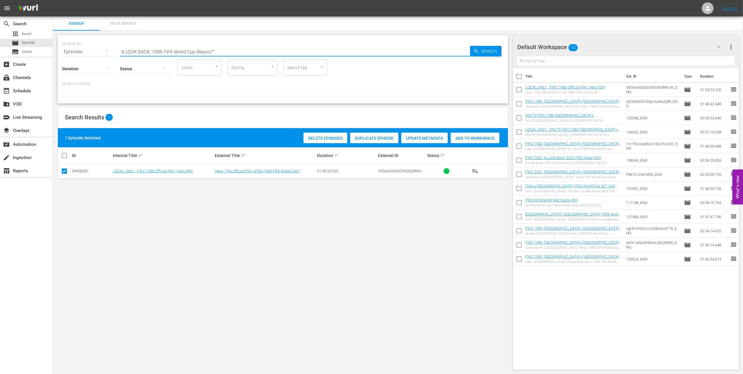
click at [228, 51] on input "A LOOK BACK: 1986 FIFA World Cup Mexico™" at bounding box center [295, 52] width 350 height 14
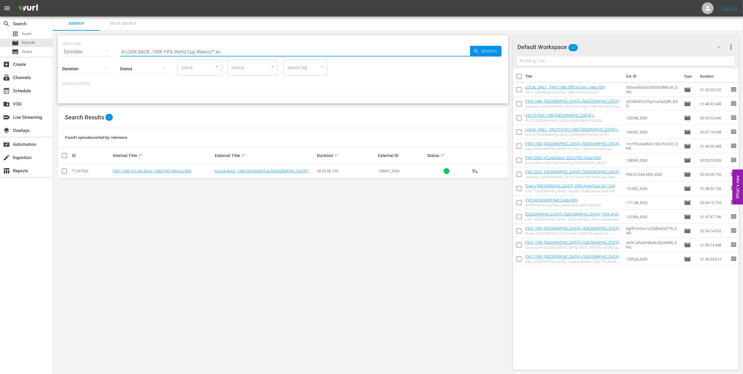
type input "A LOOK BACK: 1986 FIFA World Cup Mexico™ en"
click at [63, 170] on input "checkbox" at bounding box center [64, 172] width 7 height 7
checkbox input "true"
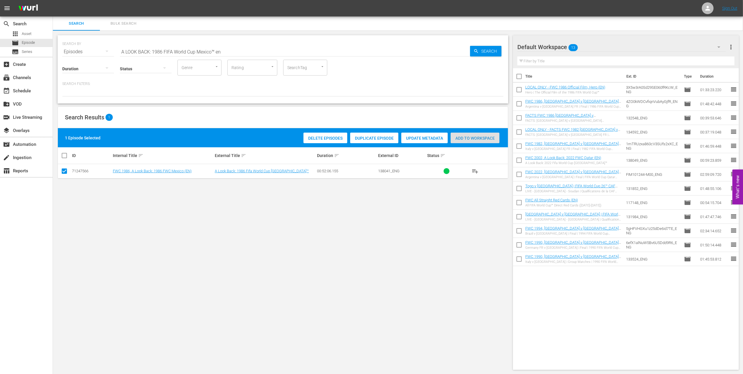
click at [469, 136] on span "Add to Workspace" at bounding box center [475, 138] width 49 height 5
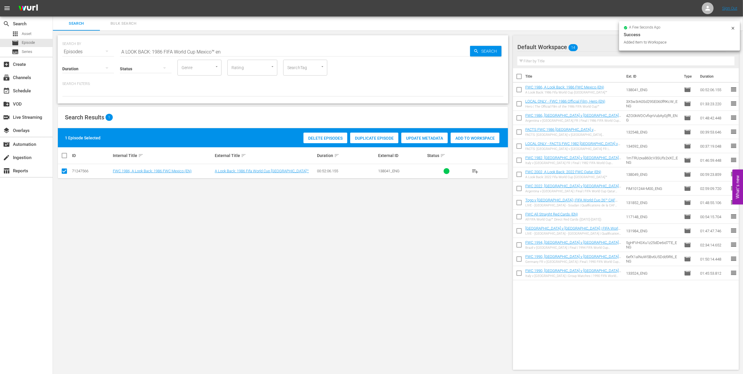
drag, startPoint x: 233, startPoint y: 51, endPoint x: 55, endPoint y: 48, distance: 178.2
click at [55, 48] on div "SEARCH BY Search By Episodes Search ID, Title, Description, Keywords, or Catego…" at bounding box center [283, 203] width 460 height 344
paste input "FWC 1990 - Final - [GEOGRAPHIC_DATA] v [GEOGRAPHIC_DATA]"
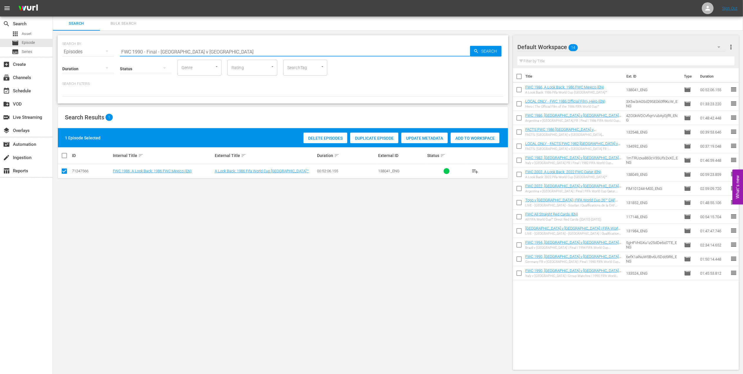
click at [219, 47] on input "FWC 1990 - Final - [GEOGRAPHIC_DATA] v [GEOGRAPHIC_DATA]" at bounding box center [295, 52] width 350 height 14
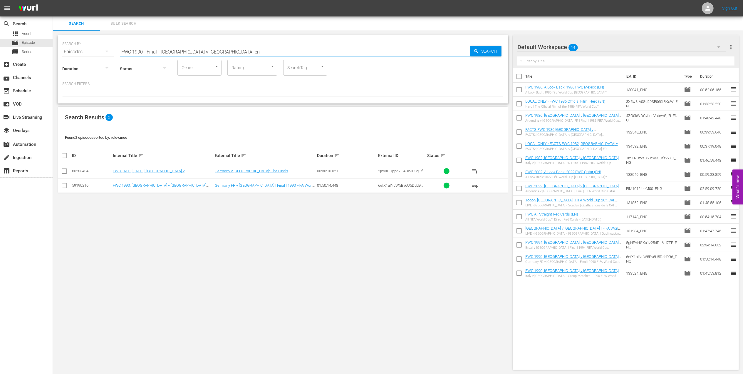
type input "FWC 1990 - Final - [GEOGRAPHIC_DATA] v [GEOGRAPHIC_DATA] en"
drag, startPoint x: 63, startPoint y: 185, endPoint x: 90, endPoint y: 185, distance: 26.8
click at [63, 185] on input "checkbox" at bounding box center [64, 186] width 7 height 7
checkbox input "true"
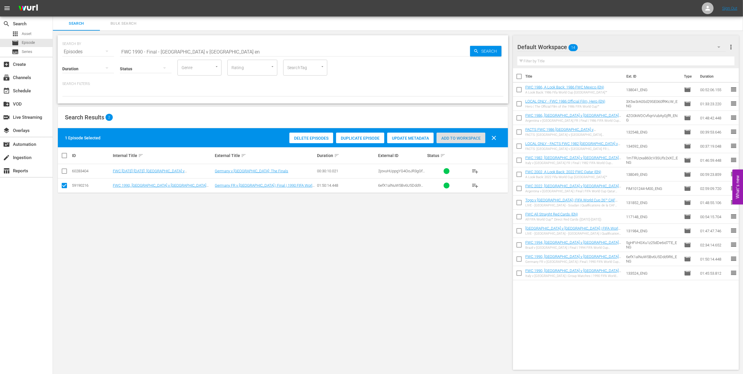
click at [460, 136] on span "Add to Workspace" at bounding box center [461, 138] width 49 height 5
click at [33, 89] on div "event_available Schedule" at bounding box center [26, 90] width 53 height 12
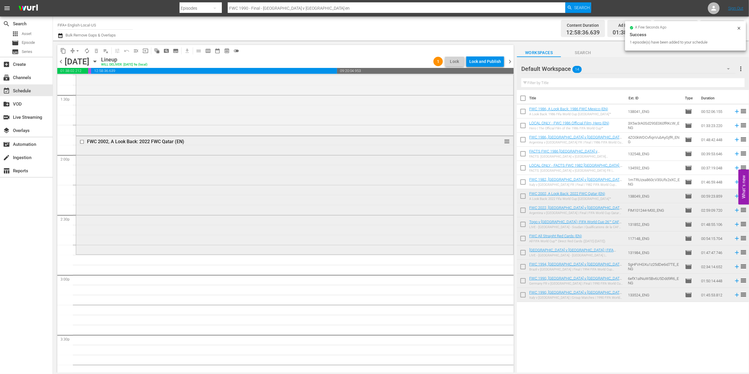
scroll to position [1602, 0]
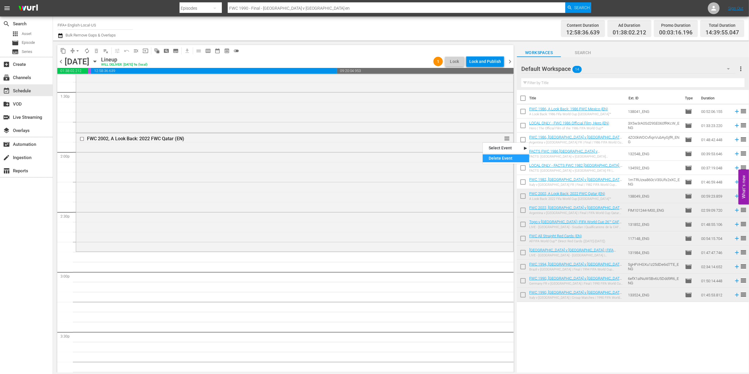
click at [496, 158] on div "Delete Event" at bounding box center [506, 158] width 46 height 8
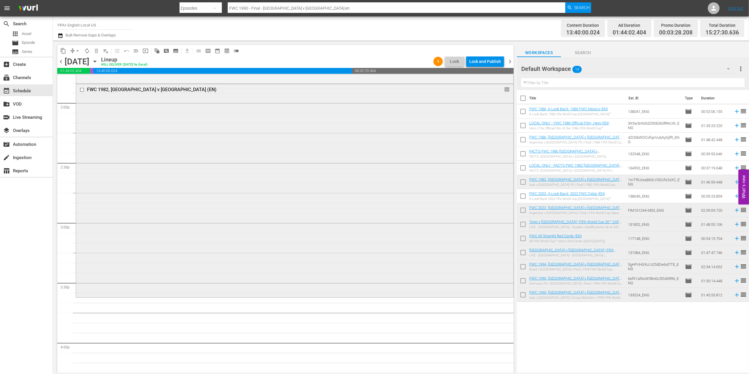
scroll to position [1649, 0]
click at [464, 132] on div "Delete Event" at bounding box center [470, 134] width 46 height 8
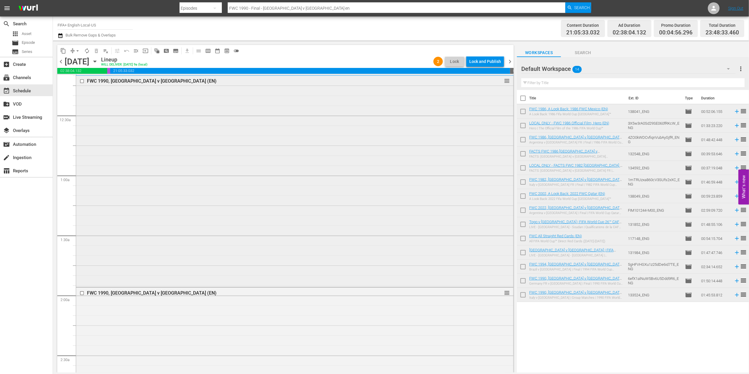
scroll to position [0, 0]
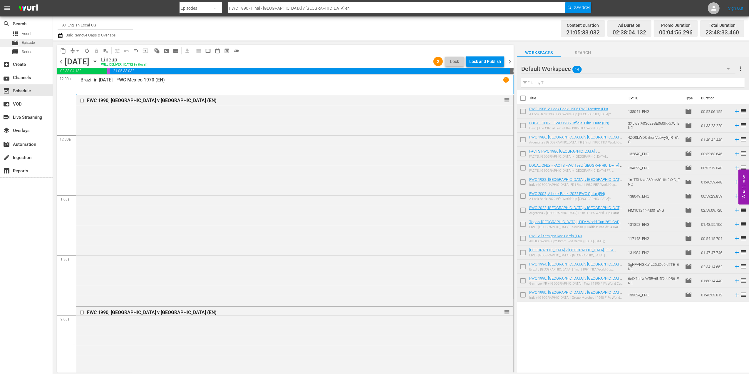
click at [30, 41] on span "Episode" at bounding box center [28, 43] width 13 height 6
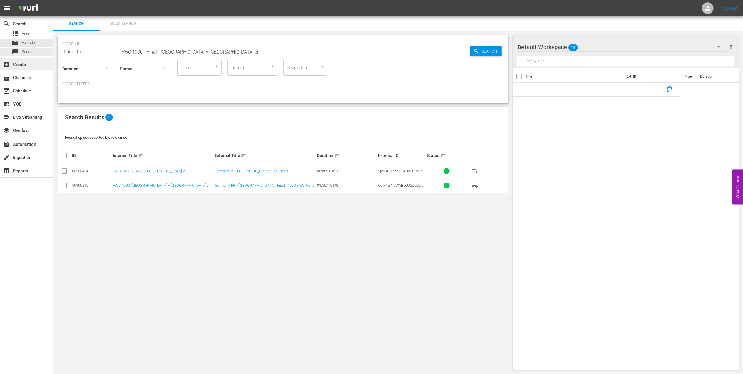
drag, startPoint x: 50, startPoint y: 51, endPoint x: 20, endPoint y: 58, distance: 30.5
click at [53, 0] on div "search Search apps Asset movie Episode subtitles Series add_box Create subscrip…" at bounding box center [398, 0] width 691 height 0
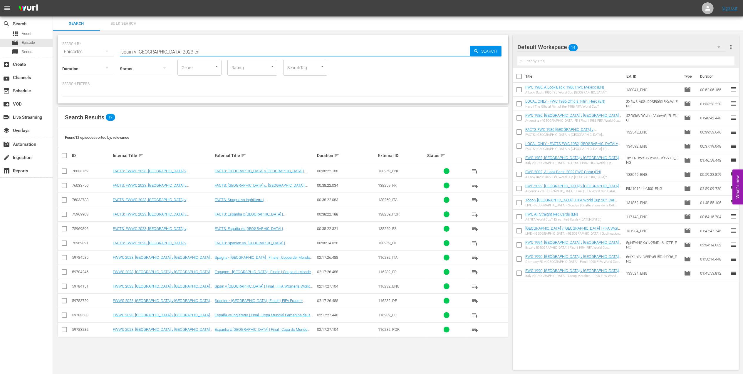
type input "spain v [GEOGRAPHIC_DATA] 2023 en"
click at [66, 172] on input "checkbox" at bounding box center [64, 172] width 7 height 7
checkbox input "true"
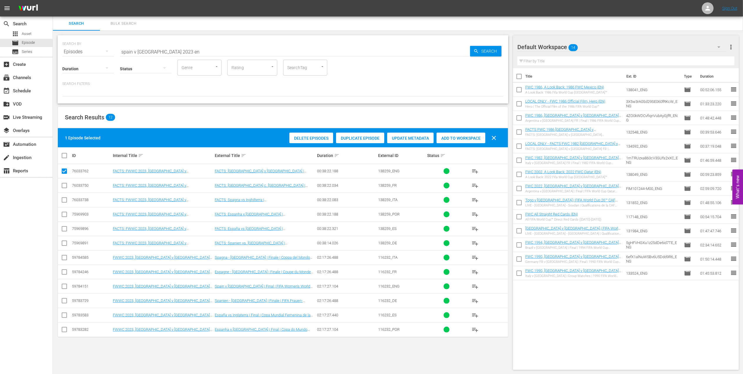
click at [457, 138] on span "Add to Workspace" at bounding box center [461, 138] width 49 height 5
click at [22, 92] on div "event_available Schedule" at bounding box center [16, 89] width 33 height 5
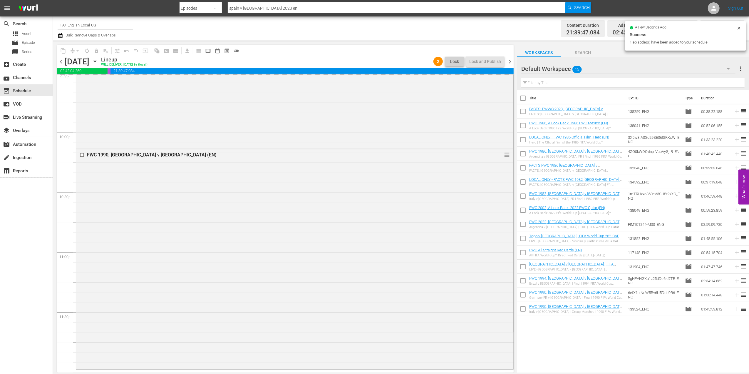
scroll to position [2583, 0]
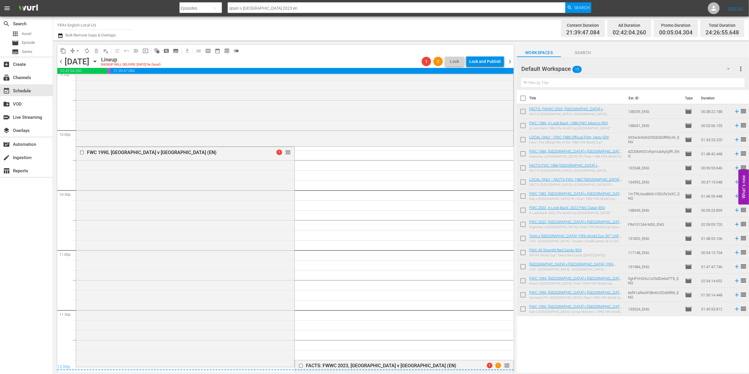
drag, startPoint x: 502, startPoint y: 366, endPoint x: 500, endPoint y: 368, distance: 3.1
click at [500, 278] on div "12:00p" at bounding box center [285, 367] width 457 height 6
drag, startPoint x: 500, startPoint y: 363, endPoint x: 500, endPoint y: 369, distance: 5.3
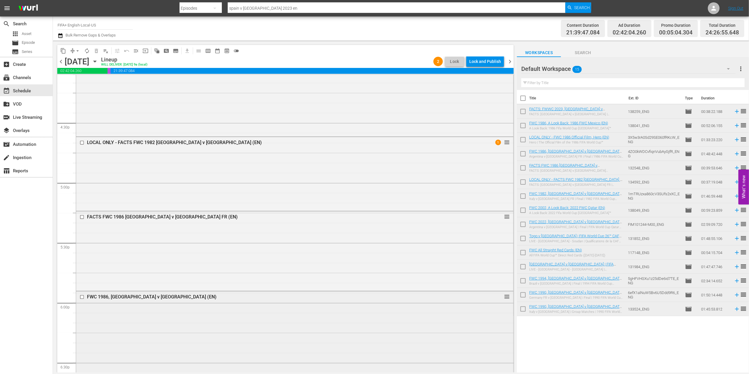
scroll to position [1926, 0]
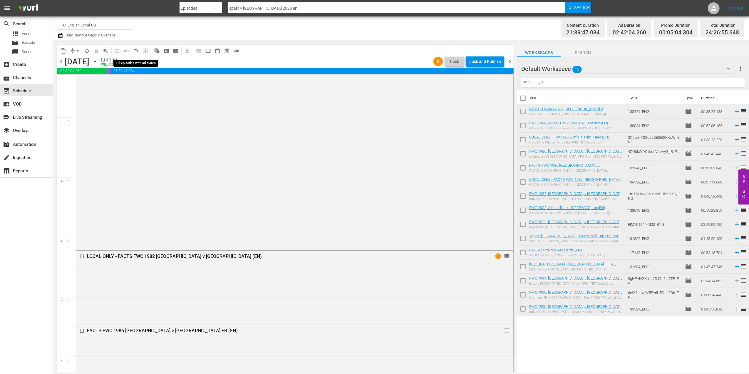
click at [135, 50] on span "menu_open" at bounding box center [136, 51] width 6 height 6
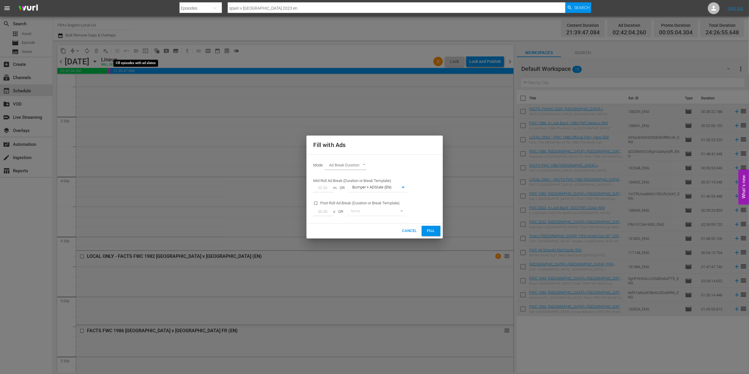
scroll to position [1813, 0]
click at [426, 227] on button "Fill" at bounding box center [431, 231] width 19 height 10
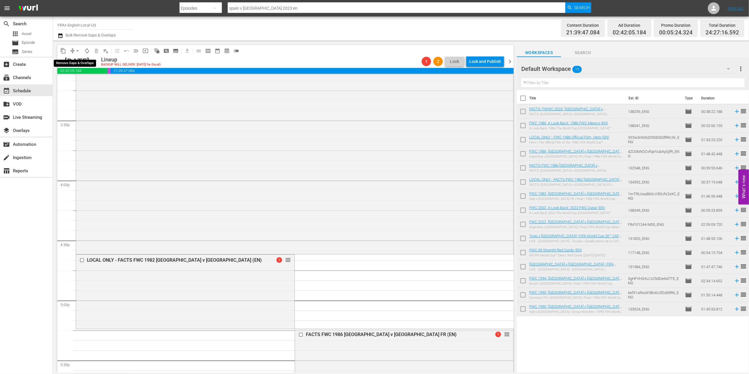
click at [77, 50] on span "arrow_drop_down" at bounding box center [78, 51] width 6 height 6
click at [85, 83] on li "Align to End of Previous Day" at bounding box center [78, 82] width 62 height 10
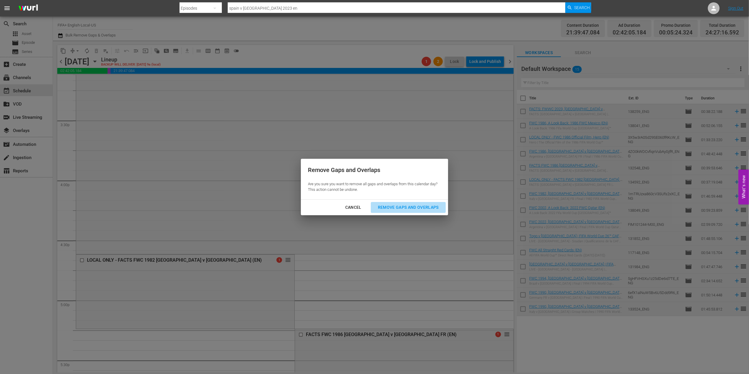
click at [426, 205] on div "Remove Gaps and Overlaps" at bounding box center [408, 207] width 70 height 7
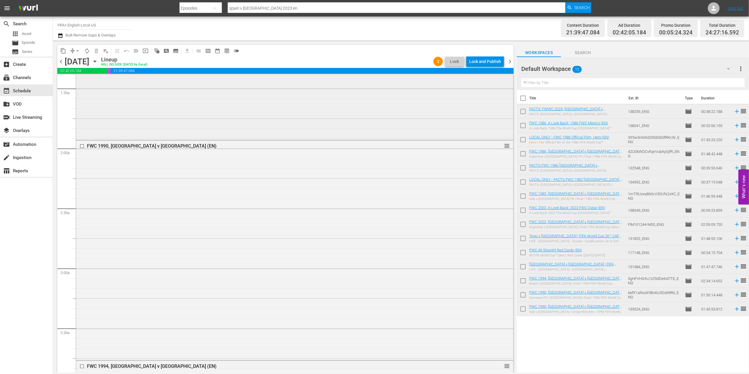
scroll to position [0, 0]
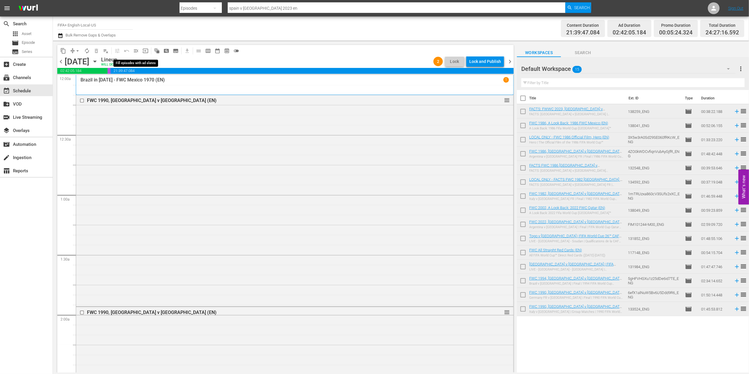
click at [137, 51] on span "menu_open" at bounding box center [136, 51] width 6 height 6
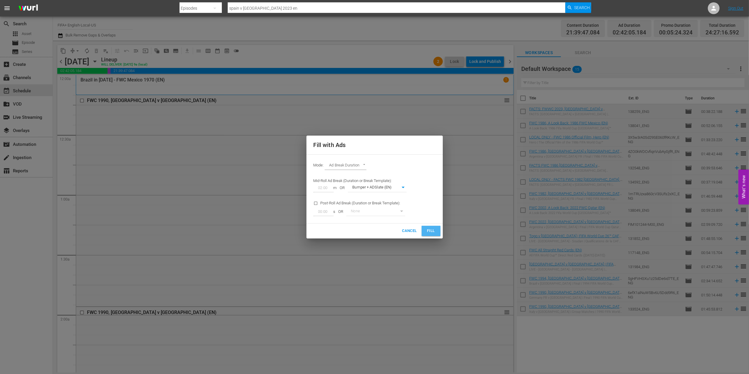
click at [435, 229] on span "Fill" at bounding box center [431, 231] width 9 height 7
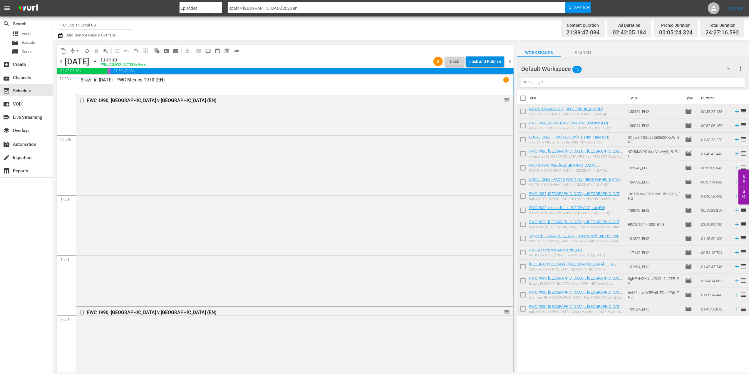
click at [484, 63] on div "Lock and Publish" at bounding box center [485, 61] width 32 height 11
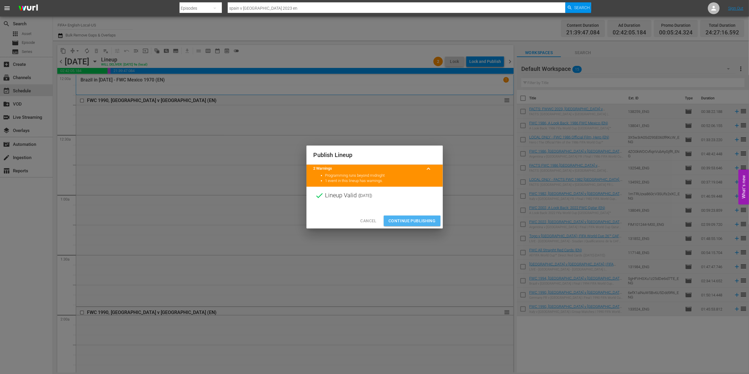
click at [402, 223] on span "Continue Publishing" at bounding box center [412, 220] width 47 height 7
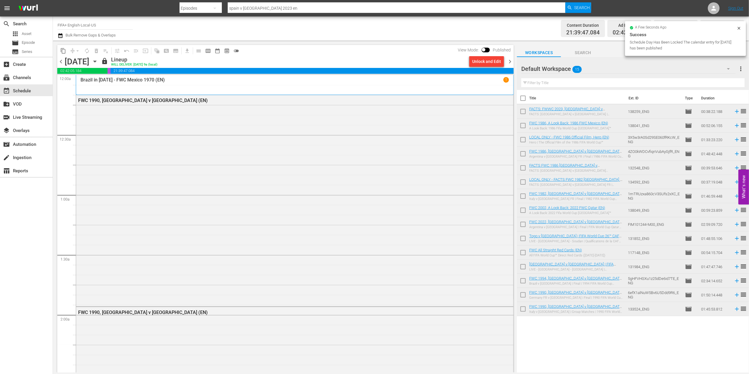
click at [510, 60] on span "chevron_right" at bounding box center [509, 61] width 7 height 7
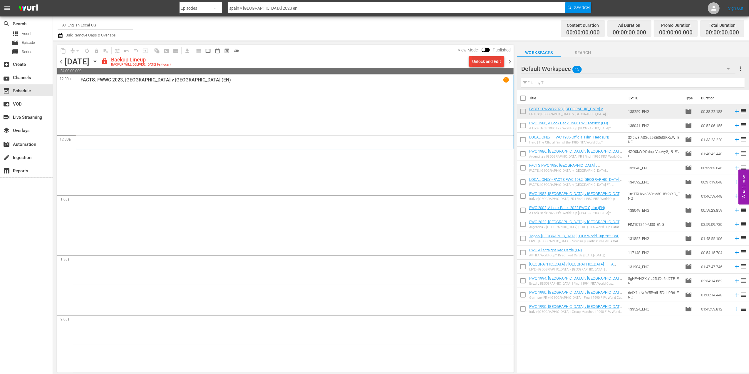
click at [489, 58] on div "Unlock and Edit" at bounding box center [486, 61] width 29 height 11
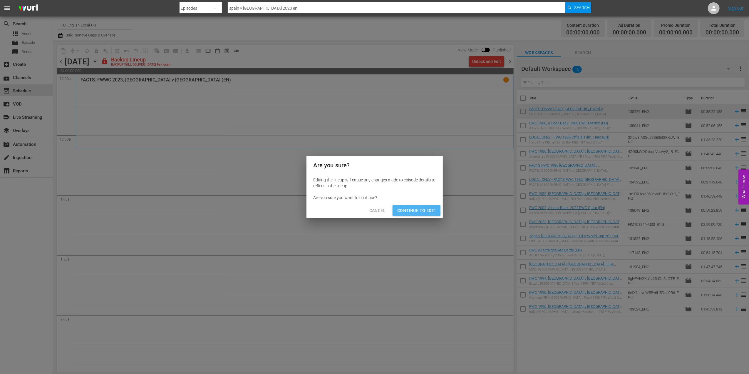
click at [413, 213] on span "Continue to Edit" at bounding box center [416, 210] width 38 height 7
